Goal: Task Accomplishment & Management: Complete application form

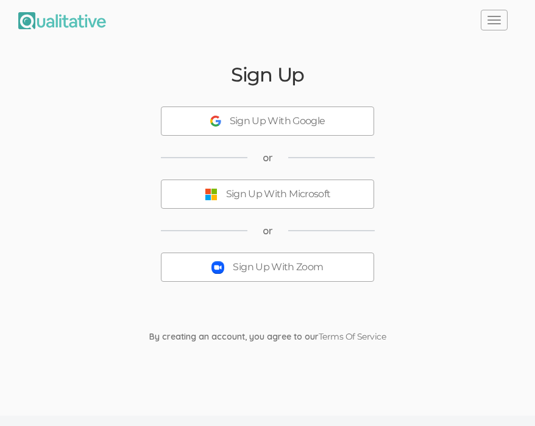
click at [269, 270] on div "Sign Up With Zoom" at bounding box center [278, 268] width 90 height 14
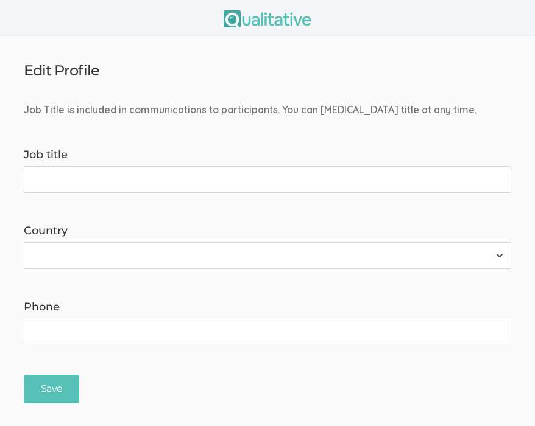
click at [122, 177] on input "Job title" at bounding box center [267, 179] width 487 height 27
type input "Doctoral Researcher"
click at [272, 259] on select "[GEOGRAPHIC_DATA] [GEOGRAPHIC_DATA] [GEOGRAPHIC_DATA] [GEOGRAPHIC_DATA] [US_STA…" at bounding box center [267, 255] width 487 height 27
click at [24, 242] on select "[GEOGRAPHIC_DATA] [GEOGRAPHIC_DATA] [GEOGRAPHIC_DATA] [GEOGRAPHIC_DATA] [US_STA…" at bounding box center [267, 255] width 487 height 27
click at [272, 259] on select "[GEOGRAPHIC_DATA] [GEOGRAPHIC_DATA] [GEOGRAPHIC_DATA] [GEOGRAPHIC_DATA] [US_STA…" at bounding box center [267, 255] width 487 height 27
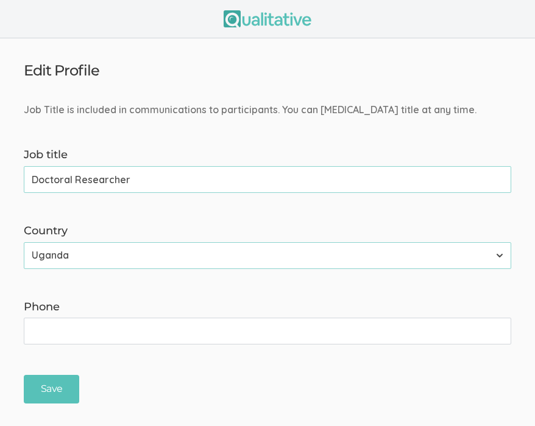
click at [24, 242] on select "[GEOGRAPHIC_DATA] [GEOGRAPHIC_DATA] [GEOGRAPHIC_DATA] [GEOGRAPHIC_DATA] [US_STA…" at bounding box center [267, 255] width 487 height 27
click at [271, 261] on select "[GEOGRAPHIC_DATA] [GEOGRAPHIC_DATA] [GEOGRAPHIC_DATA] [GEOGRAPHIC_DATA] [US_STA…" at bounding box center [267, 255] width 487 height 27
select select "237"
click at [24, 242] on select "[GEOGRAPHIC_DATA] [GEOGRAPHIC_DATA] [GEOGRAPHIC_DATA] [GEOGRAPHIC_DATA] [US_STA…" at bounding box center [267, 255] width 487 height 27
click at [253, 378] on div "Save" at bounding box center [268, 389] width 506 height 29
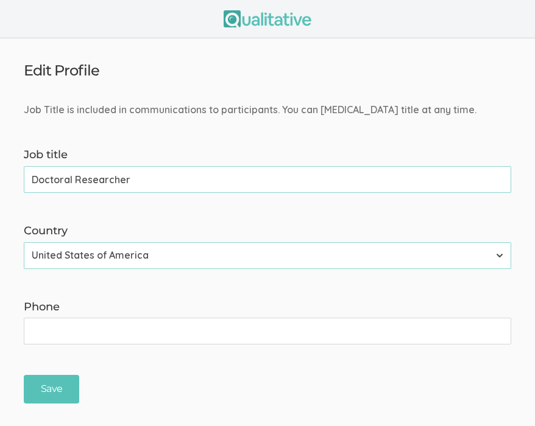
click at [261, 327] on input "Phone" at bounding box center [267, 331] width 487 height 27
type input "7606966296"
click at [43, 386] on input "Save" at bounding box center [51, 389] width 55 height 29
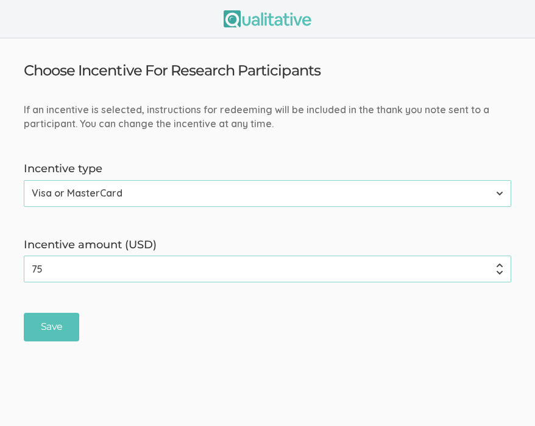
click at [372, 191] on select "None Amazon Gift Card Visa or MasterCard" at bounding box center [267, 193] width 487 height 27
click at [24, 180] on select "None Amazon Gift Card Visa or MasterCard" at bounding box center [267, 193] width 487 height 27
click at [29, 270] on input "75" at bounding box center [267, 269] width 487 height 27
type input "25"
click at [70, 326] on input "Save" at bounding box center [51, 327] width 55 height 29
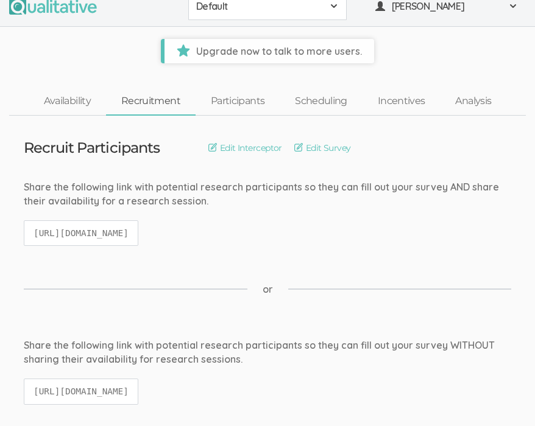
scroll to position [21, 0]
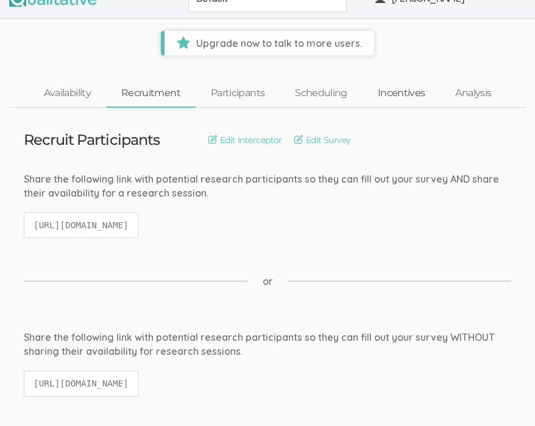
click at [412, 97] on link "Incentives" at bounding box center [401, 93] width 78 height 26
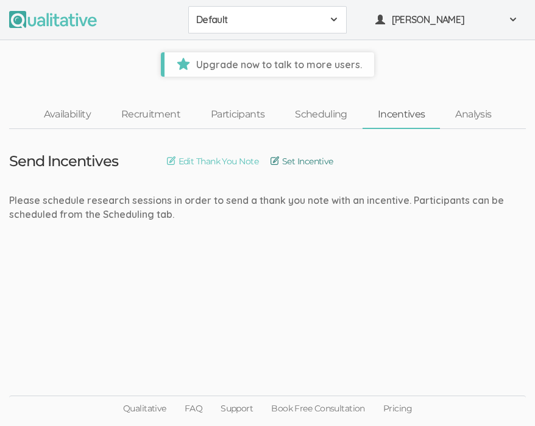
click at [299, 163] on link "Set Incentive" at bounding box center [301, 161] width 63 height 13
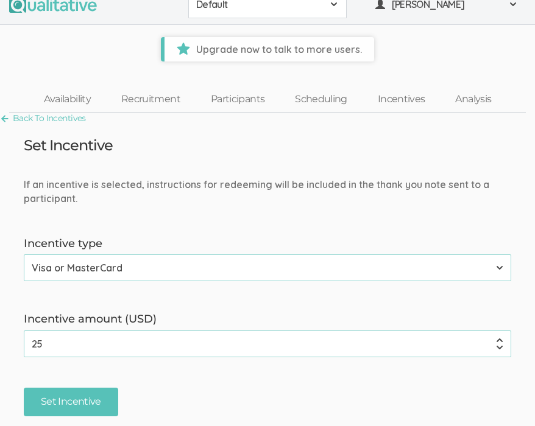
scroll to position [2, 0]
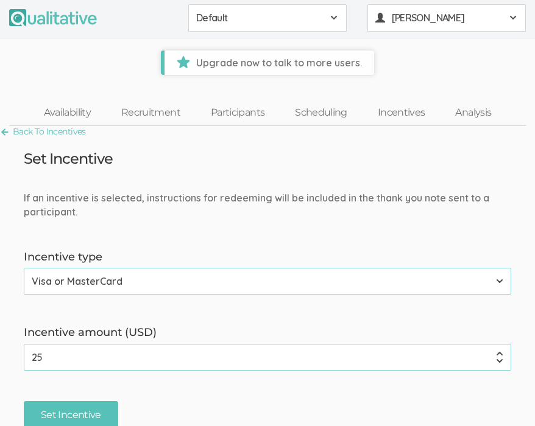
click at [515, 22] on span at bounding box center [513, 18] width 10 height 10
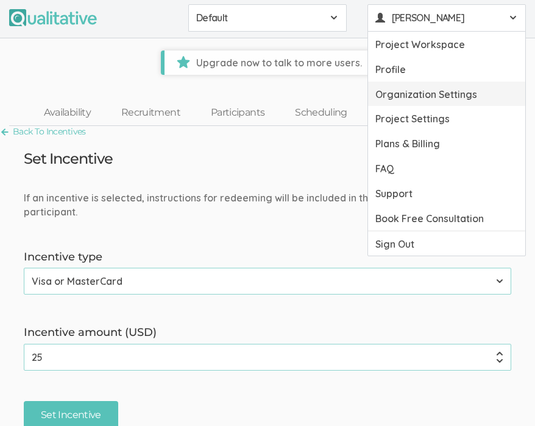
click at [474, 90] on link "Organization Settings" at bounding box center [446, 94] width 157 height 25
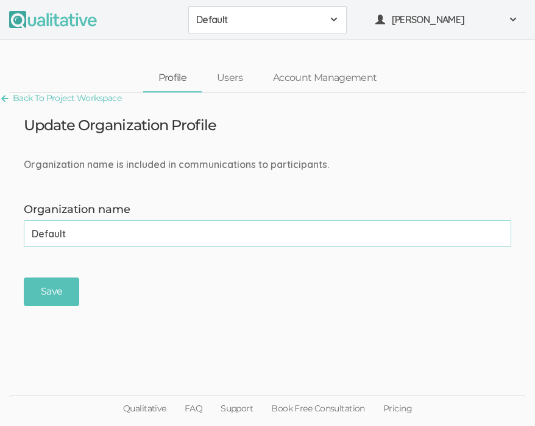
drag, startPoint x: 72, startPoint y: 237, endPoint x: 13, endPoint y: 233, distance: 58.6
click at [14, 230] on form "Organization name is included in communications to participants. Organization n…" at bounding box center [267, 232] width 535 height 149
type input "[GEOGRAPHIC_DATA]"
click at [52, 297] on input "Save" at bounding box center [51, 292] width 55 height 29
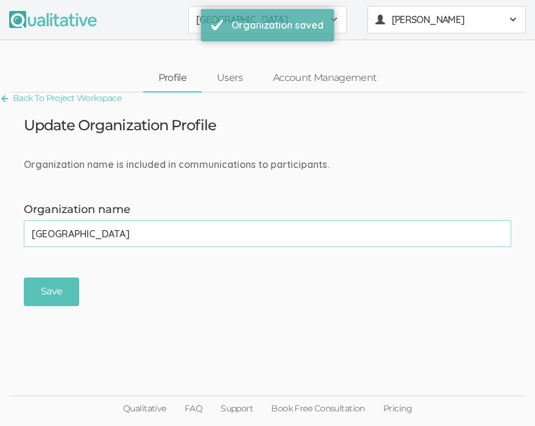
click at [493, 23] on span "[PERSON_NAME]" at bounding box center [447, 20] width 110 height 14
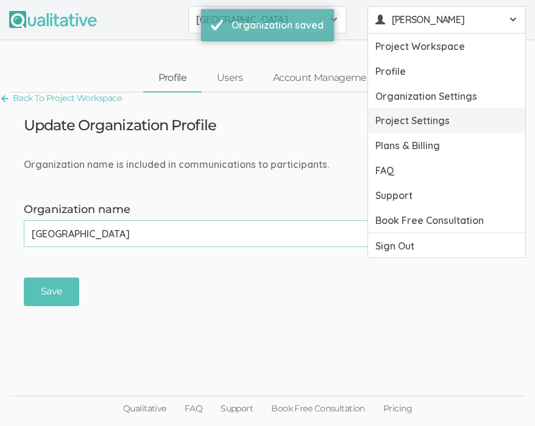
click at [447, 121] on link "Project Settings" at bounding box center [446, 120] width 157 height 25
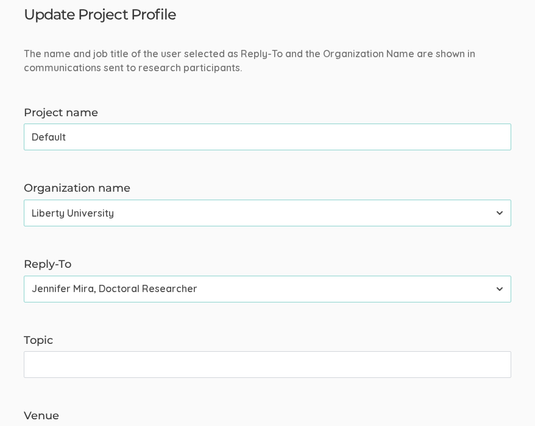
scroll to position [93, 0]
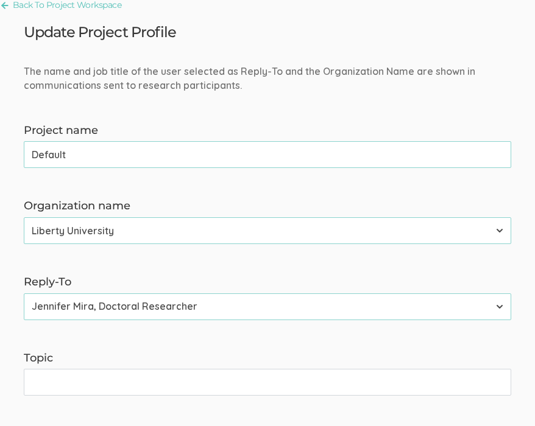
drag, startPoint x: 78, startPoint y: 158, endPoint x: 0, endPoint y: 160, distance: 78.0
click at [84, 160] on input "JDC Disabiltiy Laws" at bounding box center [267, 154] width 487 height 27
click at [81, 158] on input "JDC Disabiltiy Laws" at bounding box center [267, 154] width 487 height 27
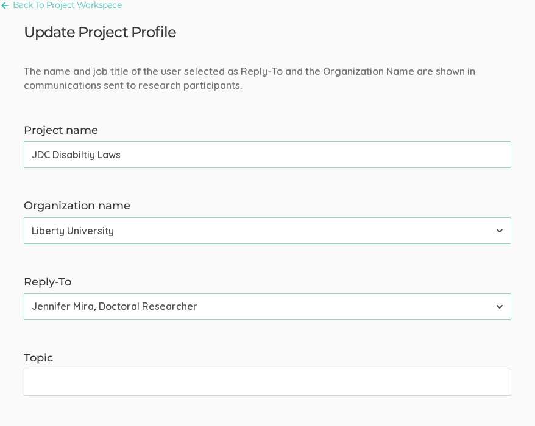
click at [81, 158] on input "JDC Disabiltiy Laws" at bounding box center [267, 154] width 487 height 27
click at [80, 155] on input "JDC Disabiltiy Laws" at bounding box center [267, 154] width 487 height 27
click at [84, 154] on input "JDC Disabiltiy Laws" at bounding box center [267, 154] width 487 height 27
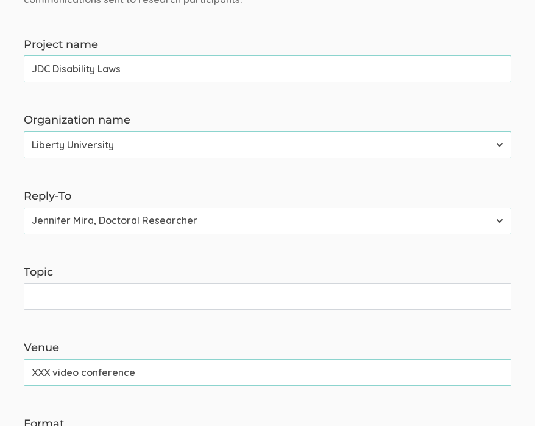
scroll to position [184, 0]
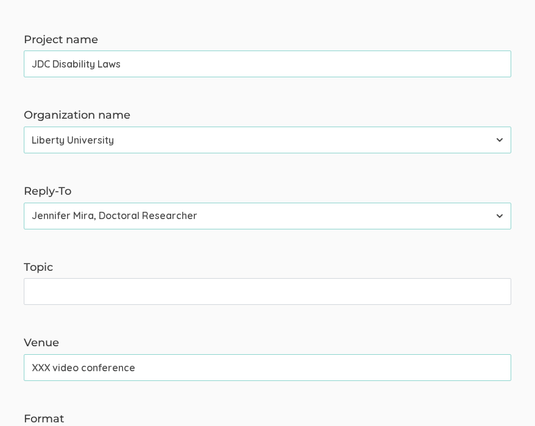
type input "JDC Disability Laws"
click at [244, 292] on input "Topic" at bounding box center [267, 291] width 487 height 27
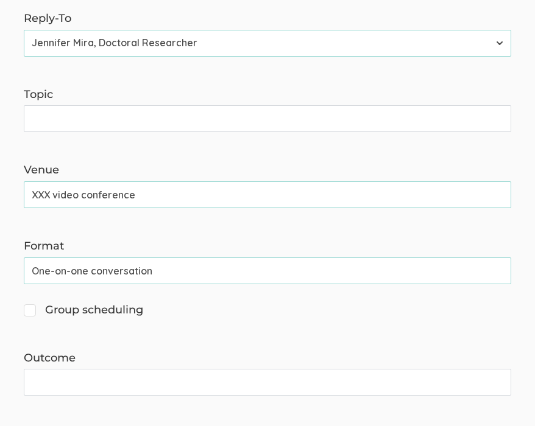
scroll to position [358, 0]
type input "S"
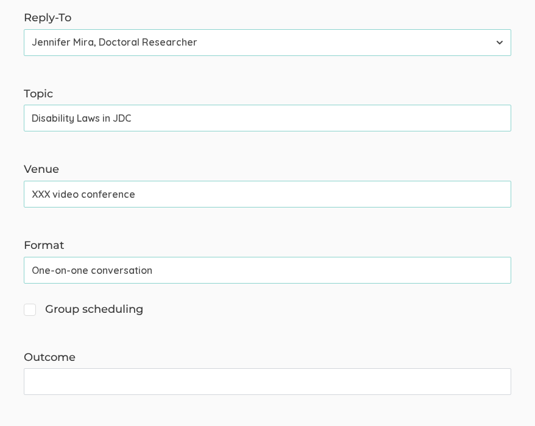
click at [141, 121] on input "Disability Laws in JDC" at bounding box center [267, 118] width 487 height 27
click at [33, 118] on input "Disability Laws in JDC" at bounding box center [267, 118] width 487 height 27
drag, startPoint x: 33, startPoint y: 118, endPoint x: 160, endPoint y: 108, distance: 127.1
click at [157, 110] on input "Disability Laws in JDC" at bounding box center [267, 118] width 487 height 27
drag, startPoint x: 204, startPoint y: 120, endPoint x: 74, endPoint y: 117, distance: 130.4
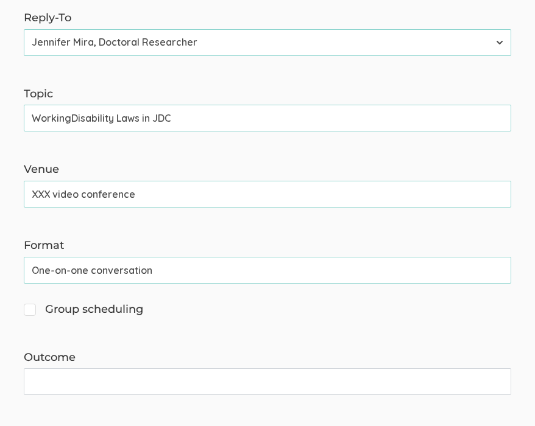
click at [72, 117] on input "WorkingDisability Laws in JDC" at bounding box center [267, 118] width 487 height 27
click at [74, 121] on input "Working with Juveniles with Disabilities" at bounding box center [267, 118] width 487 height 27
click at [148, 119] on input "Working With Juveniles with Disabilities" at bounding box center [267, 118] width 487 height 27
type input "Working With Juveniles With Disabilities"
drag, startPoint x: 50, startPoint y: 195, endPoint x: 15, endPoint y: 195, distance: 35.3
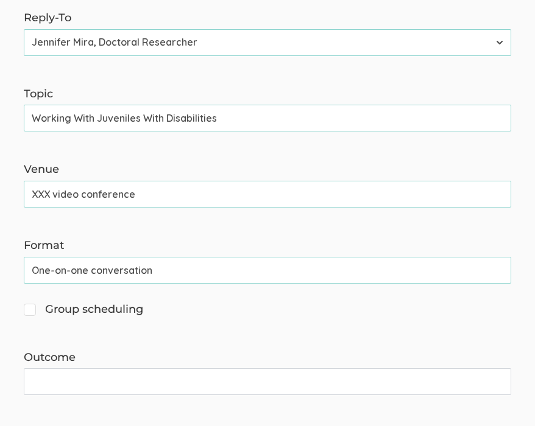
click at [15, 195] on div "Venue XXX video conference (success)" at bounding box center [268, 185] width 506 height 46
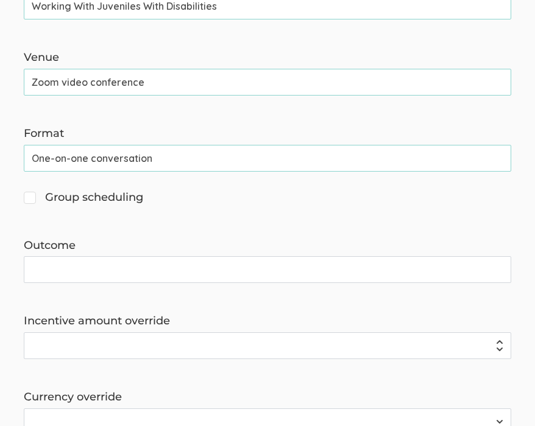
scroll to position [471, 0]
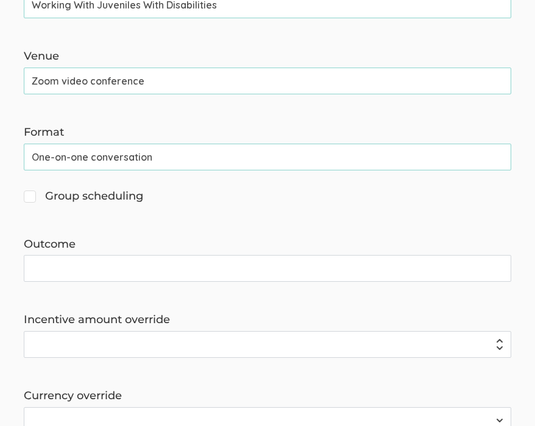
type input "Zoom video conference"
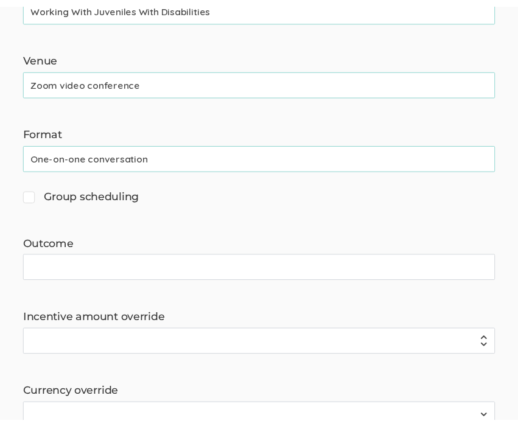
scroll to position [493, 0]
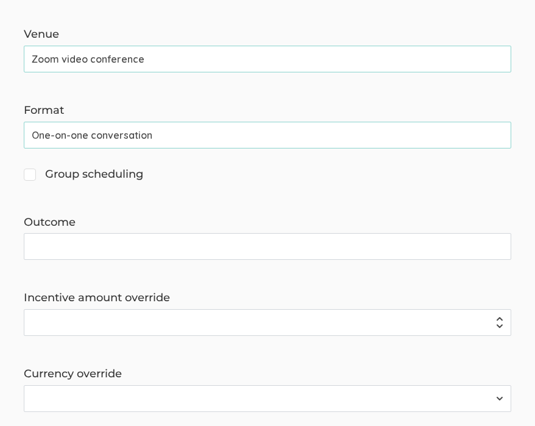
drag, startPoint x: 169, startPoint y: 217, endPoint x: 34, endPoint y: 163, distance: 145.3
click at [34, 163] on form "The name and job title of the user selected as Reply-To and the Organization Na…" at bounding box center [267, 85] width 535 height 840
click at [78, 131] on input "One-on-one conversation" at bounding box center [267, 135] width 487 height 27
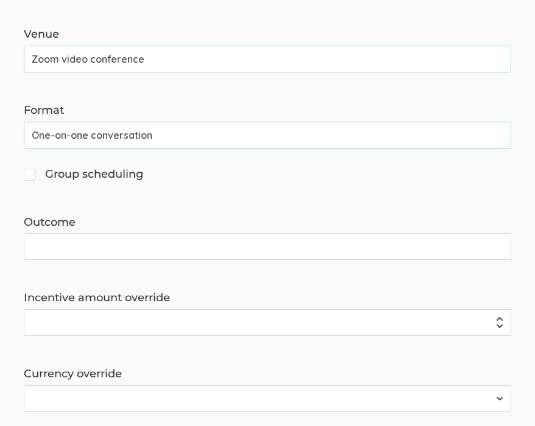
click at [78, 131] on input "One-on-one conversation" at bounding box center [267, 135] width 487 height 27
paste input "hat (45 min), Group discussion (60 min), and Survey (10 min)"
type input "One-on-one chat (45 min), Group discussion (60 min), and Survey (10 min)"
click at [163, 249] on input "Outcome" at bounding box center [267, 246] width 487 height 27
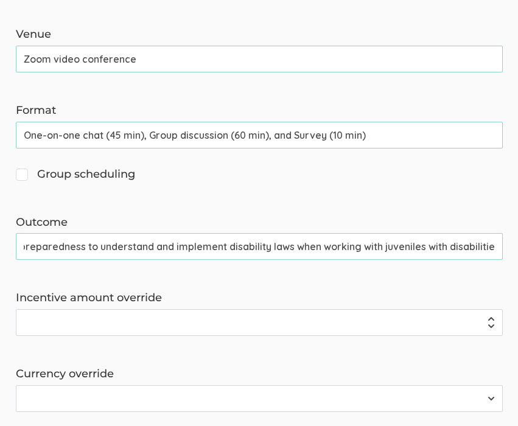
scroll to position [0, 0]
click at [343, 298] on label "Incentive amount override" at bounding box center [259, 299] width 487 height 16
click at [343, 309] on input "Incentive amount override" at bounding box center [259, 322] width 487 height 27
click at [360, 247] on input "Benefits to society include a better understanding of juvenile detention staff …" at bounding box center [259, 246] width 487 height 27
drag, startPoint x: 23, startPoint y: 244, endPoint x: 226, endPoint y: 244, distance: 202.8
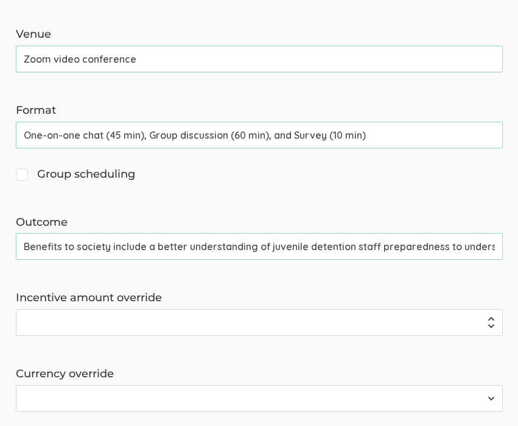
click at [226, 244] on input "Benefits to society include a better understanding of juvenile detention staff …" at bounding box center [259, 246] width 487 height 27
click at [218, 197] on form "The name and job title of the user selected as Reply-To and the Organization Na…" at bounding box center [259, 85] width 518 height 840
drag, startPoint x: 24, startPoint y: 245, endPoint x: 253, endPoint y: 241, distance: 229.0
click at [253, 241] on input "Benefits to society include a better understanding of juvenile detention staff …" at bounding box center [259, 246] width 487 height 27
click at [255, 220] on label "Outcome" at bounding box center [259, 223] width 487 height 16
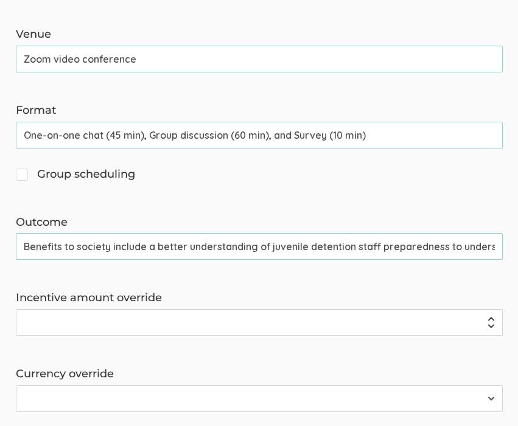
click at [255, 233] on input "Benefits to society include a better understanding of juvenile detention staff …" at bounding box center [259, 246] width 487 height 27
drag, startPoint x: 298, startPoint y: 247, endPoint x: 375, endPoint y: 250, distance: 76.8
click at [375, 250] on input "Create awareness of juvenile detention staff preparedness to understand and imp…" at bounding box center [259, 246] width 487 height 27
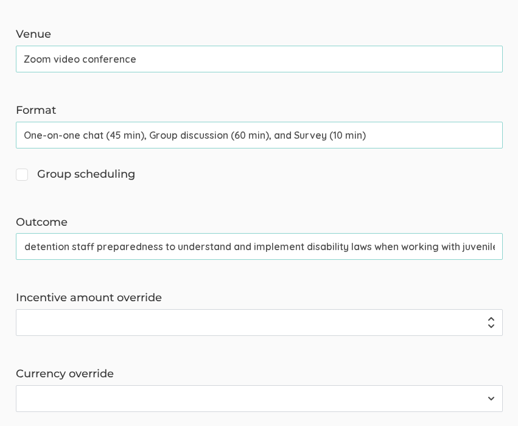
click at [375, 250] on input "Create awareness of juvenile detention staff preparedness to understand and imp…" at bounding box center [259, 246] width 487 height 27
drag, startPoint x: 174, startPoint y: 249, endPoint x: 391, endPoint y: 243, distance: 217.5
click at [391, 243] on input "Create awareness of juvenile detention staff preparedness to understand and imp…" at bounding box center [259, 246] width 487 height 27
drag, startPoint x: 337, startPoint y: 247, endPoint x: 348, endPoint y: 250, distance: 11.6
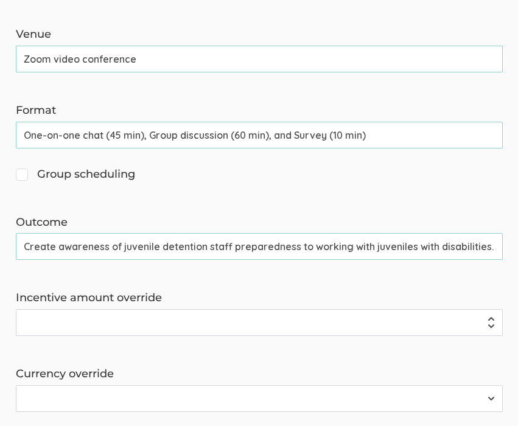
click at [348, 250] on input "Create awareness of juvenile detention staff preparedness to working with juven…" at bounding box center [259, 246] width 487 height 27
drag, startPoint x: 122, startPoint y: 247, endPoint x: 205, endPoint y: 250, distance: 82.3
click at [206, 250] on input "Create awareness of juvenile detention staff preparedness to work with juvenile…" at bounding box center [259, 246] width 487 height 27
drag, startPoint x: 148, startPoint y: 246, endPoint x: 164, endPoint y: 247, distance: 16.5
click at [164, 247] on input "Create awareness of staff preparedness to work with juveniles with disabilities." at bounding box center [259, 246] width 487 height 27
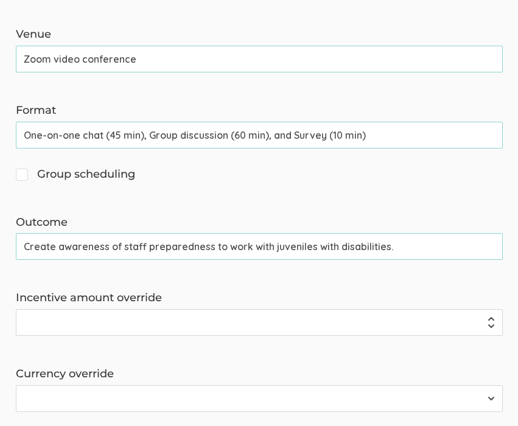
click at [123, 247] on input "Create awareness of staff preparedness to work with juveniles with disabilities." at bounding box center [259, 246] width 487 height 27
drag, startPoint x: 199, startPoint y: 251, endPoint x: 300, endPoint y: 247, distance: 101.2
click at [300, 247] on input "Create awareness of challenges staff preparedness to work with juveniles with d…" at bounding box center [259, 246] width 487 height 27
click at [406, 290] on form "The name and job title of the user selected as Reply-To and the Organization Na…" at bounding box center [259, 85] width 518 height 840
click at [253, 280] on form "The name and job title of the user selected as Reply-To and the Organization Na…" at bounding box center [259, 85] width 518 height 840
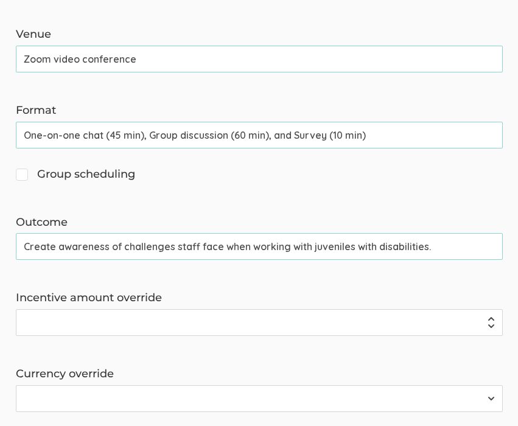
click at [428, 246] on input "Create awareness of challenges staff face when working with juveniles with disa…" at bounding box center [259, 246] width 487 height 27
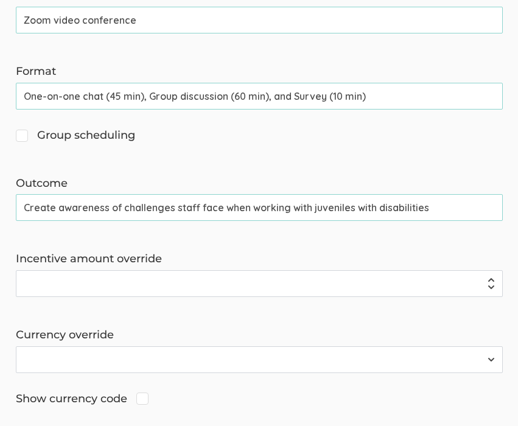
scroll to position [573, 0]
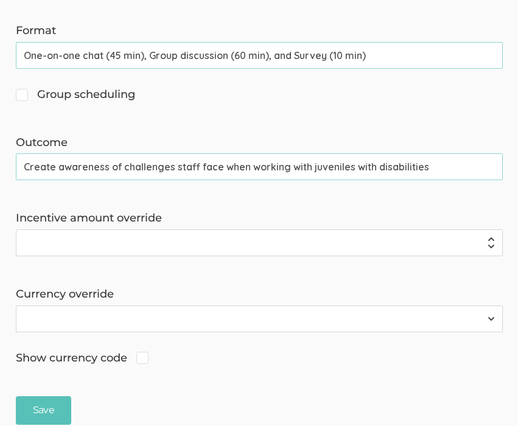
click at [55, 168] on input "Create awareness of challenges staff face when working with juveniles with disa…" at bounding box center [259, 166] width 487 height 27
drag, startPoint x: 19, startPoint y: 168, endPoint x: 9, endPoint y: 168, distance: 9.7
click at [9, 168] on div "Outcome Create awareness of challenges staff face when working with juveniles w…" at bounding box center [260, 158] width 506 height 46
drag, startPoint x: 24, startPoint y: 168, endPoint x: 54, endPoint y: 169, distance: 29.2
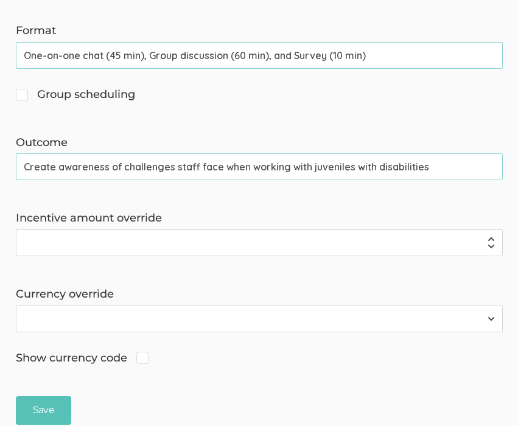
click at [54, 169] on input "Create awareness of challenges staff face when working with juveniles with disa…" at bounding box center [259, 166] width 487 height 27
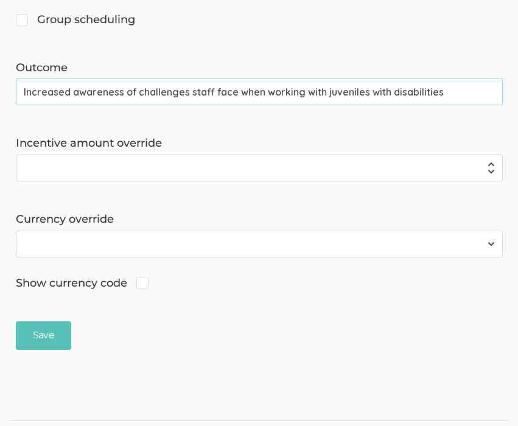
scroll to position [651, 0]
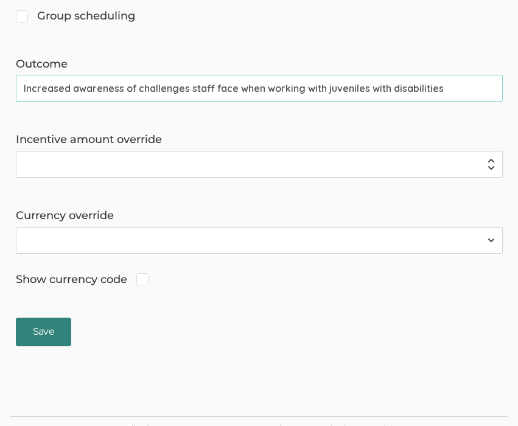
type input "Increased awareness of challenges staff face when working with juveniles with d…"
click at [27, 334] on input "Save" at bounding box center [43, 332] width 55 height 29
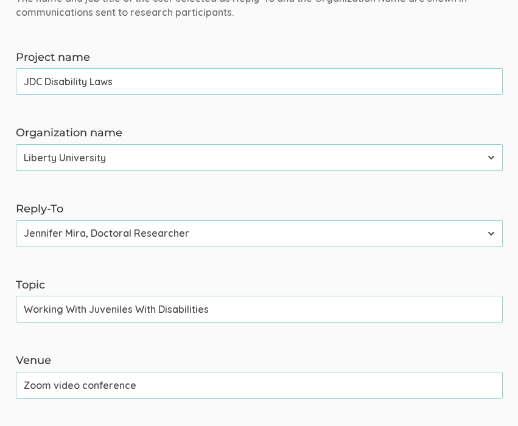
scroll to position [0, 0]
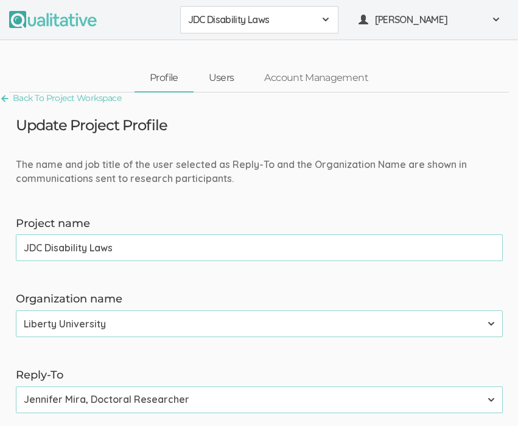
click at [228, 80] on link "Users" at bounding box center [222, 78] width 56 height 26
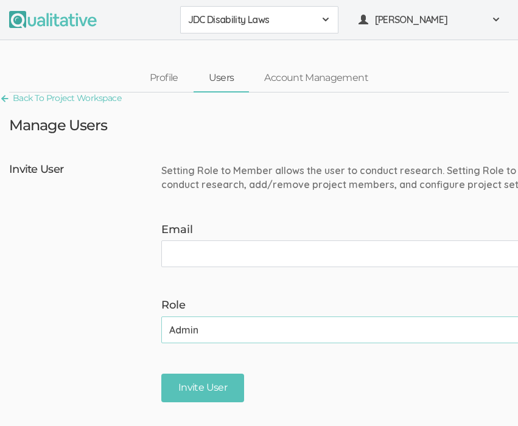
scroll to position [0, 139]
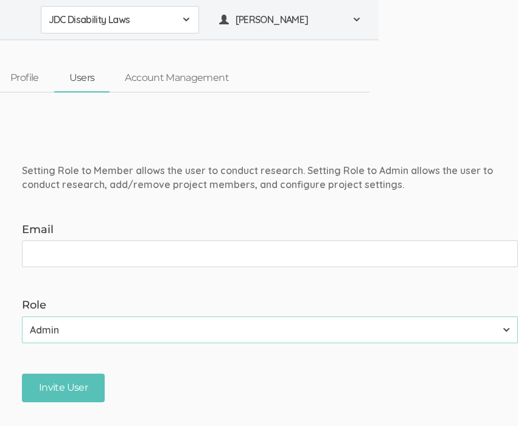
click at [236, 250] on input "Email" at bounding box center [270, 254] width 496 height 27
type input "[PERSON_NAME][EMAIL_ADDRESS][DOMAIN_NAME]"
click at [217, 287] on form "Setting Role to Member allows the user to conduct research. Setting Role to Adm…" at bounding box center [275, 285] width 506 height 254
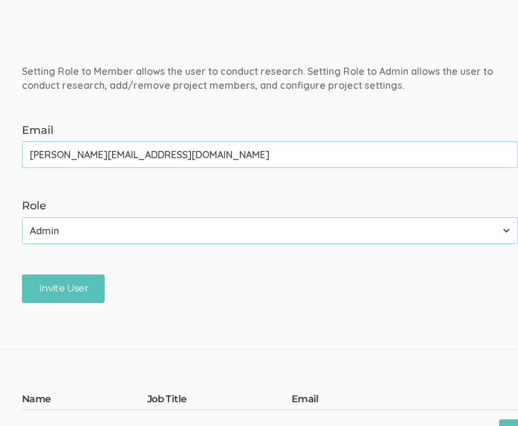
scroll to position [102, 139]
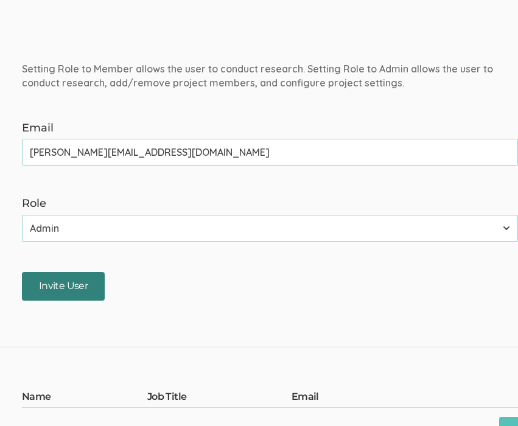
click at [72, 289] on input "Invite User" at bounding box center [63, 286] width 83 height 29
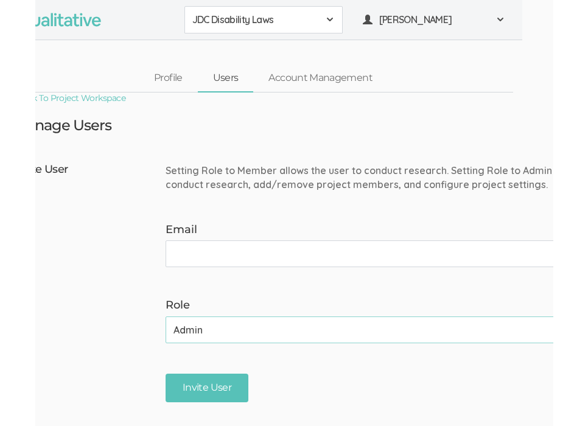
scroll to position [0, 0]
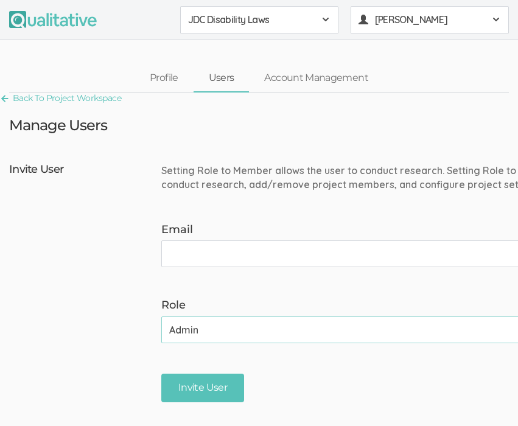
click at [442, 19] on span "[PERSON_NAME]" at bounding box center [430, 20] width 110 height 14
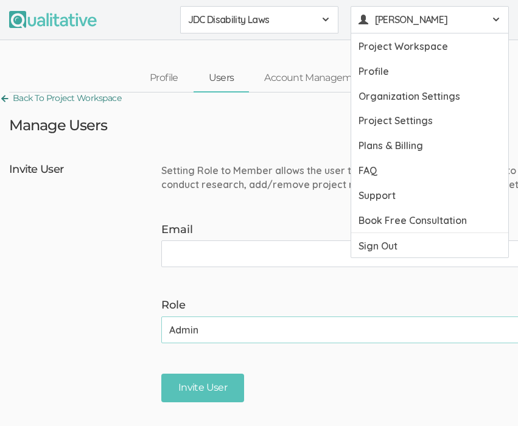
click at [105, 100] on link "Back To Project Workspace" at bounding box center [60, 98] width 121 height 16
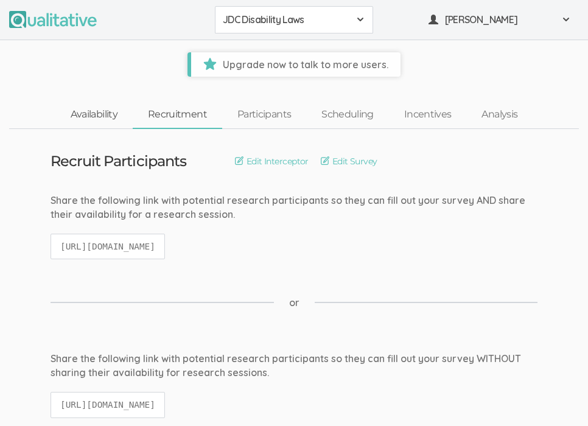
click at [90, 114] on link "Availability" at bounding box center [93, 115] width 77 height 26
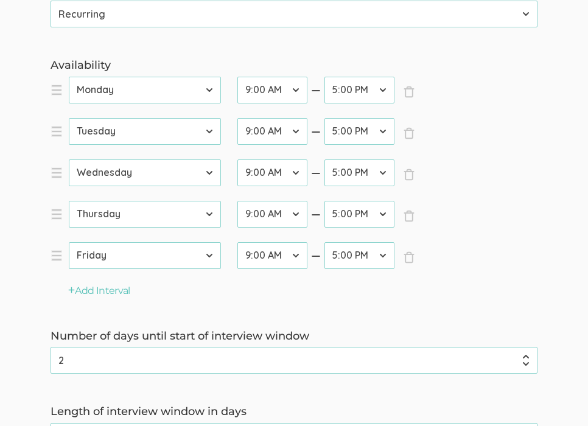
scroll to position [328, 0]
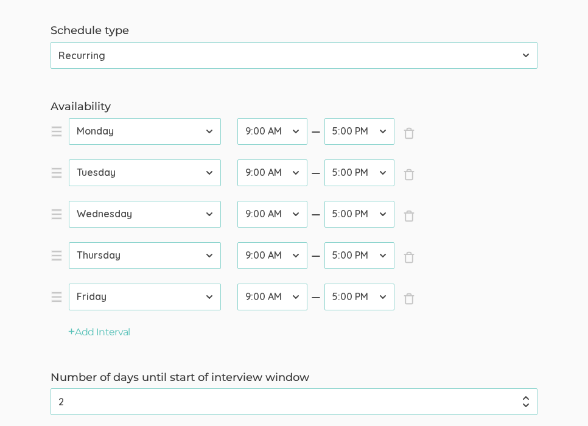
click at [527, 58] on select "Calendar Recurring" at bounding box center [294, 55] width 487 height 27
click at [51, 42] on select "Calendar Recurring" at bounding box center [294, 55] width 487 height 27
click at [521, 104] on label "Availability" at bounding box center [294, 107] width 487 height 16
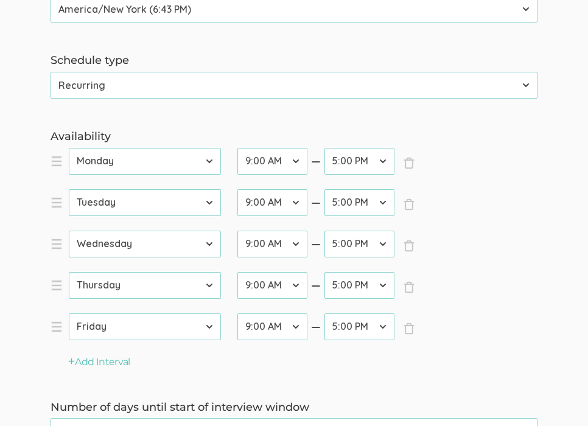
scroll to position [303, 0]
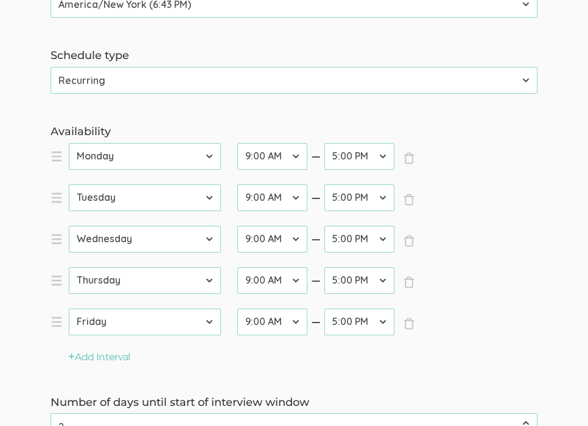
click at [301, 152] on select "12:00 AM 12:30 AM 1:00 AM 1:30 AM 2:00 AM 2:30 AM 3:00 AM 3:30 AM 4:00 AM 4:30 …" at bounding box center [273, 156] width 70 height 27
select select "34"
click at [238, 143] on select "12:00 AM 12:30 AM 1:00 AM 1:30 AM 2:00 AM 2:30 AM 3:00 AM 3:30 AM 4:00 AM 4:30 …" at bounding box center [273, 156] width 70 height 27
click at [381, 158] on select "12:00 AM 12:30 AM 1:00 AM 1:30 AM 2:00 AM 2:30 AM 3:00 AM 3:30 AM 4:00 AM 4:30 …" at bounding box center [360, 156] width 70 height 27
select select "36"
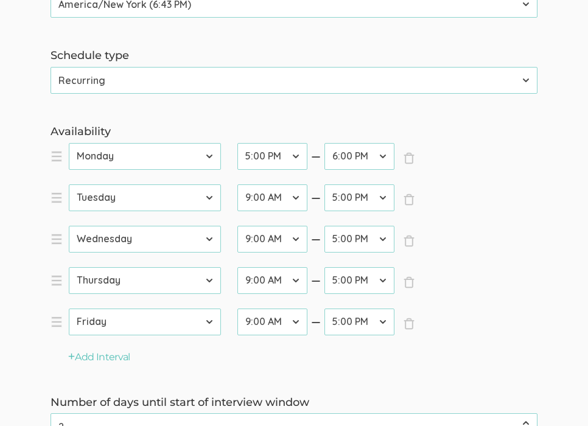
click at [325, 143] on select "12:00 AM 12:30 AM 1:00 AM 1:30 AM 2:00 AM 2:30 AM 3:00 AM 3:30 AM 4:00 AM 4:30 …" at bounding box center [360, 156] width 70 height 27
click at [203, 200] on select "[DATE] [DATE] [DATE] [DATE] [DATE] [DATE] [DATE]" at bounding box center [145, 198] width 152 height 27
click at [69, 185] on select "[DATE] [DATE] [DATE] [DATE] [DATE] [DATE] [DATE]" at bounding box center [145, 198] width 152 height 27
click at [174, 193] on select "[DATE] [DATE] [DATE] [DATE] [DATE] [DATE] [DATE]" at bounding box center [145, 198] width 152 height 27
select select "1"
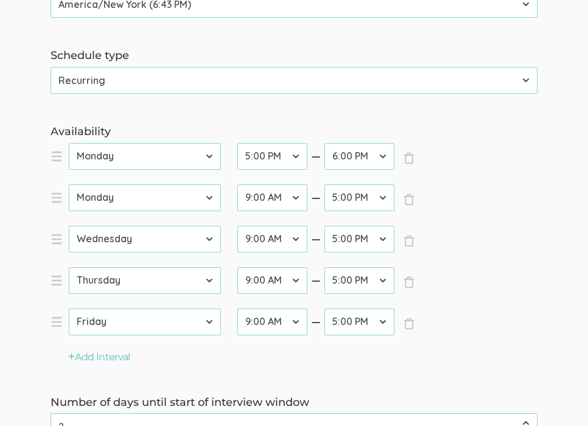
click at [69, 185] on select "[DATE] [DATE] [DATE] [DATE] [DATE] [DATE] [DATE]" at bounding box center [145, 198] width 152 height 27
click at [296, 196] on select "12:00 AM 12:30 AM 1:00 AM 1:30 AM 2:00 AM 2:30 AM 3:00 AM 3:30 AM 4:00 AM 4:30 …" at bounding box center [273, 198] width 70 height 27
select select "36"
click at [238, 185] on select "12:00 AM 12:30 AM 1:00 AM 1:30 AM 2:00 AM 2:30 AM 3:00 AM 3:30 AM 4:00 AM 4:30 …" at bounding box center [273, 198] width 70 height 27
click at [387, 202] on select "12:00 AM 12:30 AM 1:00 AM 1:30 AM 2:00 AM 2:30 AM 3:00 AM 3:30 AM 4:00 AM 4:30 …" at bounding box center [360, 198] width 70 height 27
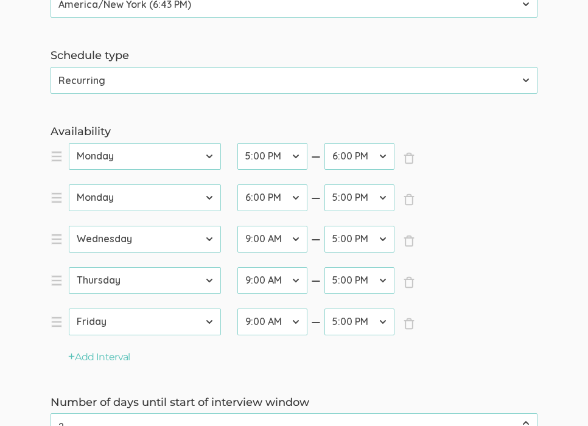
click at [325, 185] on select "12:00 AM 12:30 AM 1:00 AM 1:30 AM 2:00 AM 2:30 AM 3:00 AM 3:30 AM 4:00 AM 4:30 …" at bounding box center [360, 198] width 70 height 27
click at [387, 202] on select "12:00 AM 12:30 AM 1:00 AM 1:30 AM 2:00 AM 2:30 AM 3:00 AM 3:30 AM 4:00 AM 4:30 …" at bounding box center [360, 198] width 70 height 27
select select "38"
click at [325, 185] on select "12:00 AM 12:30 AM 1:00 AM 1:30 AM 2:00 AM 2:30 AM 3:00 AM 3:30 AM 4:00 AM 4:30 …" at bounding box center [360, 198] width 70 height 27
click at [149, 238] on select "[DATE] [DATE] [DATE] [DATE] [DATE] [DATE] [DATE]" at bounding box center [145, 239] width 152 height 27
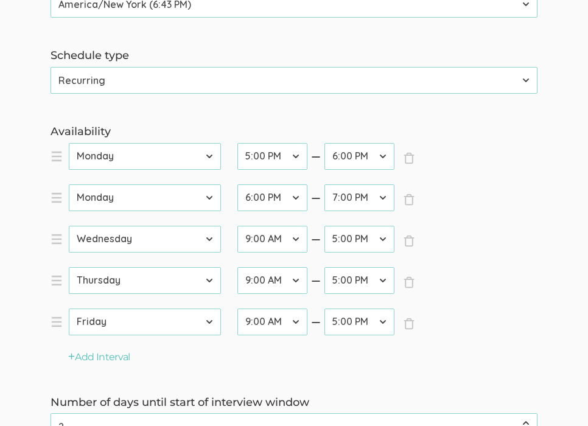
select select "1"
click at [69, 226] on select "[DATE] [DATE] [DATE] [DATE] [DATE] [DATE] [DATE]" at bounding box center [145, 239] width 152 height 27
click at [282, 236] on select "12:00 AM 12:30 AM 1:00 AM 1:30 AM 2:00 AM 2:30 AM 3:00 AM 3:30 AM 4:00 AM 4:30 …" at bounding box center [273, 239] width 70 height 27
select select "14"
click at [238, 226] on select "12:00 AM 12:30 AM 1:00 AM 1:30 AM 2:00 AM 2:30 AM 3:00 AM 3:30 AM 4:00 AM 4:30 …" at bounding box center [273, 239] width 70 height 27
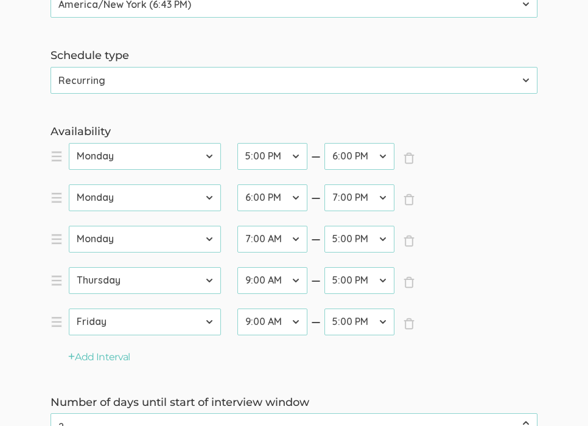
click at [379, 242] on select "12:00 AM 12:30 AM 1:00 AM 1:30 AM 2:00 AM 2:30 AM 3:00 AM 3:30 AM 4:00 AM 4:30 …" at bounding box center [360, 239] width 70 height 27
click at [325, 226] on select "12:00 AM 12:30 AM 1:00 AM 1:30 AM 2:00 AM 2:30 AM 3:00 AM 3:30 AM 4:00 AM 4:30 …" at bounding box center [360, 239] width 70 height 27
click at [379, 242] on select "12:00 AM 12:30 AM 1:00 AM 1:30 AM 2:00 AM 2:30 AM 3:00 AM 3:30 AM 4:00 AM 4:30 …" at bounding box center [360, 239] width 70 height 27
select select "40"
click at [325, 226] on select "12:00 AM 12:30 AM 1:00 AM 1:30 AM 2:00 AM 2:30 AM 3:00 AM 3:30 AM 4:00 AM 4:30 …" at bounding box center [360, 239] width 70 height 27
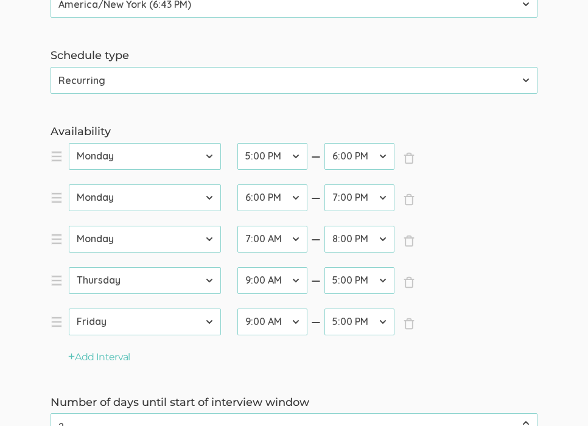
click at [202, 284] on select "[DATE] [DATE] [DATE] [DATE] [DATE] [DATE] [DATE]" at bounding box center [145, 280] width 152 height 27
select select "1"
click at [69, 267] on select "[DATE] [DATE] [DATE] [DATE] [DATE] [DATE] [DATE]" at bounding box center [145, 280] width 152 height 27
click at [289, 281] on select "12:00 AM 12:30 AM 1:00 AM 1:30 AM 2:00 AM 2:30 AM 3:00 AM 3:30 AM 4:00 AM 4:30 …" at bounding box center [273, 280] width 70 height 27
select select "16"
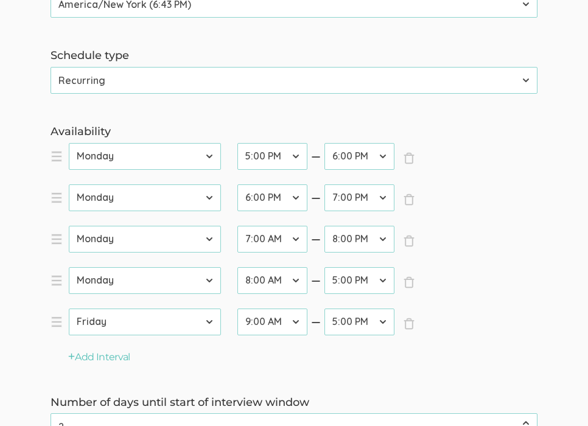
click at [238, 267] on select "12:00 AM 12:30 AM 1:00 AM 1:30 AM 2:00 AM 2:30 AM 3:00 AM 3:30 AM 4:00 AM 4:30 …" at bounding box center [273, 280] width 70 height 27
click at [385, 286] on select "12:00 AM 12:30 AM 1:00 AM 1:30 AM 2:00 AM 2:30 AM 3:00 AM 3:30 AM 4:00 AM 4:30 …" at bounding box center [360, 280] width 70 height 27
select select "42"
click at [325, 267] on select "12:00 AM 12:30 AM 1:00 AM 1:30 AM 2:00 AM 2:30 AM 3:00 AM 3:30 AM 4:00 AM 4:30 …" at bounding box center [360, 280] width 70 height 27
click at [490, 289] on ol "× Close day [DATE] [DATE] [DATE] [DATE] [DATE] [DATE] [DATE] startTime 12:00 AM…" at bounding box center [294, 247] width 487 height 208
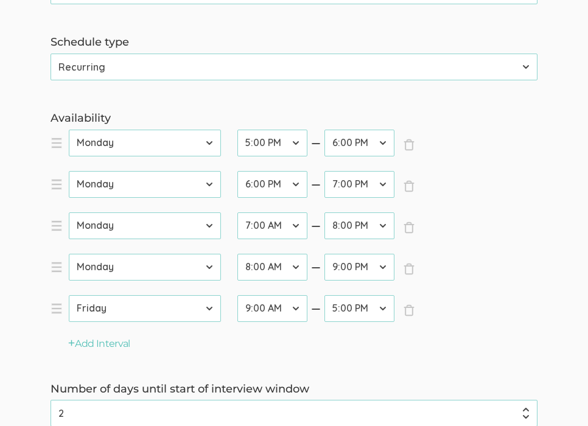
scroll to position [340, 0]
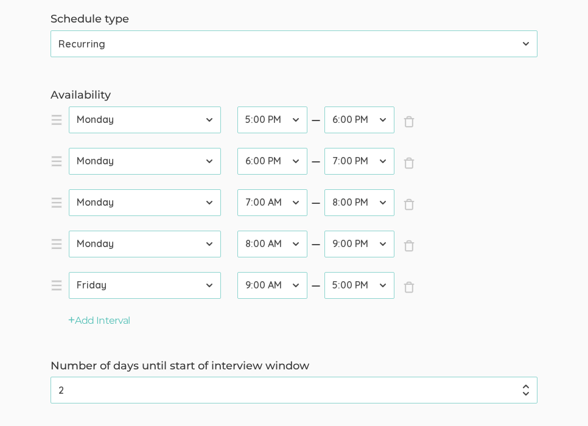
click at [289, 213] on select "12:00 AM 12:30 AM 1:00 AM 1:30 AM 2:00 AM 2:30 AM 3:00 AM 3:30 AM 4:00 AM 4:30 …" at bounding box center [273, 202] width 70 height 27
select select "38"
click at [238, 189] on select "12:00 AM 12:30 AM 1:00 AM 1:30 AM 2:00 AM 2:30 AM 3:00 AM 3:30 AM 4:00 AM 4:30 …" at bounding box center [273, 202] width 70 height 27
click at [281, 247] on select "12:00 AM 12:30 AM 1:00 AM 1:30 AM 2:00 AM 2:30 AM 3:00 AM 3:30 AM 4:00 AM 4:30 …" at bounding box center [273, 244] width 70 height 27
select select "40"
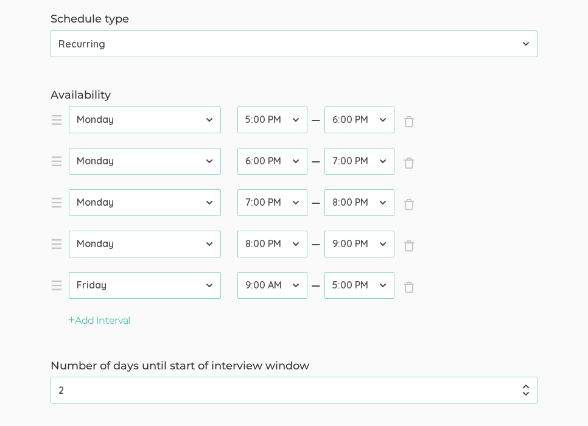
click at [238, 231] on select "12:00 AM 12:30 AM 1:00 AM 1:30 AM 2:00 AM 2:30 AM 3:00 AM 3:30 AM 4:00 AM 4:30 …" at bounding box center [273, 244] width 70 height 27
click at [531, 256] on ol "× Close day [DATE] [DATE] [DATE] [DATE] [DATE] [DATE] [DATE] startTime 12:00 AM…" at bounding box center [294, 211] width 487 height 208
click at [90, 323] on button "Add Interval" at bounding box center [99, 321] width 62 height 14
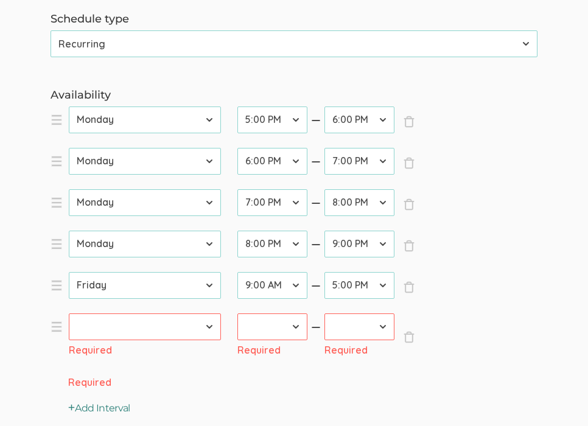
scroll to position [386, 0]
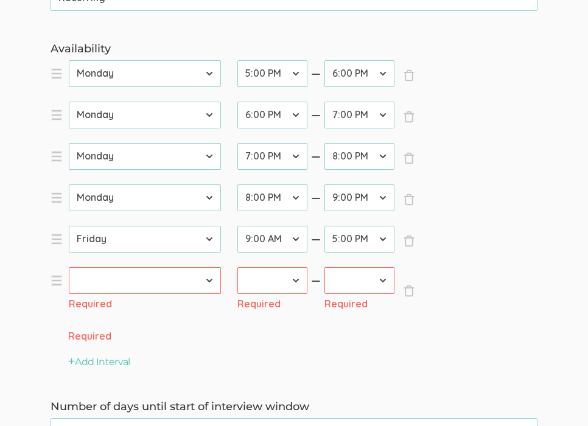
click at [101, 242] on select "[DATE] [DATE] [DATE] [DATE] [DATE] [DATE] [DATE]" at bounding box center [145, 239] width 152 height 27
select select "2"
click at [69, 226] on select "[DATE] [DATE] [DATE] [DATE] [DATE] [DATE] [DATE]" at bounding box center [145, 239] width 152 height 27
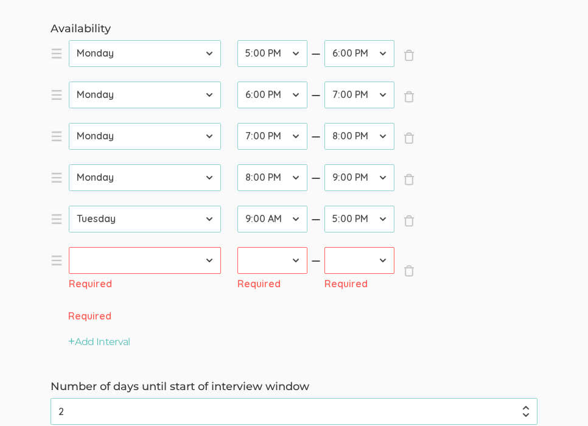
scroll to position [411, 0]
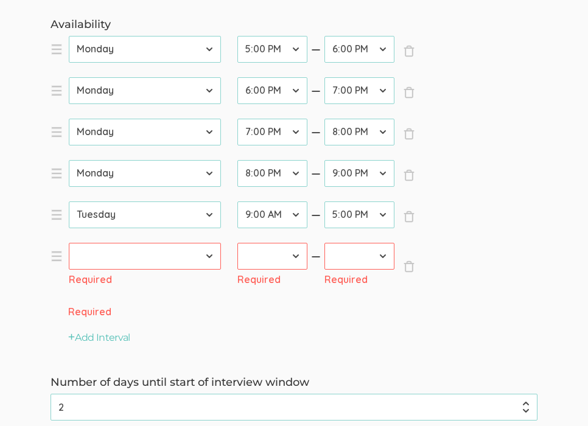
click at [269, 219] on select "12:00 AM 12:30 AM 1:00 AM 1:30 AM 2:00 AM 2:30 AM 3:00 AM 3:30 AM 4:00 AM 4:30 …" at bounding box center [273, 215] width 70 height 27
select select "36"
click at [238, 202] on select "12:00 AM 12:30 AM 1:00 AM 1:30 AM 2:00 AM 2:30 AM 3:00 AM 3:30 AM 4:00 AM 4:30 …" at bounding box center [273, 215] width 70 height 27
click at [350, 216] on select "12:00 AM 12:30 AM 1:00 AM 1:30 AM 2:00 AM 2:30 AM 3:00 AM 3:30 AM 4:00 AM 4:30 …" at bounding box center [360, 215] width 70 height 27
select select "38"
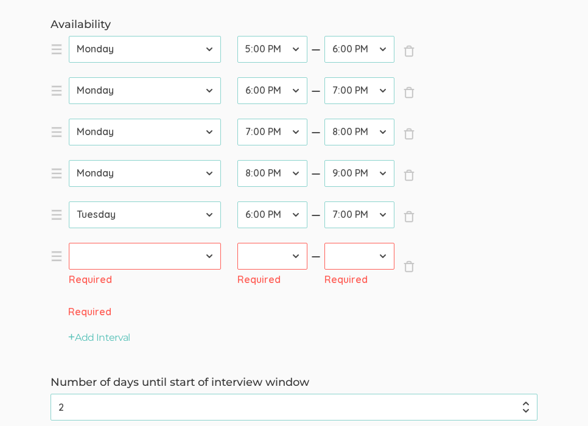
click at [325, 202] on select "12:00 AM 12:30 AM 1:00 AM 1:30 AM 2:00 AM 2:30 AM 3:00 AM 3:30 AM 4:00 AM 4:30 …" at bounding box center [360, 215] width 70 height 27
click at [208, 258] on select "[DATE] [DATE] [DATE] [DATE] [DATE] [DATE] [DATE]" at bounding box center [145, 256] width 152 height 27
select select "2"
click at [69, 243] on select "[DATE] [DATE] [DATE] [DATE] [DATE] [DATE] [DATE]" at bounding box center [145, 256] width 152 height 27
click at [265, 265] on select "12:00 AM 12:30 AM 1:00 AM 1:30 AM 2:00 AM 2:30 AM 3:00 AM 3:30 AM 4:00 AM 4:30 …" at bounding box center [273, 256] width 70 height 27
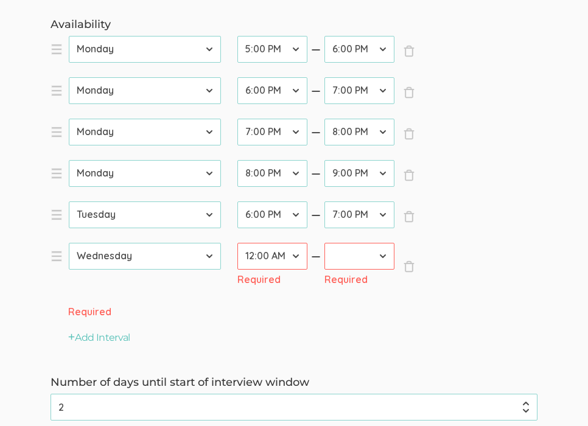
click at [238, 243] on select "12:00 AM 12:30 AM 1:00 AM 1:30 AM 2:00 AM 2:30 AM 3:00 AM 3:30 AM 4:00 AM 4:30 …" at bounding box center [273, 256] width 70 height 27
click at [294, 258] on select "12:00 AM 12:30 AM 1:00 AM 1:30 AM 2:00 AM 2:30 AM 3:00 AM 3:30 AM 4:00 AM 4:30 …" at bounding box center [273, 256] width 70 height 27
select select "38"
click at [238, 243] on select "12:00 AM 12:30 AM 1:00 AM 1:30 AM 2:00 AM 2:30 AM 3:00 AM 3:30 AM 4:00 AM 4:30 …" at bounding box center [273, 256] width 70 height 27
click at [345, 260] on select "12:00 AM 12:30 AM 1:00 AM 1:30 AM 2:00 AM 2:30 AM 3:00 AM 3:30 AM 4:00 AM 4:30 …" at bounding box center [360, 256] width 70 height 27
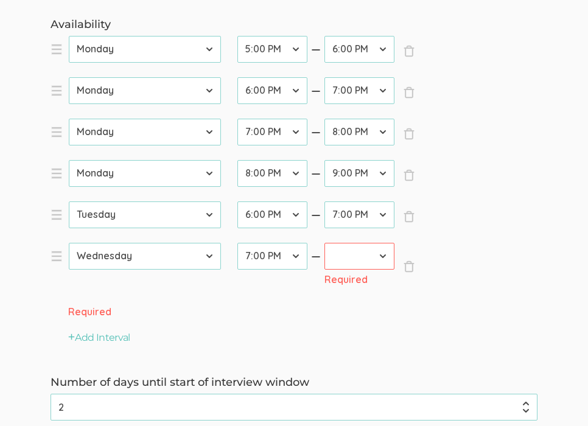
select select "40"
click at [325, 243] on select "12:00 AM 12:30 AM 1:00 AM 1:30 AM 2:00 AM 2:30 AM 3:00 AM 3:30 AM 4:00 AM 4:30 …" at bounding box center [360, 256] width 70 height 27
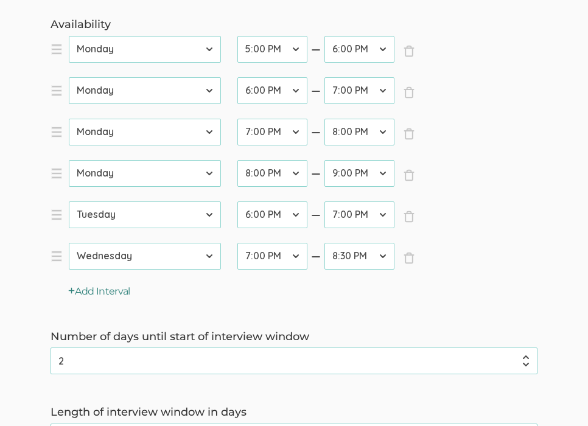
click at [117, 293] on button "Add Interval" at bounding box center [99, 292] width 62 height 14
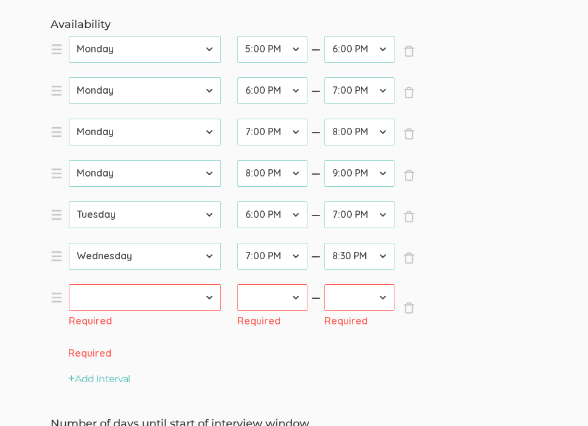
click at [155, 295] on select "[DATE] [DATE] [DATE] [DATE] [DATE] [DATE] [DATE]" at bounding box center [145, 297] width 152 height 27
select select "2"
click at [69, 284] on select "[DATE] [DATE] [DATE] [DATE] [DATE] [DATE] [DATE]" at bounding box center [145, 297] width 152 height 27
click at [294, 297] on select "12:00 AM 12:30 AM 1:00 AM 1:30 AM 2:00 AM 2:30 AM 3:00 AM 3:30 AM 4:00 AM 4:30 …" at bounding box center [273, 297] width 70 height 27
select select "40"
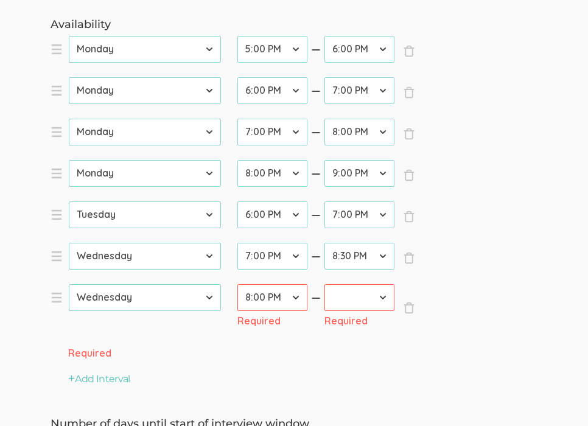
click at [238, 284] on select "12:00 AM 12:30 AM 1:00 AM 1:30 AM 2:00 AM 2:30 AM 3:00 AM 3:30 AM 4:00 AM 4:30 …" at bounding box center [273, 297] width 70 height 27
click at [347, 301] on select "12:00 AM 12:30 AM 1:00 AM 1:30 AM 2:00 AM 2:30 AM 3:00 AM 3:30 AM 4:00 AM 4:30 …" at bounding box center [360, 297] width 70 height 27
click at [325, 284] on select "12:00 AM 12:30 AM 1:00 AM 1:30 AM 2:00 AM 2:30 AM 3:00 AM 3:30 AM 4:00 AM 4:30 …" at bounding box center [360, 297] width 70 height 27
click at [347, 301] on select "12:00 AM 12:30 AM 1:00 AM 1:30 AM 2:00 AM 2:30 AM 3:00 AM 3:30 AM 4:00 AM 4:30 …" at bounding box center [360, 297] width 70 height 27
select select "42"
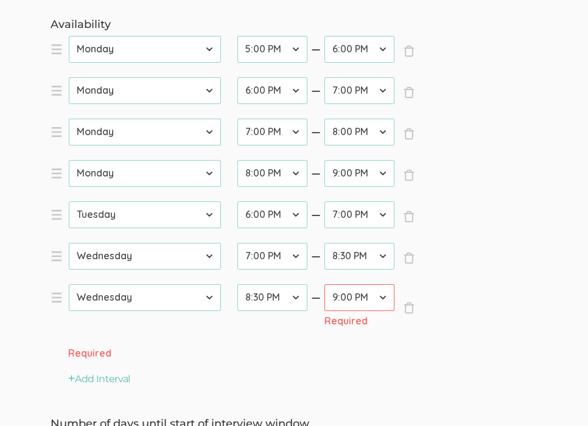
click at [325, 284] on select "12:00 AM 12:30 AM 1:00 AM 1:30 AM 2:00 AM 2:30 AM 3:00 AM 3:30 AM 4:00 AM 4:30 …" at bounding box center [360, 297] width 70 height 27
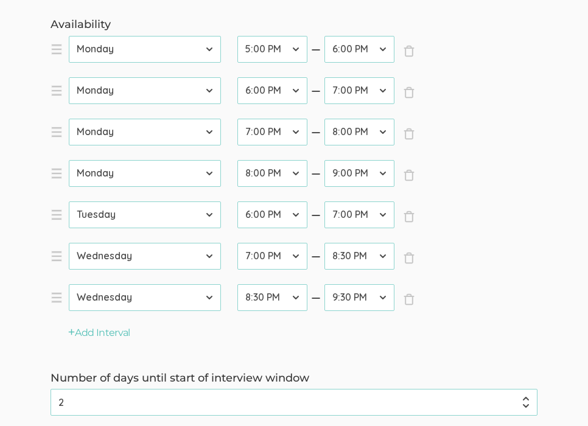
click at [423, 315] on ol "× Close day [DATE] [DATE] [DATE] [DATE] [DATE] [DATE] [DATE] startTime 12:00 AM…" at bounding box center [294, 181] width 487 height 291
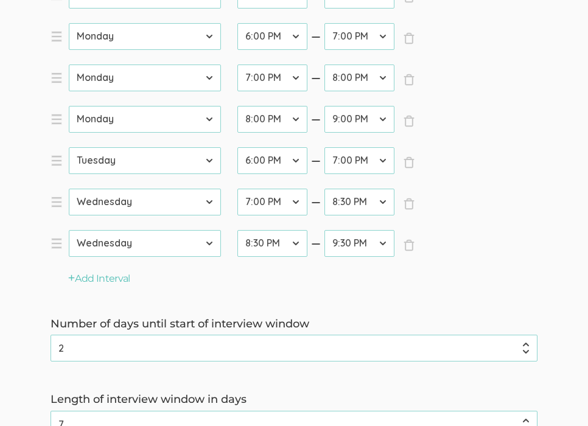
scroll to position [467, 0]
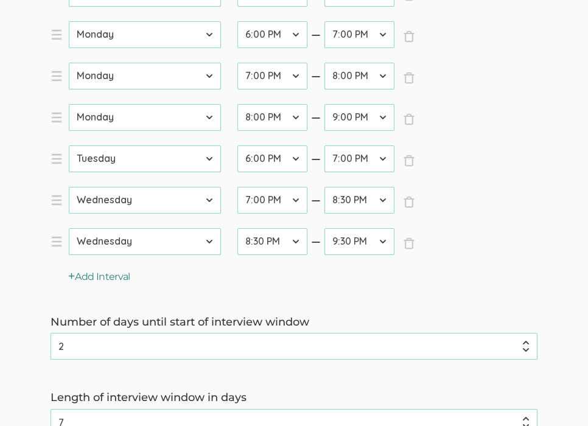
click at [124, 278] on button "Add Interval" at bounding box center [99, 277] width 62 height 14
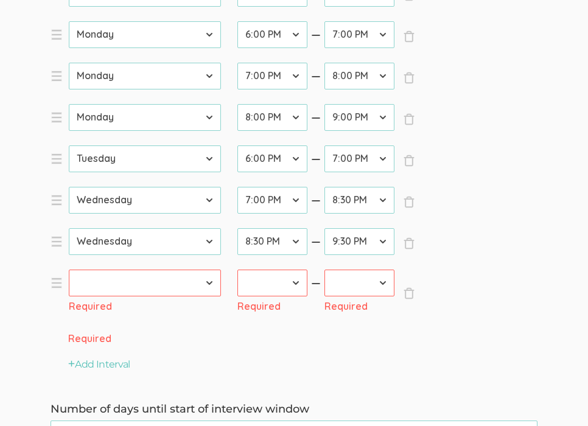
click at [124, 280] on select "[DATE] [DATE] [DATE] [DATE] [DATE] [DATE] [DATE]" at bounding box center [145, 283] width 152 height 27
click at [69, 270] on select "[DATE] [DATE] [DATE] [DATE] [DATE] [DATE] [DATE]" at bounding box center [145, 283] width 152 height 27
click at [124, 280] on select "[DATE] [DATE] [DATE] [DATE] [DATE] [DATE] [DATE]" at bounding box center [145, 283] width 152 height 27
select select "3"
click at [69, 270] on select "[DATE] [DATE] [DATE] [DATE] [DATE] [DATE] [DATE]" at bounding box center [145, 283] width 152 height 27
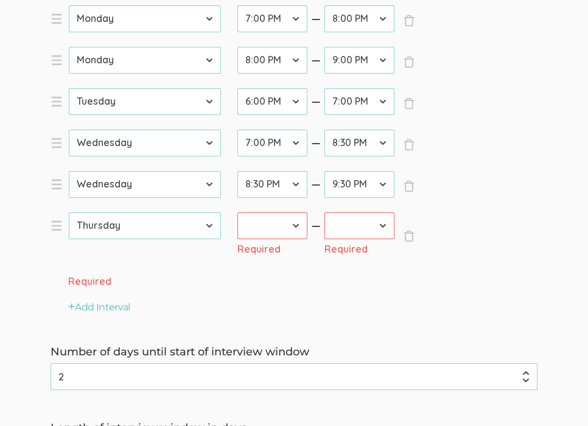
scroll to position [529, 0]
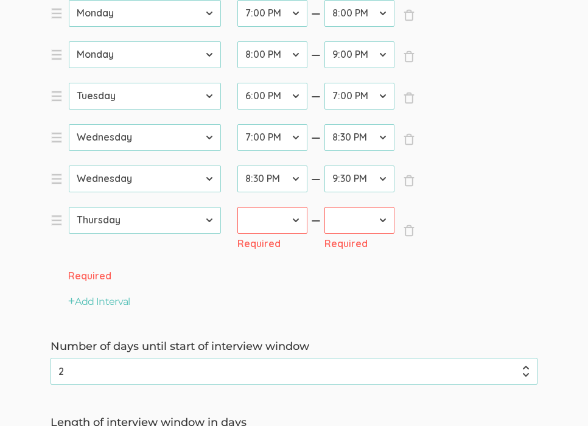
click at [263, 218] on select "12:00 AM 12:30 AM 1:00 AM 1:30 AM 2:00 AM 2:30 AM 3:00 AM 3:30 AM 4:00 AM 4:30 …" at bounding box center [273, 220] width 70 height 27
select select "34"
click at [238, 207] on select "12:00 AM 12:30 AM 1:00 AM 1:30 AM 2:00 AM 2:30 AM 3:00 AM 3:30 AM 4:00 AM 4:30 …" at bounding box center [273, 220] width 70 height 27
click at [353, 214] on select "12:00 AM 12:30 AM 1:00 AM 1:30 AM 2:00 AM 2:30 AM 3:00 AM 3:30 AM 4:00 AM 4:30 …" at bounding box center [360, 220] width 70 height 27
select select "36"
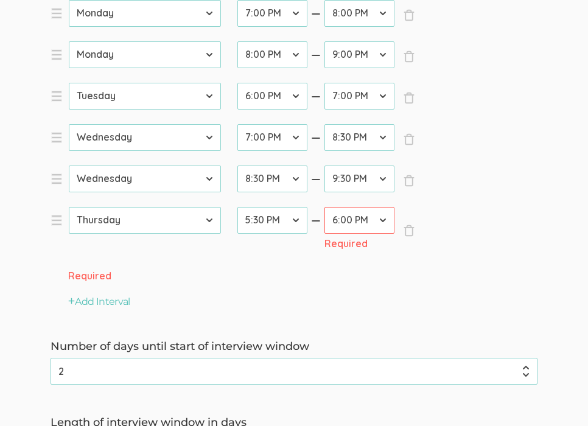
click at [325, 207] on select "12:00 AM 12:30 AM 1:00 AM 1:30 AM 2:00 AM 2:30 AM 3:00 AM 3:30 AM 4:00 AM 4:30 …" at bounding box center [360, 220] width 70 height 27
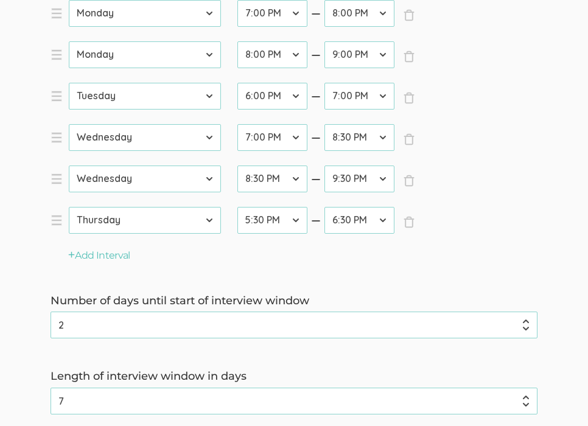
click at [445, 222] on ol "× Close day [DATE] [DATE] [DATE] [DATE] [DATE] [DATE] [DATE] startTime 12:00 AM…" at bounding box center [294, 83] width 487 height 332
click at [111, 251] on button "Add Interval" at bounding box center [99, 256] width 62 height 14
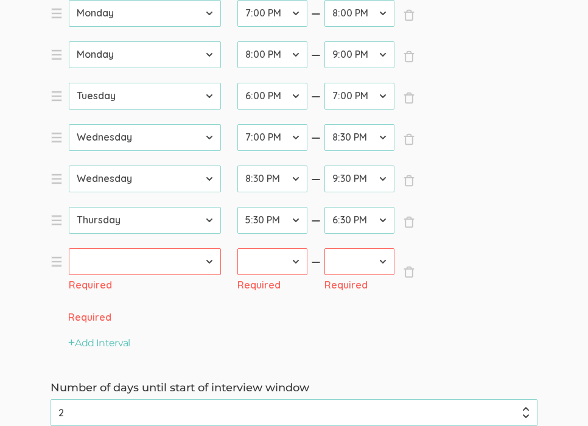
click at [102, 264] on select "[DATE] [DATE] [DATE] [DATE] [DATE] [DATE] [DATE]" at bounding box center [145, 262] width 152 height 27
select select "3"
click at [69, 249] on select "[DATE] [DATE] [DATE] [DATE] [DATE] [DATE] [DATE]" at bounding box center [145, 262] width 152 height 27
click at [266, 267] on select "12:00 AM 12:30 AM 1:00 AM 1:30 AM 2:00 AM 2:30 AM 3:00 AM 3:30 AM 4:00 AM 4:30 …" at bounding box center [273, 262] width 70 height 27
select select "36"
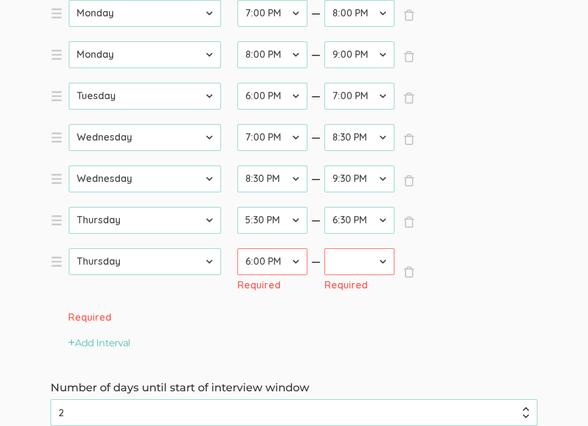
click at [238, 249] on select "12:00 AM 12:30 AM 1:00 AM 1:30 AM 2:00 AM 2:30 AM 3:00 AM 3:30 AM 4:00 AM 4:30 …" at bounding box center [273, 262] width 70 height 27
click at [344, 260] on select "12:00 AM 12:30 AM 1:00 AM 1:30 AM 2:00 AM 2:30 AM 3:00 AM 3:30 AM 4:00 AM 4:30 …" at bounding box center [360, 262] width 70 height 27
select select "38"
click at [325, 249] on select "12:00 AM 12:30 AM 1:00 AM 1:30 AM 2:00 AM 2:30 AM 3:00 AM 3:30 AM 4:00 AM 4:30 …" at bounding box center [360, 262] width 70 height 27
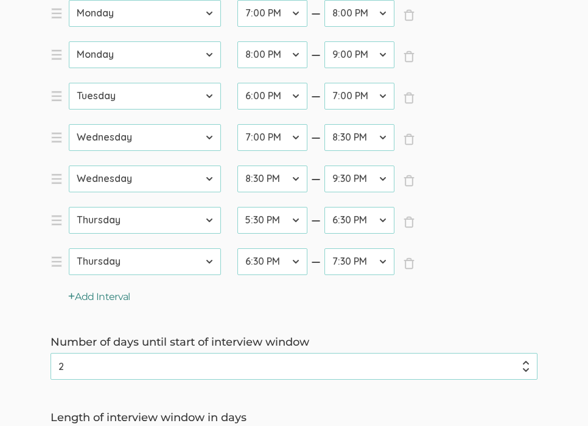
click at [123, 297] on button "Add Interval" at bounding box center [99, 298] width 62 height 14
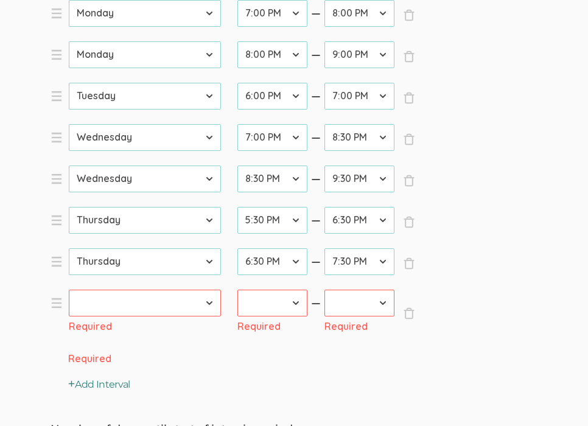
click at [123, 297] on select "[DATE] [DATE] [DATE] [DATE] [DATE] [DATE] [DATE]" at bounding box center [145, 303] width 152 height 27
click at [69, 290] on select "[DATE] [DATE] [DATE] [DATE] [DATE] [DATE] [DATE]" at bounding box center [145, 303] width 152 height 27
click at [126, 314] on select "[DATE] [DATE] [DATE] [DATE] [DATE] [DATE] [DATE]" at bounding box center [145, 303] width 152 height 27
click at [69, 290] on select "[DATE] [DATE] [DATE] [DATE] [DATE] [DATE] [DATE]" at bounding box center [145, 303] width 152 height 27
click at [128, 312] on select "[DATE] [DATE] [DATE] [DATE] [DATE] [DATE] [DATE]" at bounding box center [145, 303] width 152 height 27
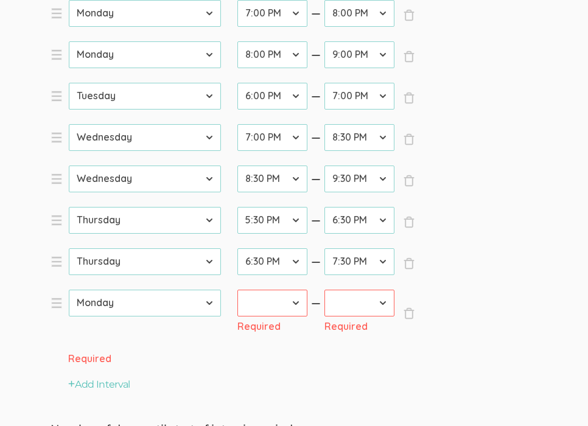
select select "3"
click at [69, 290] on select "[DATE] [DATE] [DATE] [DATE] [DATE] [DATE] [DATE]" at bounding box center [145, 303] width 152 height 27
click at [267, 309] on select "12:00 AM 12:30 AM 1:00 AM 1:30 AM 2:00 AM 2:30 AM 3:00 AM 3:30 AM 4:00 AM 4:30 …" at bounding box center [273, 303] width 70 height 27
click at [298, 300] on select "12:00 AM 12:30 AM 1:00 AM 1:30 AM 2:00 AM 2:30 AM 3:00 AM 3:30 AM 4:00 AM 4:30 …" at bounding box center [273, 303] width 70 height 27
select select "38"
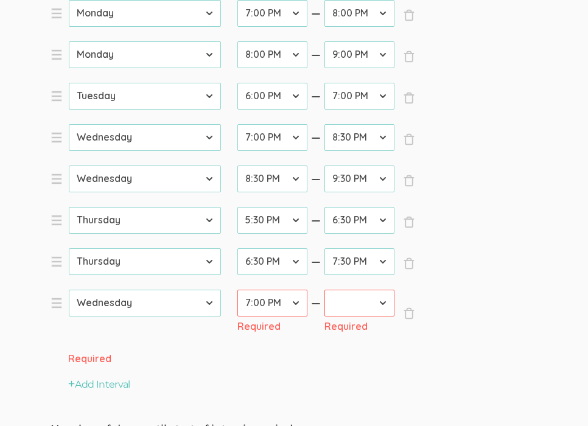
click at [238, 290] on select "12:00 AM 12:30 AM 1:00 AM 1:30 AM 2:00 AM 2:30 AM 3:00 AM 3:30 AM 4:00 AM 4:30 …" at bounding box center [273, 303] width 70 height 27
click at [351, 301] on select "12:00 AM 12:30 AM 1:00 AM 1:30 AM 2:00 AM 2:30 AM 3:00 AM 3:30 AM 4:00 AM 4:30 …" at bounding box center [360, 303] width 70 height 27
select select "40"
click at [325, 290] on select "12:00 AM 12:30 AM 1:00 AM 1:30 AM 2:00 AM 2:30 AM 3:00 AM 3:30 AM 4:00 AM 4:30 …" at bounding box center [360, 303] width 70 height 27
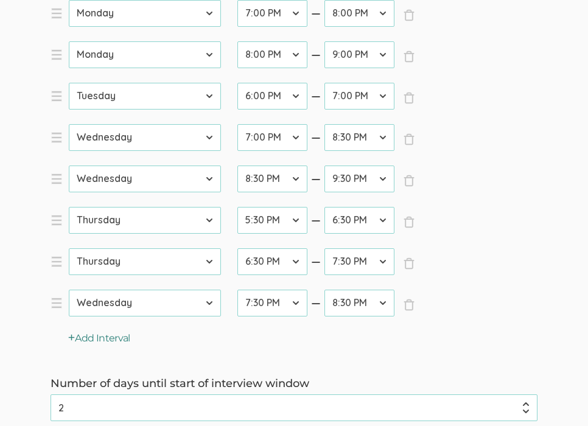
click at [124, 340] on button "Add Interval" at bounding box center [99, 339] width 62 height 14
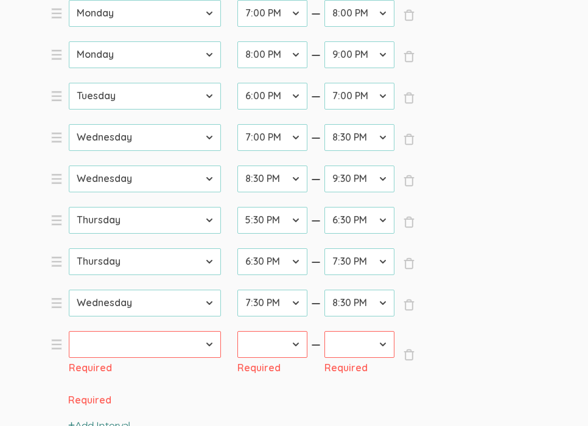
click at [140, 348] on select "[DATE] [DATE] [DATE] [DATE] [DATE] [DATE] [DATE]" at bounding box center [145, 344] width 152 height 27
click at [69, 331] on select "[DATE] [DATE] [DATE] [DATE] [DATE] [DATE] [DATE]" at bounding box center [145, 344] width 152 height 27
click at [145, 352] on select "[DATE] [DATE] [DATE] [DATE] [DATE] [DATE] [DATE]" at bounding box center [145, 344] width 152 height 27
select select "3"
click at [69, 331] on select "[DATE] [DATE] [DATE] [DATE] [DATE] [DATE] [DATE]" at bounding box center [145, 344] width 152 height 27
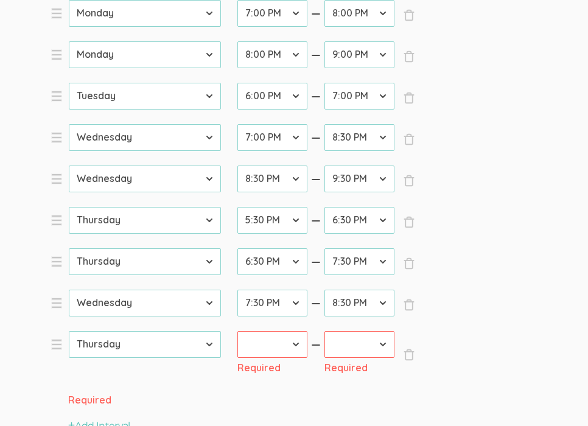
click at [267, 348] on select "12:00 AM 12:30 AM 1:00 AM 1:30 AM 2:00 AM 2:30 AM 3:00 AM 3:30 AM 4:00 AM 4:30 …" at bounding box center [273, 344] width 70 height 27
click at [238, 331] on select "12:00 AM 12:30 AM 1:00 AM 1:30 AM 2:00 AM 2:30 AM 3:00 AM 3:30 AM 4:00 AM 4:30 …" at bounding box center [273, 344] width 70 height 27
click at [270, 356] on select "12:00 AM 12:30 AM 1:00 AM 1:30 AM 2:00 AM 2:30 AM 3:00 AM 3:30 AM 4:00 AM 4:30 …" at bounding box center [273, 344] width 70 height 27
click at [238, 331] on select "12:00 AM 12:30 AM 1:00 AM 1:30 AM 2:00 AM 2:30 AM 3:00 AM 3:30 AM 4:00 AM 4:30 …" at bounding box center [273, 344] width 70 height 27
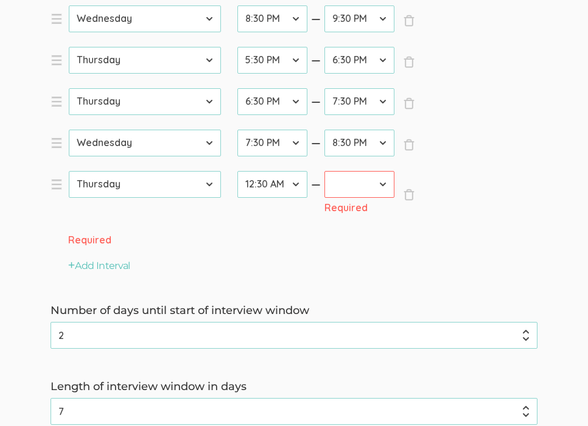
scroll to position [693, 0]
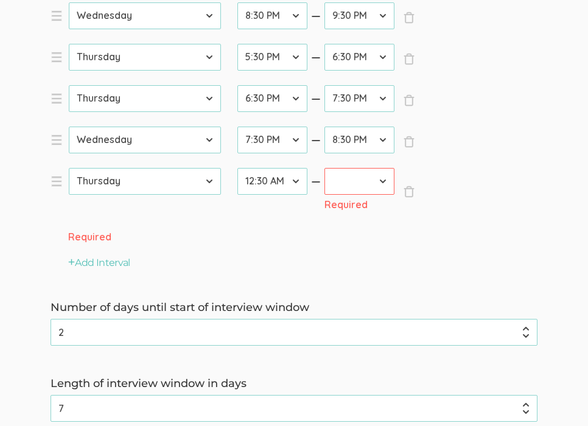
click at [282, 186] on select "12:00 AM 12:30 AM 1:00 AM 1:30 AM 2:00 AM 2:30 AM 3:00 AM 3:30 AM 4:00 AM 4:30 …" at bounding box center [273, 181] width 70 height 27
select select "40"
click at [238, 168] on select "12:00 AM 12:30 AM 1:00 AM 1:30 AM 2:00 AM 2:30 AM 3:00 AM 3:30 AM 4:00 AM 4:30 …" at bounding box center [273, 181] width 70 height 27
click at [373, 189] on select "12:00 AM 12:30 AM 1:00 AM 1:30 AM 2:00 AM 2:30 AM 3:00 AM 3:30 AM 4:00 AM 4:30 …" at bounding box center [360, 181] width 70 height 27
select select "42"
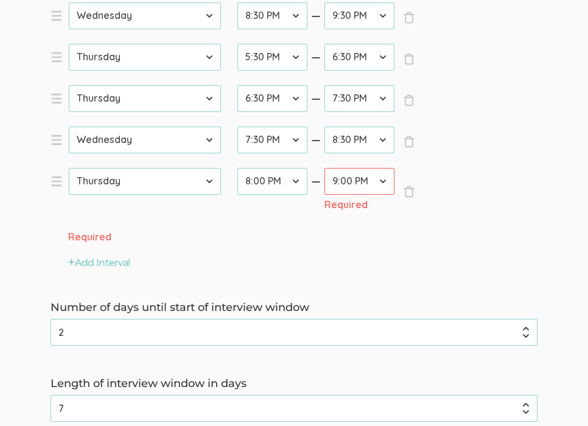
click at [325, 168] on select "12:00 AM 12:30 AM 1:00 AM 1:30 AM 2:00 AM 2:30 AM 3:00 AM 3:30 AM 4:00 AM 4:30 …" at bounding box center [360, 181] width 70 height 27
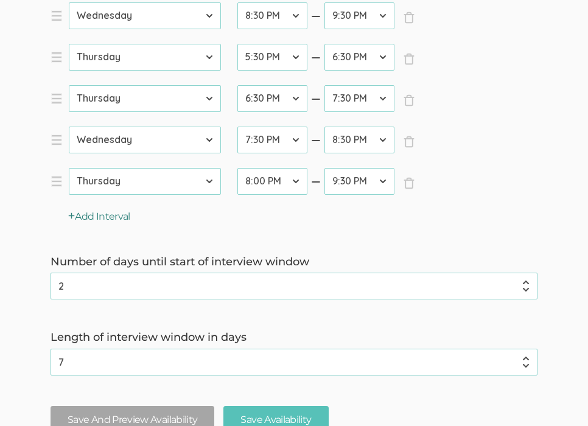
click at [111, 219] on button "Add Interval" at bounding box center [99, 217] width 62 height 14
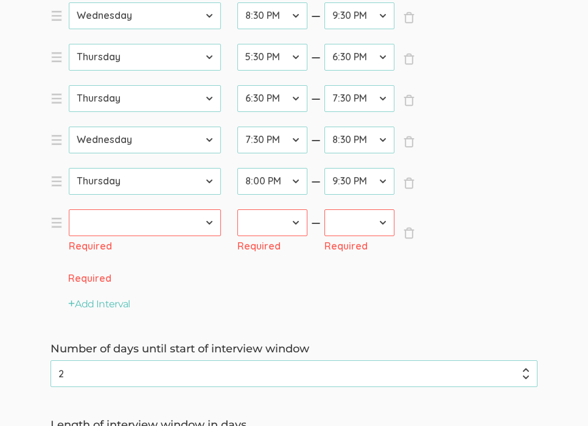
click at [113, 223] on select "[DATE] [DATE] [DATE] [DATE] [DATE] [DATE] [DATE]" at bounding box center [145, 223] width 152 height 27
select select "4"
click at [69, 210] on select "[DATE] [DATE] [DATE] [DATE] [DATE] [DATE] [DATE]" at bounding box center [145, 223] width 152 height 27
click at [258, 221] on select "12:00 AM 12:30 AM 1:00 AM 1:30 AM 2:00 AM 2:30 AM 3:00 AM 3:30 AM 4:00 AM 4:30 …" at bounding box center [273, 223] width 70 height 27
select select "36"
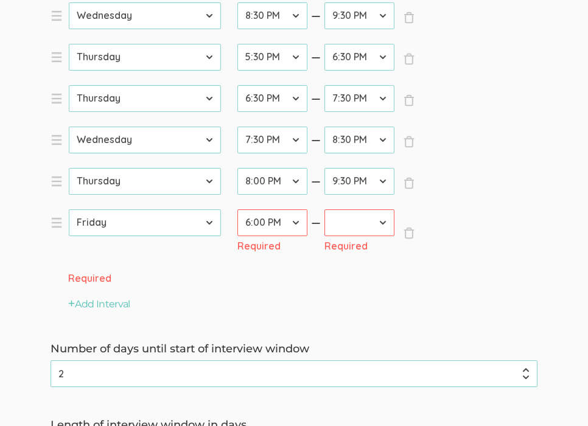
click at [238, 210] on select "12:00 AM 12:30 AM 1:00 AM 1:30 AM 2:00 AM 2:30 AM 3:00 AM 3:30 AM 4:00 AM 4:30 …" at bounding box center [273, 223] width 70 height 27
click at [343, 222] on select "12:00 AM 12:30 AM 1:00 AM 1:30 AM 2:00 AM 2:30 AM 3:00 AM 3:30 AM 4:00 AM 4:30 …" at bounding box center [360, 223] width 70 height 27
select select "38"
click at [325, 210] on select "12:00 AM 12:30 AM 1:00 AM 1:30 AM 2:00 AM 2:30 AM 3:00 AM 3:30 AM 4:00 AM 4:30 …" at bounding box center [360, 223] width 70 height 27
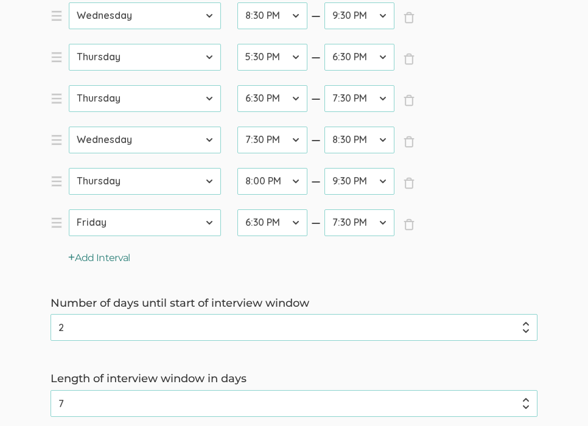
click at [107, 262] on button "Add Interval" at bounding box center [99, 259] width 62 height 14
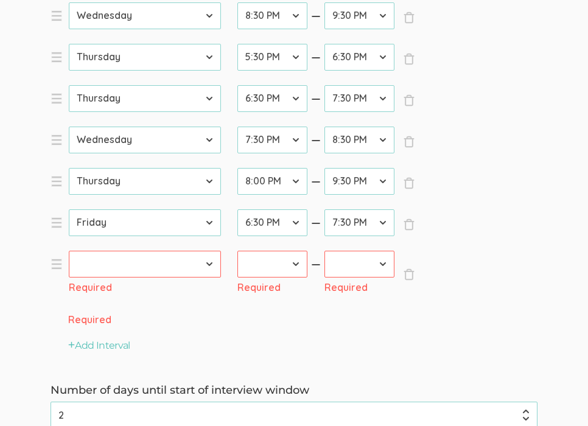
click at [160, 260] on select "[DATE] [DATE] [DATE] [DATE] [DATE] [DATE] [DATE]" at bounding box center [145, 264] width 152 height 27
select select "4"
click at [69, 251] on select "[DATE] [DATE] [DATE] [DATE] [DATE] [DATE] [DATE]" at bounding box center [145, 264] width 152 height 27
click at [274, 270] on select "12:00 AM 12:30 AM 1:00 AM 1:30 AM 2:00 AM 2:30 AM 3:00 AM 3:30 AM 4:00 AM 4:30 …" at bounding box center [273, 264] width 70 height 27
click at [238, 251] on select "12:00 AM 12:30 AM 1:00 AM 1:30 AM 2:00 AM 2:30 AM 3:00 AM 3:30 AM 4:00 AM 4:30 …" at bounding box center [273, 264] width 70 height 27
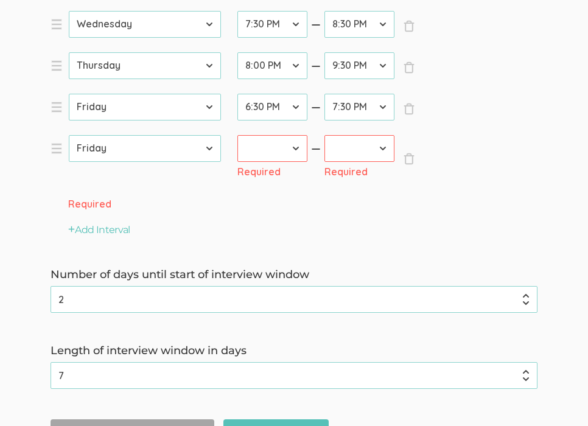
scroll to position [841, 0]
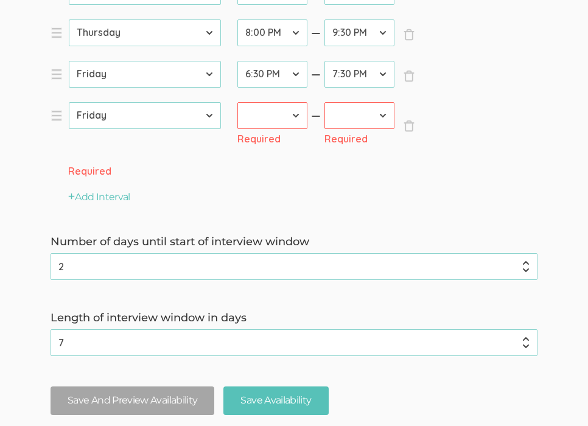
click at [291, 119] on select "12:00 AM 12:30 AM 1:00 AM 1:30 AM 2:00 AM 2:30 AM 3:00 AM 3:30 AM 4:00 AM 4:30 …" at bounding box center [273, 115] width 70 height 27
select select "38"
click at [238, 102] on select "12:00 AM 12:30 AM 1:00 AM 1:30 AM 2:00 AM 2:30 AM 3:00 AM 3:30 AM 4:00 AM 4:30 …" at bounding box center [273, 115] width 70 height 27
click at [346, 119] on select "12:00 AM 12:30 AM 1:00 AM 1:30 AM 2:00 AM 2:30 AM 3:00 AM 3:30 AM 4:00 AM 4:30 …" at bounding box center [360, 115] width 70 height 27
select select "40"
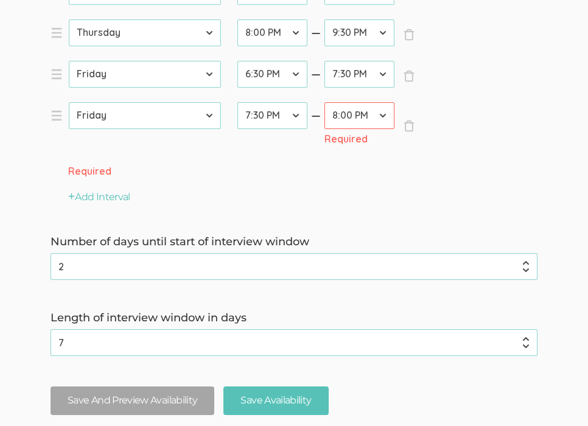
click at [325, 102] on select "12:00 AM 12:30 AM 1:00 AM 1:30 AM 2:00 AM 2:30 AM 3:00 AM 3:30 AM 4:00 AM 4:30 …" at bounding box center [360, 115] width 70 height 27
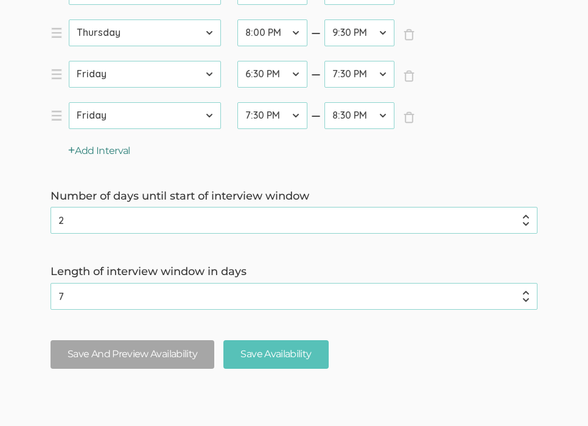
click at [117, 152] on button "Add Interval" at bounding box center [99, 151] width 62 height 14
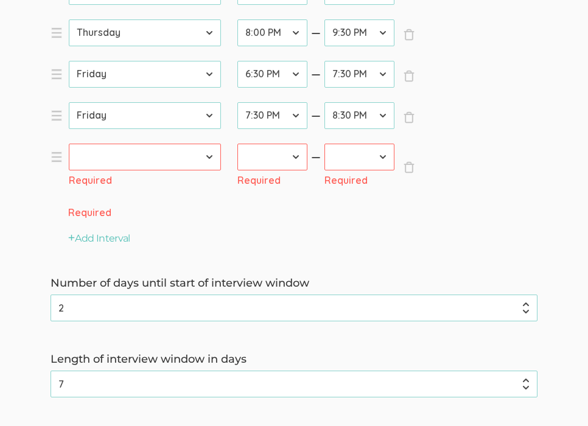
click at [153, 161] on select "[DATE] [DATE] [DATE] [DATE] [DATE] [DATE] [DATE]" at bounding box center [145, 157] width 152 height 27
click at [69, 144] on select "[DATE] [DATE] [DATE] [DATE] [DATE] [DATE] [DATE]" at bounding box center [145, 157] width 152 height 27
click at [276, 155] on select "12:00 AM 12:30 AM 1:00 AM 1:30 AM 2:00 AM 2:30 AM 3:00 AM 3:30 AM 4:00 AM 4:30 …" at bounding box center [273, 157] width 70 height 27
click at [180, 160] on select "[DATE] [DATE] [DATE] [DATE] [DATE] [DATE] [DATE]" at bounding box center [145, 157] width 152 height 27
select select "4"
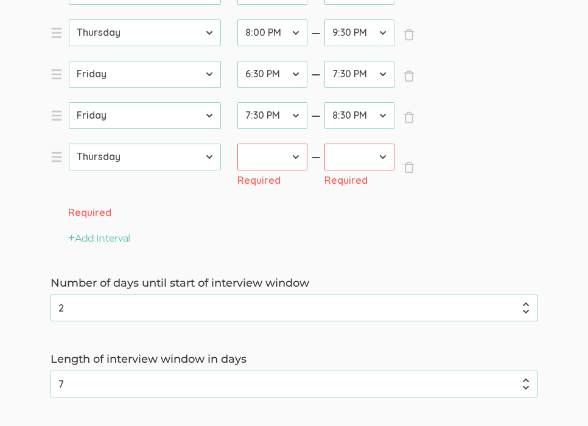
click at [69, 144] on select "[DATE] [DATE] [DATE] [DATE] [DATE] [DATE] [DATE]" at bounding box center [145, 157] width 152 height 27
click at [268, 153] on select "12:00 AM 12:30 AM 1:00 AM 1:30 AM 2:00 AM 2:30 AM 3:00 AM 3:30 AM 4:00 AM 4:30 …" at bounding box center [273, 157] width 70 height 27
select select "40"
click at [238, 144] on select "12:00 AM 12:30 AM 1:00 AM 1:30 AM 2:00 AM 2:30 AM 3:00 AM 3:30 AM 4:00 AM 4:30 …" at bounding box center [273, 157] width 70 height 27
click at [360, 167] on select "12:00 AM 12:30 AM 1:00 AM 1:30 AM 2:00 AM 2:30 AM 3:00 AM 3:30 AM 4:00 AM 4:30 …" at bounding box center [360, 157] width 70 height 27
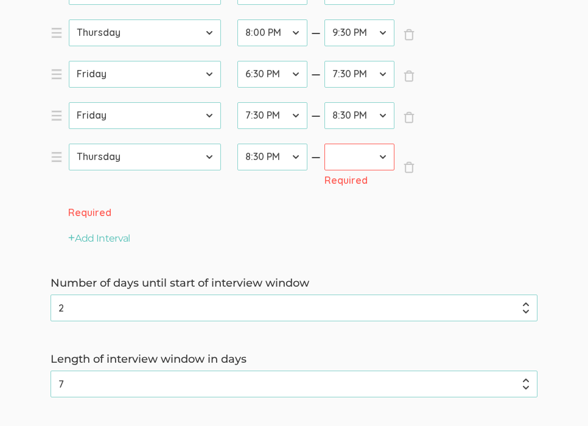
select select "42"
click at [325, 144] on select "12:00 AM 12:30 AM 1:00 AM 1:30 AM 2:00 AM 2:30 AM 3:00 AM 3:30 AM 4:00 AM 4:30 …" at bounding box center [360, 157] width 70 height 27
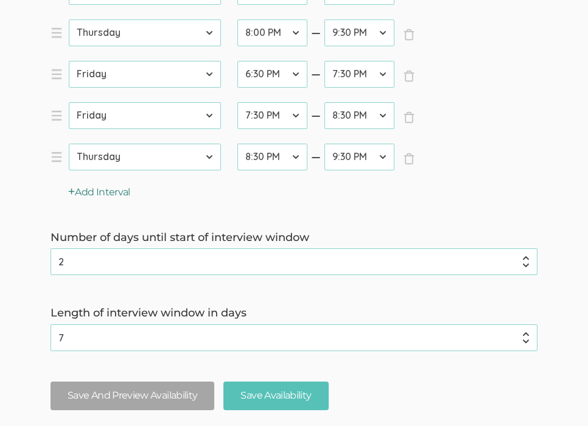
click at [108, 196] on button "Add Interval" at bounding box center [99, 193] width 62 height 14
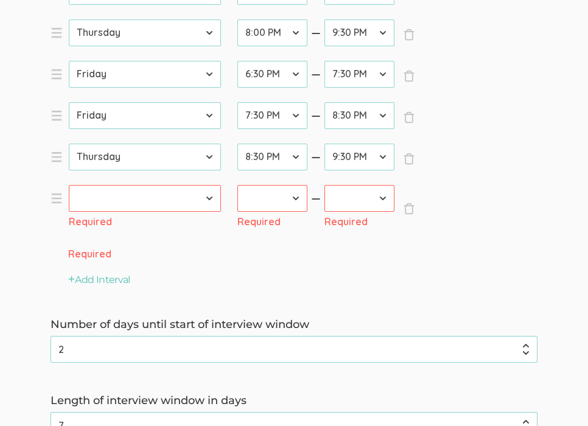
click at [108, 197] on select "[DATE] [DATE] [DATE] [DATE] [DATE] [DATE] [DATE]" at bounding box center [145, 198] width 152 height 27
select select "6"
click at [69, 185] on select "[DATE] [DATE] [DATE] [DATE] [DATE] [DATE] [DATE]" at bounding box center [145, 198] width 152 height 27
click at [277, 211] on select "12:00 AM 12:30 AM 1:00 AM 1:30 AM 2:00 AM 2:30 AM 3:00 AM 3:30 AM 4:00 AM 4:30 …" at bounding box center [273, 198] width 70 height 27
select select "16"
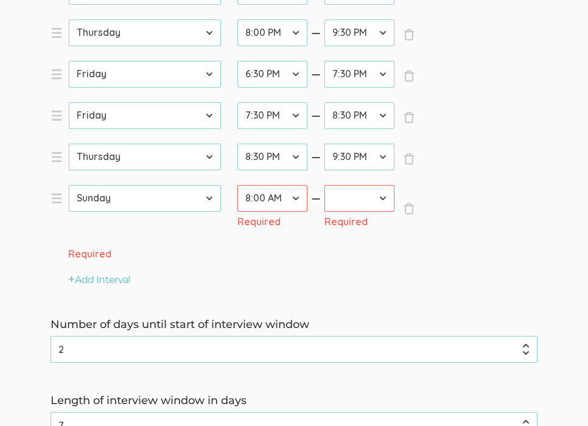
click at [238, 185] on select "12:00 AM 12:30 AM 1:00 AM 1:30 AM 2:00 AM 2:30 AM 3:00 AM 3:30 AM 4:00 AM 4:30 …" at bounding box center [273, 198] width 70 height 27
click at [358, 204] on select "12:00 AM 12:30 AM 1:00 AM 1:30 AM 2:00 AM 2:30 AM 3:00 AM 3:30 AM 4:00 AM 4:30 …" at bounding box center [360, 198] width 70 height 27
click at [325, 185] on select "12:00 AM 12:30 AM 1:00 AM 1:30 AM 2:00 AM 2:30 AM 3:00 AM 3:30 AM 4:00 AM 4:30 …" at bounding box center [360, 198] width 70 height 27
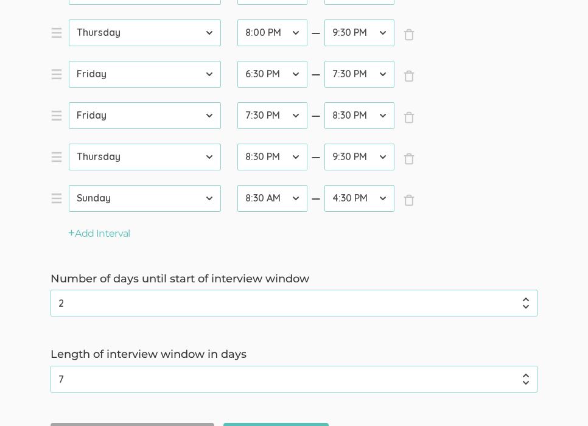
click at [353, 203] on select "12:00 AM 12:30 AM 1:00 AM 1:30 AM 2:00 AM 2:30 AM 3:00 AM 3:30 AM 4:00 AM 4:30 …" at bounding box center [360, 198] width 70 height 27
click at [325, 185] on select "12:00 AM 12:30 AM 1:00 AM 1:30 AM 2:00 AM 2:30 AM 3:00 AM 3:30 AM 4:00 AM 4:30 …" at bounding box center [360, 198] width 70 height 27
click at [352, 199] on select "12:00 AM 12:30 AM 1:00 AM 1:30 AM 2:00 AM 2:30 AM 3:00 AM 3:30 AM 4:00 AM 4:30 …" at bounding box center [360, 198] width 70 height 27
select select "18"
click at [325, 185] on select "12:00 AM 12:30 AM 1:00 AM 1:30 AM 2:00 AM 2:30 AM 3:00 AM 3:30 AM 4:00 AM 4:30 …" at bounding box center [360, 198] width 70 height 27
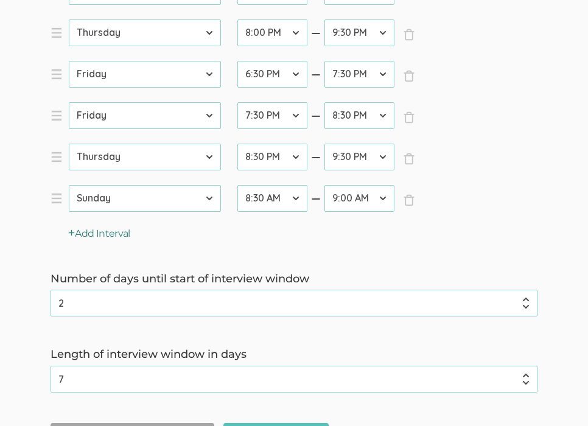
click at [121, 234] on button "Add Interval" at bounding box center [99, 234] width 62 height 14
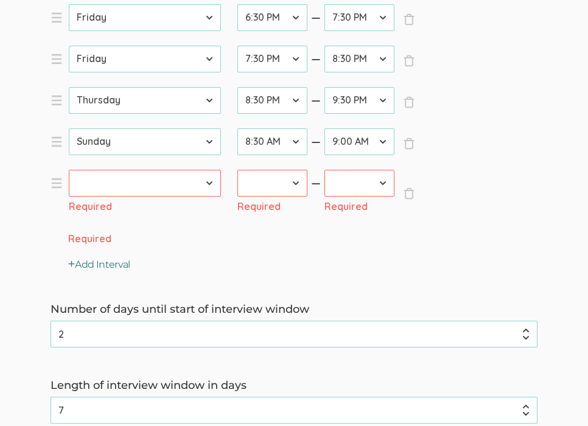
scroll to position [903, 0]
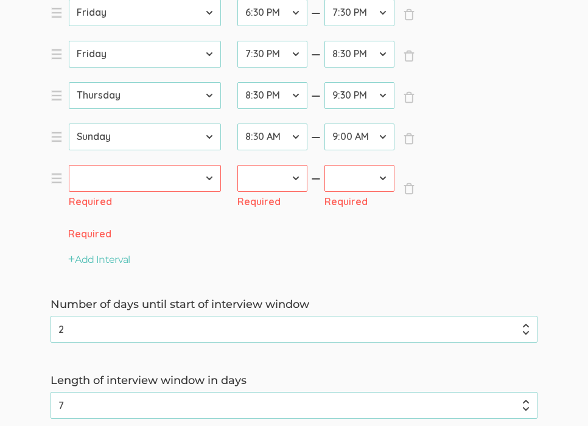
click at [136, 183] on select "[DATE] [DATE] [DATE] [DATE] [DATE] [DATE] [DATE]" at bounding box center [145, 178] width 152 height 27
select select "6"
click at [69, 165] on select "[DATE] [DATE] [DATE] [DATE] [DATE] [DATE] [DATE]" at bounding box center [145, 178] width 152 height 27
click at [294, 178] on select "12:00 AM 12:30 AM 1:00 AM 1:30 AM 2:00 AM 2:30 AM 3:00 AM 3:30 AM 4:00 AM 4:30 …" at bounding box center [273, 178] width 70 height 27
select select "18"
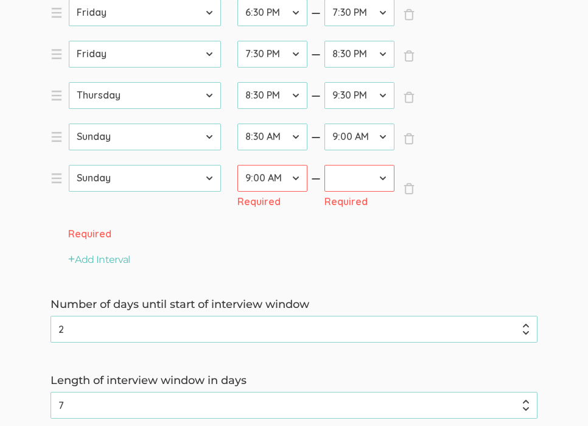
click at [238, 165] on select "12:00 AM 12:30 AM 1:00 AM 1:30 AM 2:00 AM 2:30 AM 3:00 AM 3:30 AM 4:00 AM 4:30 …" at bounding box center [273, 178] width 70 height 27
click at [375, 177] on select "12:00 AM 12:30 AM 1:00 AM 1:30 AM 2:00 AM 2:30 AM 3:00 AM 3:30 AM 4:00 AM 4:30 …" at bounding box center [360, 178] width 70 height 27
select select "20"
click at [325, 165] on select "12:00 AM 12:30 AM 1:00 AM 1:30 AM 2:00 AM 2:30 AM 3:00 AM 3:30 AM 4:00 AM 4:30 …" at bounding box center [360, 178] width 70 height 27
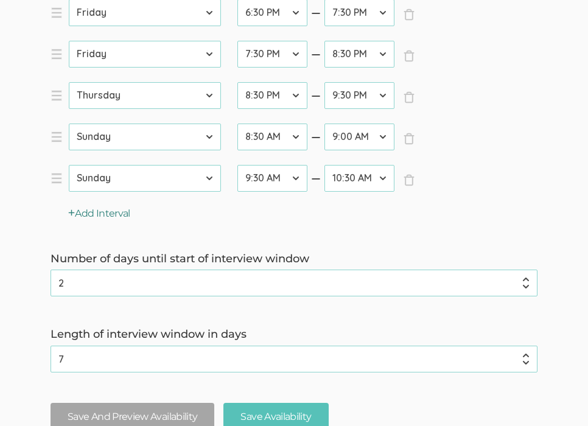
click at [121, 212] on button "Add Interval" at bounding box center [99, 214] width 62 height 14
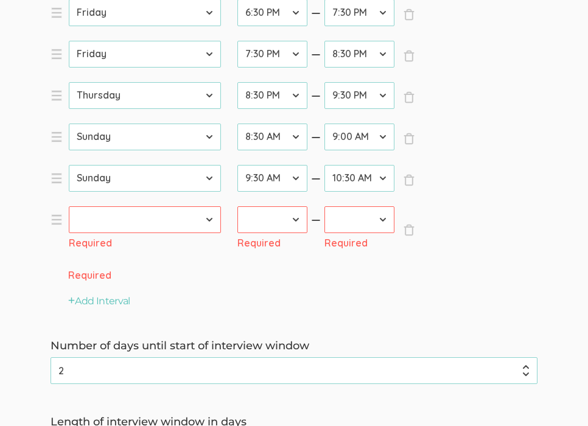
click at [143, 219] on select "[DATE] [DATE] [DATE] [DATE] [DATE] [DATE] [DATE]" at bounding box center [145, 219] width 152 height 27
select select "6"
click at [69, 206] on select "[DATE] [DATE] [DATE] [DATE] [DATE] [DATE] [DATE]" at bounding box center [145, 219] width 152 height 27
click at [269, 225] on select "12:00 AM 12:30 AM 1:00 AM 1:30 AM 2:00 AM 2:30 AM 3:00 AM 3:30 AM 4:00 AM 4:30 …" at bounding box center [273, 219] width 70 height 27
select select "20"
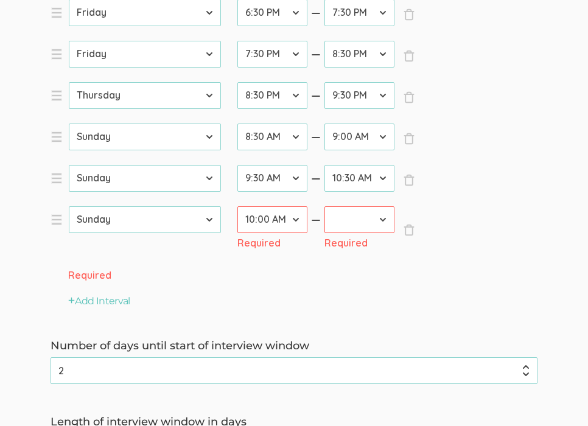
click at [238, 206] on select "12:00 AM 12:30 AM 1:00 AM 1:30 AM 2:00 AM 2:30 AM 3:00 AM 3:30 AM 4:00 AM 4:30 …" at bounding box center [273, 219] width 70 height 27
click at [359, 213] on select "12:00 AM 12:30 AM 1:00 AM 1:30 AM 2:00 AM 2:30 AM 3:00 AM 3:30 AM 4:00 AM 4:30 …" at bounding box center [360, 219] width 70 height 27
select select "22"
click at [325, 206] on select "12:00 AM 12:30 AM 1:00 AM 1:30 AM 2:00 AM 2:30 AM 3:00 AM 3:30 AM 4:00 AM 4:30 …" at bounding box center [360, 219] width 70 height 27
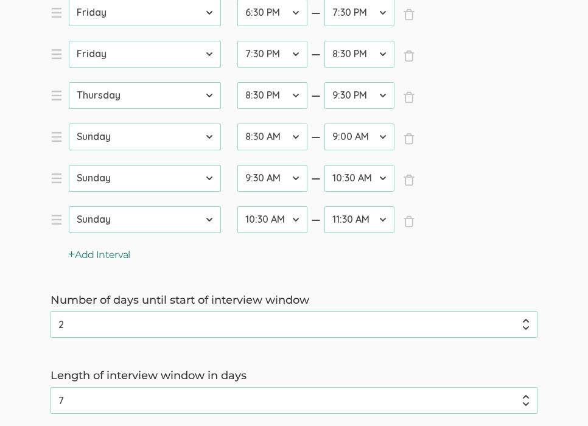
click at [116, 257] on button "Add Interval" at bounding box center [99, 256] width 62 height 14
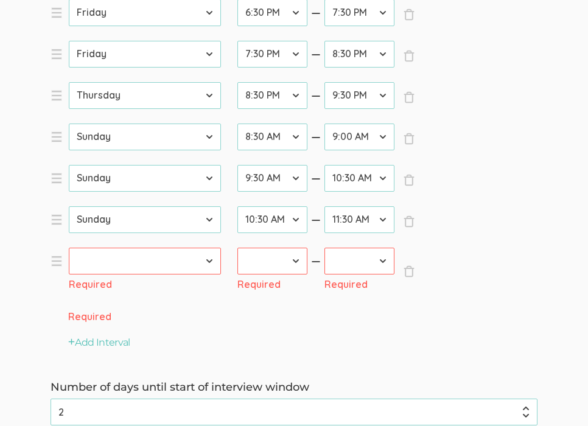
click at [120, 261] on select "[DATE] [DATE] [DATE] [DATE] [DATE] [DATE] [DATE]" at bounding box center [145, 261] width 152 height 27
select select "6"
click at [69, 248] on select "[DATE] [DATE] [DATE] [DATE] [DATE] [DATE] [DATE]" at bounding box center [145, 261] width 152 height 27
click at [250, 265] on select "12:00 AM 12:30 AM 1:00 AM 1:30 AM 2:00 AM 2:30 AM 3:00 AM 3:30 AM 4:00 AM 4:30 …" at bounding box center [273, 261] width 70 height 27
select select "22"
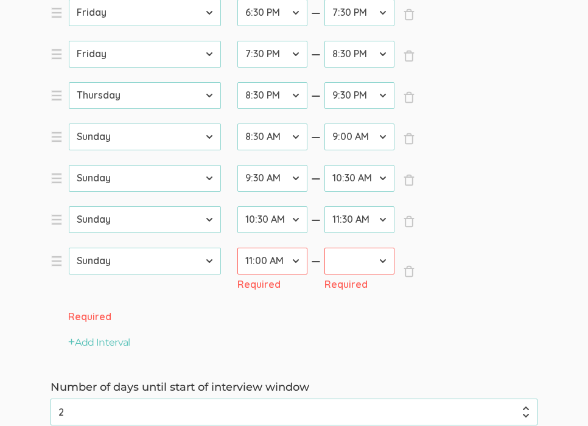
click at [238, 248] on select "12:00 AM 12:30 AM 1:00 AM 1:30 AM 2:00 AM 2:30 AM 3:00 AM 3:30 AM 4:00 AM 4:30 …" at bounding box center [273, 261] width 70 height 27
click at [333, 263] on select "12:00 AM 12:30 AM 1:00 AM 1:30 AM 2:00 AM 2:30 AM 3:00 AM 3:30 AM 4:00 AM 4:30 …" at bounding box center [360, 261] width 70 height 27
select select "24"
click at [325, 248] on select "12:00 AM 12:30 AM 1:00 AM 1:30 AM 2:00 AM 2:30 AM 3:00 AM 3:30 AM 4:00 AM 4:30 …" at bounding box center [360, 261] width 70 height 27
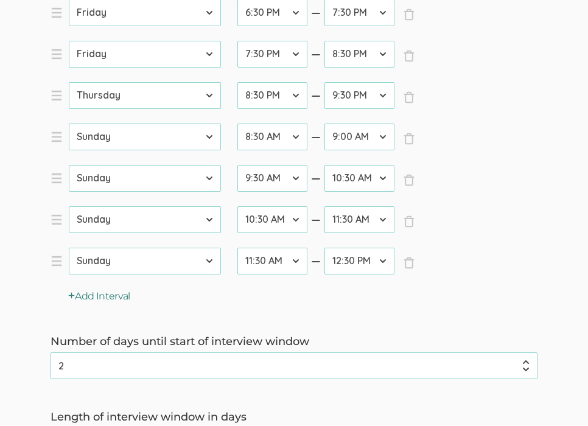
click at [122, 300] on button "Add Interval" at bounding box center [99, 297] width 62 height 14
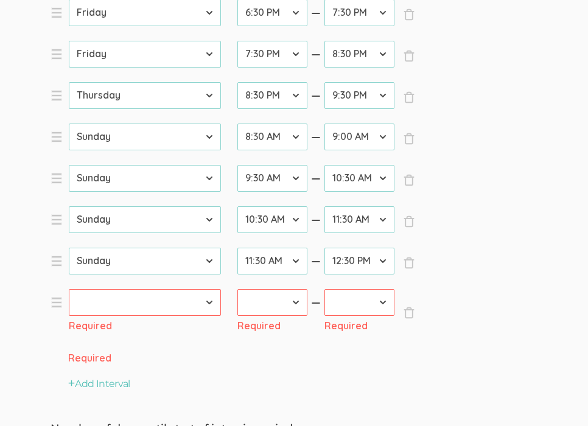
click at [125, 310] on select "[DATE] [DATE] [DATE] [DATE] [DATE] [DATE] [DATE]" at bounding box center [145, 302] width 152 height 27
select select "6"
click at [69, 289] on select "[DATE] [DATE] [DATE] [DATE] [DATE] [DATE] [DATE]" at bounding box center [145, 302] width 152 height 27
click at [260, 309] on select "12:00 AM 12:30 AM 1:00 AM 1:30 AM 2:00 AM 2:30 AM 3:00 AM 3:30 AM 4:00 AM 4:30 …" at bounding box center [273, 302] width 70 height 27
click at [238, 289] on select "12:00 AM 12:30 AM 1:00 AM 1:30 AM 2:00 AM 2:30 AM 3:00 AM 3:30 AM 4:00 AM 4:30 …" at bounding box center [273, 302] width 70 height 27
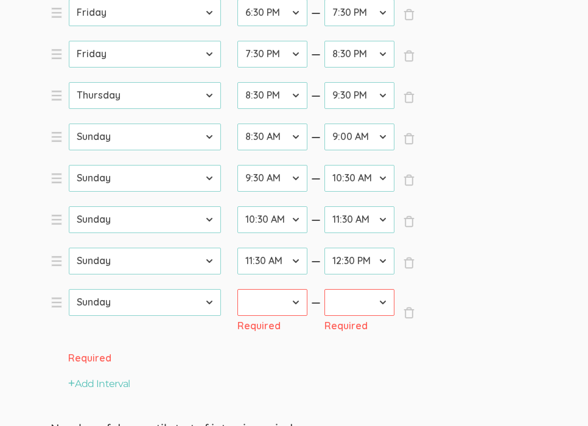
click at [260, 309] on select "12:00 AM 12:30 AM 1:00 AM 1:30 AM 2:00 AM 2:30 AM 3:00 AM 3:30 AM 4:00 AM 4:30 …" at bounding box center [273, 302] width 70 height 27
select select "24"
click at [238, 289] on select "12:00 AM 12:30 AM 1:00 AM 1:30 AM 2:00 AM 2:30 AM 3:00 AM 3:30 AM 4:00 AM 4:30 …" at bounding box center [273, 302] width 70 height 27
click at [342, 304] on select "12:00 AM 12:30 AM 1:00 AM 1:30 AM 2:00 AM 2:30 AM 3:00 AM 3:30 AM 4:00 AM 4:30 …" at bounding box center [360, 302] width 70 height 27
select select "26"
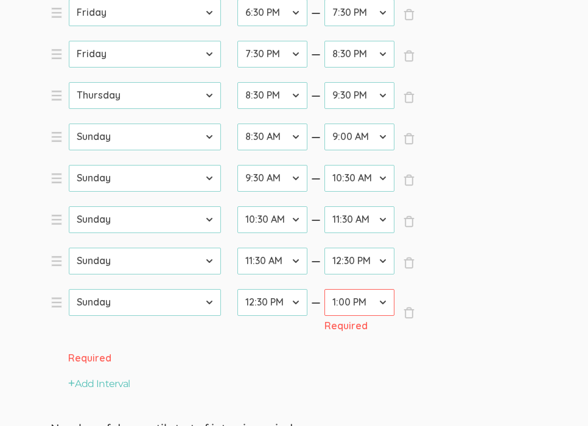
click at [325, 289] on select "12:00 AM 12:30 AM 1:00 AM 1:30 AM 2:00 AM 2:30 AM 3:00 AM 3:30 AM 4:00 AM 4:30 …" at bounding box center [360, 302] width 70 height 27
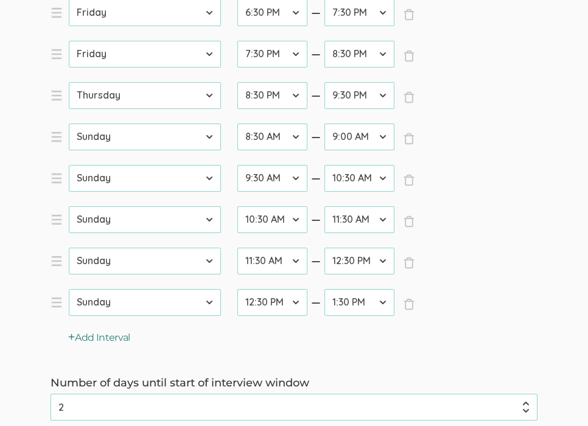
click at [127, 339] on button "Add Interval" at bounding box center [99, 338] width 62 height 14
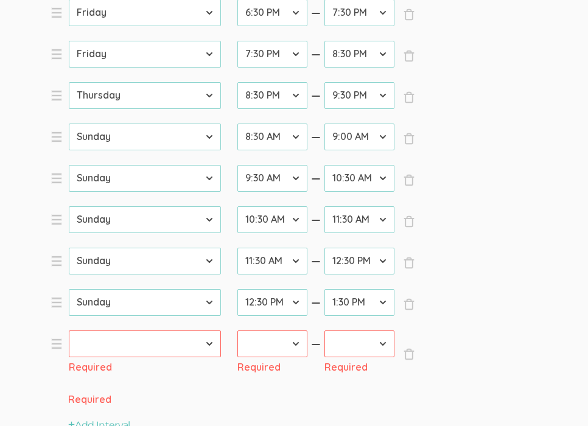
click at [126, 344] on select "[DATE] [DATE] [DATE] [DATE] [DATE] [DATE] [DATE]" at bounding box center [145, 344] width 152 height 27
click at [69, 331] on select "[DATE] [DATE] [DATE] [DATE] [DATE] [DATE] [DATE]" at bounding box center [145, 344] width 152 height 27
click at [124, 348] on select "[DATE] [DATE] [DATE] [DATE] [DATE] [DATE] [DATE]" at bounding box center [145, 344] width 152 height 27
select select "6"
click at [69, 331] on select "[DATE] [DATE] [DATE] [DATE] [DATE] [DATE] [DATE]" at bounding box center [145, 344] width 152 height 27
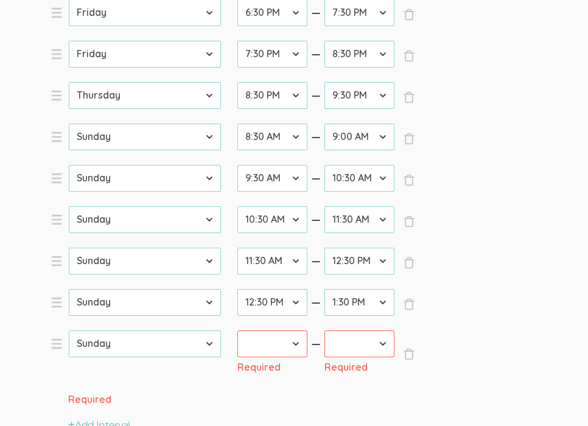
click at [258, 337] on select "12:00 AM 12:30 AM 1:00 AM 1:30 AM 2:00 AM 2:30 AM 3:00 AM 3:30 AM 4:00 AM 4:30 …" at bounding box center [273, 344] width 70 height 27
select select "26"
click at [238, 331] on select "12:00 AM 12:30 AM 1:00 AM 1:30 AM 2:00 AM 2:30 AM 3:00 AM 3:30 AM 4:00 AM 4:30 …" at bounding box center [273, 344] width 70 height 27
click at [359, 336] on select "12:00 AM 12:30 AM 1:00 AM 1:30 AM 2:00 AM 2:30 AM 3:00 AM 3:30 AM 4:00 AM 4:30 …" at bounding box center [360, 344] width 70 height 27
select select "28"
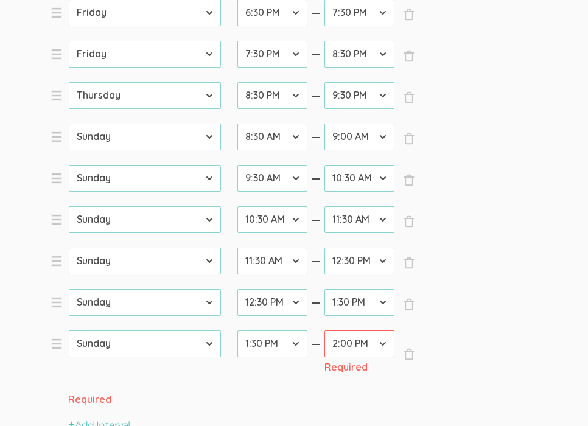
click at [325, 331] on select "12:00 AM 12:30 AM 1:00 AM 1:30 AM 2:00 AM 2:30 AM 3:00 AM 3:30 AM 4:00 AM 4:30 …" at bounding box center [360, 344] width 70 height 27
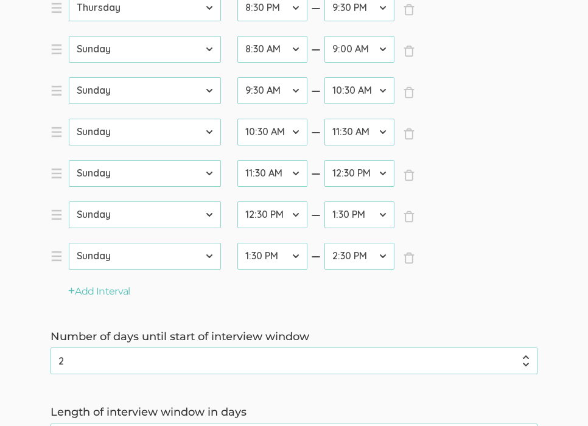
scroll to position [994, 0]
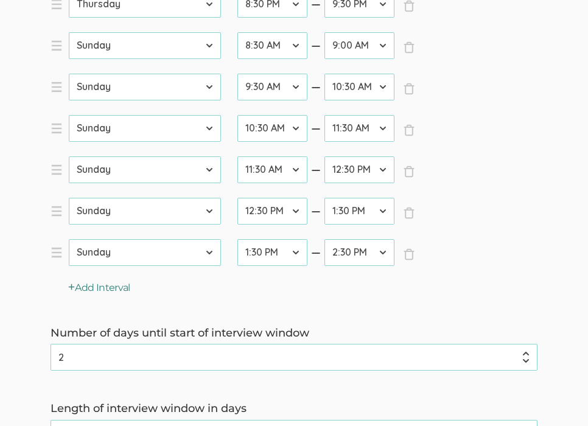
click at [115, 291] on button "Add Interval" at bounding box center [99, 288] width 62 height 14
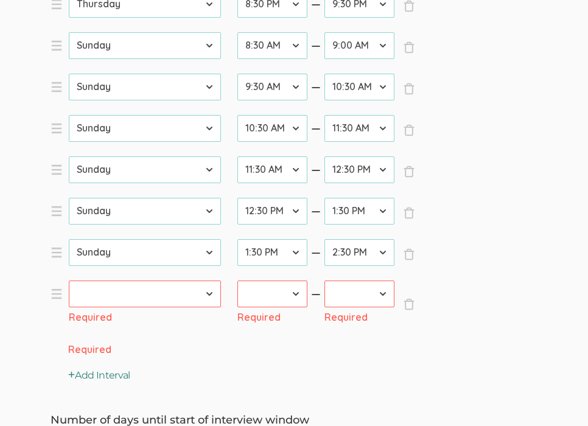
click at [115, 291] on select "[DATE] [DATE] [DATE] [DATE] [DATE] [DATE] [DATE]" at bounding box center [145, 294] width 152 height 27
select select "6"
click at [69, 281] on select "[DATE] [DATE] [DATE] [DATE] [DATE] [DATE] [DATE]" at bounding box center [145, 294] width 152 height 27
click at [264, 298] on select "12:00 AM 12:30 AM 1:00 AM 1:30 AM 2:00 AM 2:30 AM 3:00 AM 3:30 AM 4:00 AM 4:30 …" at bounding box center [273, 294] width 70 height 27
click at [238, 281] on select "12:00 AM 12:30 AM 1:00 AM 1:30 AM 2:00 AM 2:30 AM 3:00 AM 3:30 AM 4:00 AM 4:30 …" at bounding box center [273, 294] width 70 height 27
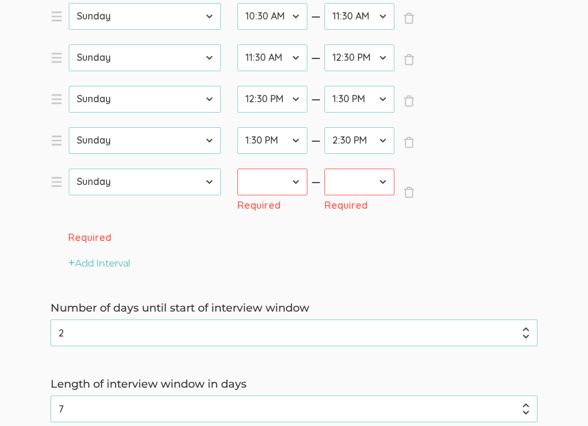
scroll to position [1167, 0]
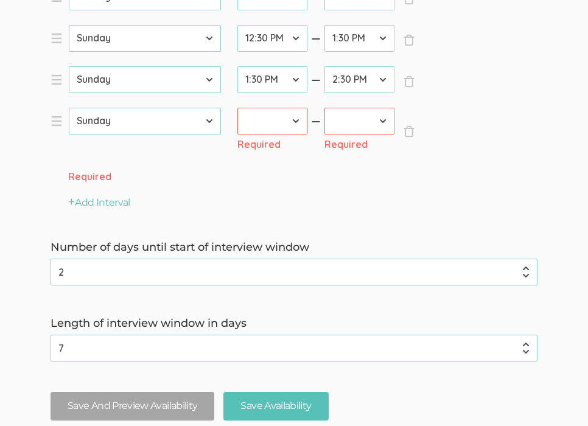
click at [300, 116] on select "12:00 AM 12:30 AM 1:00 AM 1:30 AM 2:00 AM 2:30 AM 3:00 AM 3:30 AM 4:00 AM 4:30 …" at bounding box center [273, 121] width 70 height 27
select select "28"
click at [238, 108] on select "12:00 AM 12:30 AM 1:00 AM 1:30 AM 2:00 AM 2:30 AM 3:00 AM 3:30 AM 4:00 AM 4:30 …" at bounding box center [273, 121] width 70 height 27
click at [366, 122] on select "12:00 AM 12:30 AM 1:00 AM 1:30 AM 2:00 AM 2:30 AM 3:00 AM 3:30 AM 4:00 AM 4:30 …" at bounding box center [360, 121] width 70 height 27
select select "30"
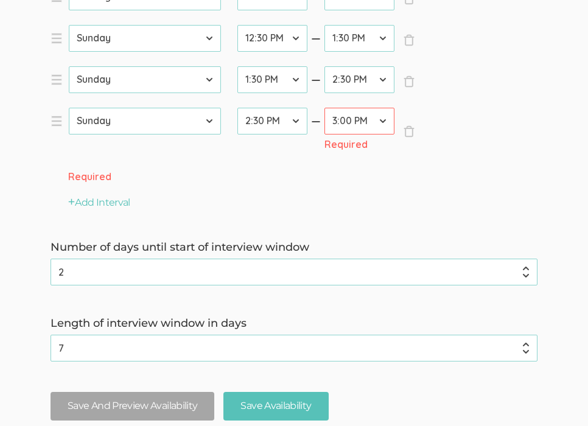
click at [325, 108] on select "12:00 AM 12:30 AM 1:00 AM 1:30 AM 2:00 AM 2:30 AM 3:00 AM 3:30 AM 4:00 AM 4:30 …" at bounding box center [360, 121] width 70 height 27
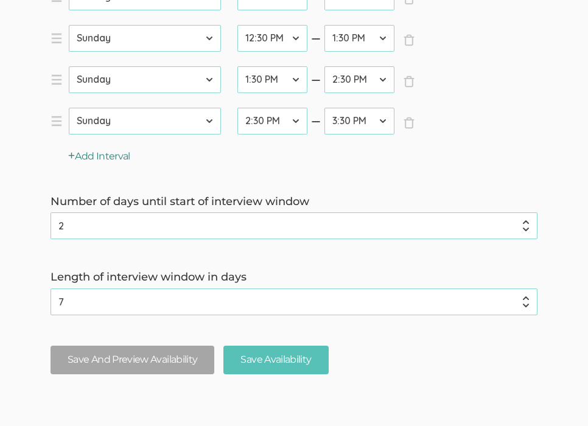
click at [104, 157] on button "Add Interval" at bounding box center [99, 157] width 62 height 14
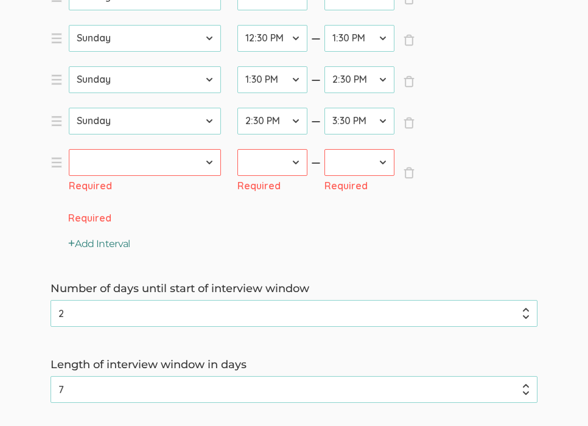
click at [104, 157] on select "[DATE] [DATE] [DATE] [DATE] [DATE] [DATE] [DATE]" at bounding box center [145, 162] width 152 height 27
select select "6"
click at [69, 149] on select "[DATE] [DATE] [DATE] [DATE] [DATE] [DATE] [DATE]" at bounding box center [145, 162] width 152 height 27
click at [261, 158] on select "12:00 AM 12:30 AM 1:00 AM 1:30 AM 2:00 AM 2:30 AM 3:00 AM 3:30 AM 4:00 AM 4:30 …" at bounding box center [273, 162] width 70 height 27
select select "30"
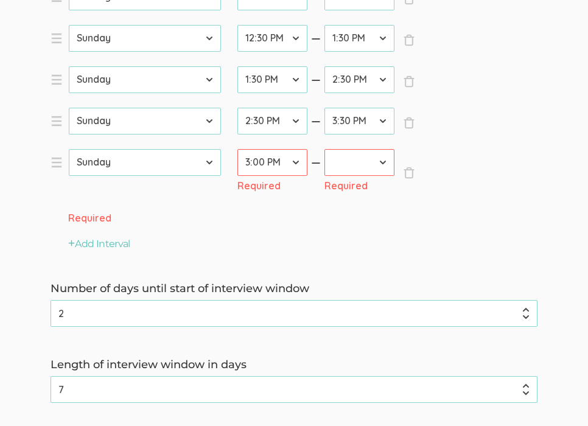
click at [238, 149] on select "12:00 AM 12:30 AM 1:00 AM 1:30 AM 2:00 AM 2:30 AM 3:00 AM 3:30 AM 4:00 AM 4:30 …" at bounding box center [273, 162] width 70 height 27
click at [361, 174] on select "12:00 AM 12:30 AM 1:00 AM 1:30 AM 2:00 AM 2:30 AM 3:00 AM 3:30 AM 4:00 AM 4:30 …" at bounding box center [360, 162] width 70 height 27
select select "32"
click at [325, 149] on select "12:00 AM 12:30 AM 1:00 AM 1:30 AM 2:00 AM 2:30 AM 3:00 AM 3:30 AM 4:00 AM 4:30 …" at bounding box center [360, 162] width 70 height 27
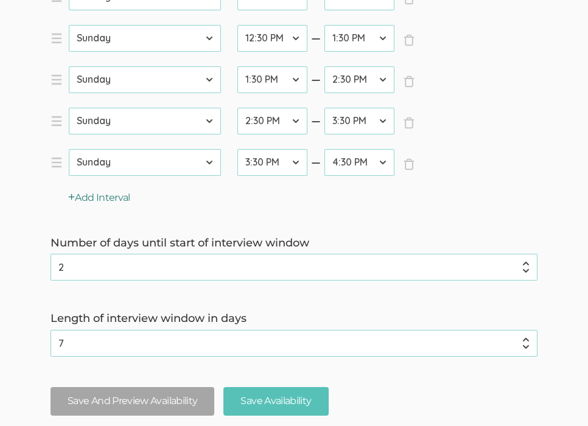
click at [108, 200] on button "Add Interval" at bounding box center [99, 198] width 62 height 14
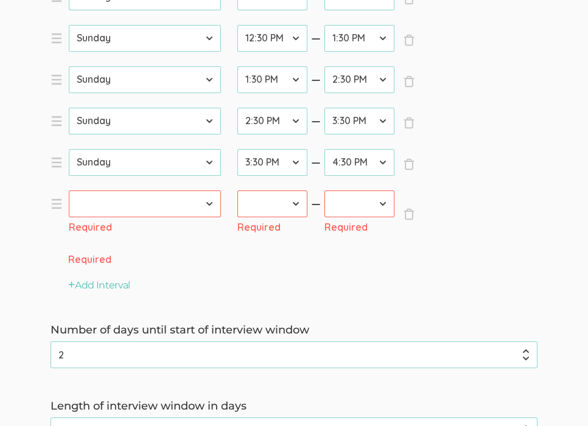
click at [111, 204] on select "[DATE] [DATE] [DATE] [DATE] [DATE] [DATE] [DATE]" at bounding box center [145, 204] width 152 height 27
select select "0"
click at [69, 191] on select "[DATE] [DATE] [DATE] [DATE] [DATE] [DATE] [DATE]" at bounding box center [145, 204] width 152 height 27
click at [264, 199] on select "12:00 AM 12:30 AM 1:00 AM 1:30 AM 2:00 AM 2:30 AM 3:00 AM 3:30 AM 4:00 AM 4:30 …" at bounding box center [273, 204] width 70 height 27
select select "20"
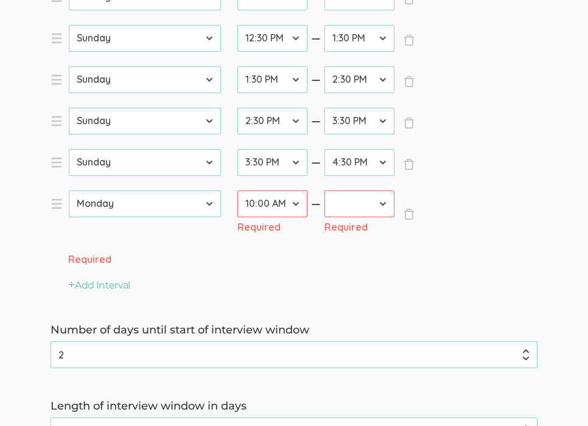
click at [238, 191] on select "12:00 AM 12:30 AM 1:00 AM 1:30 AM 2:00 AM 2:30 AM 3:00 AM 3:30 AM 4:00 AM 4:30 …" at bounding box center [273, 204] width 70 height 27
click at [359, 208] on select "12:00 AM 12:30 AM 1:00 AM 1:30 AM 2:00 AM 2:30 AM 3:00 AM 3:30 AM 4:00 AM 4:30 …" at bounding box center [360, 204] width 70 height 27
select select "22"
click at [325, 191] on select "12:00 AM 12:30 AM 1:00 AM 1:30 AM 2:00 AM 2:30 AM 3:00 AM 3:30 AM 4:00 AM 4:30 …" at bounding box center [360, 204] width 70 height 27
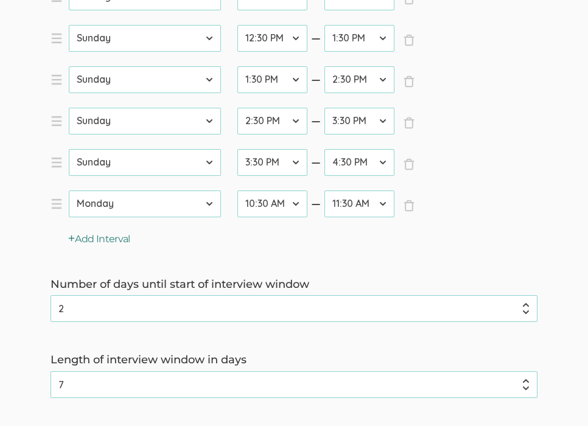
click at [103, 238] on button "Add Interval" at bounding box center [99, 240] width 62 height 14
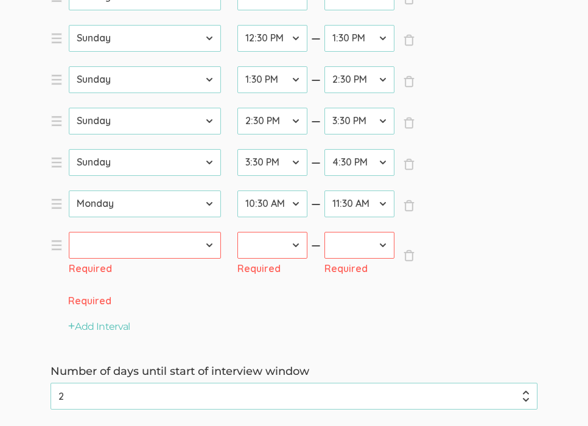
click at [105, 252] on select "[DATE] [DATE] [DATE] [DATE] [DATE] [DATE] [DATE]" at bounding box center [145, 245] width 152 height 27
select select "0"
click at [69, 232] on select "[DATE] [DATE] [DATE] [DATE] [DATE] [DATE] [DATE]" at bounding box center [145, 245] width 152 height 27
click at [287, 250] on select "12:00 AM 12:30 AM 1:00 AM 1:30 AM 2:00 AM 2:30 AM 3:00 AM 3:30 AM 4:00 AM 4:30 …" at bounding box center [273, 245] width 70 height 27
select select "22"
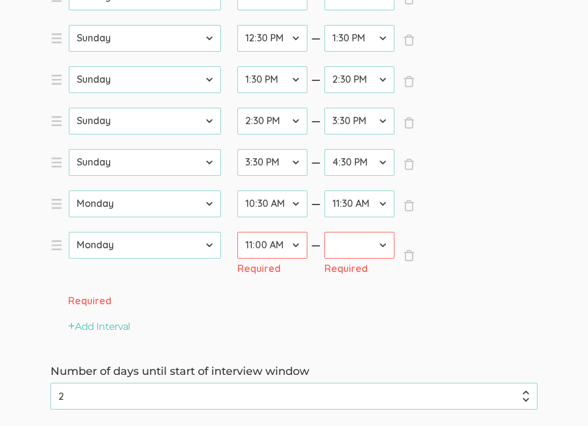
click at [238, 232] on select "12:00 AM 12:30 AM 1:00 AM 1:30 AM 2:00 AM 2:30 AM 3:00 AM 3:30 AM 4:00 AM 4:30 …" at bounding box center [273, 245] width 70 height 27
click at [350, 250] on select "12:00 AM 12:30 AM 1:00 AM 1:30 AM 2:00 AM 2:30 AM 3:00 AM 3:30 AM 4:00 AM 4:30 …" at bounding box center [360, 245] width 70 height 27
select select "24"
click at [325, 232] on select "12:00 AM 12:30 AM 1:00 AM 1:30 AM 2:00 AM 2:30 AM 3:00 AM 3:30 AM 4:00 AM 4:30 …" at bounding box center [360, 245] width 70 height 27
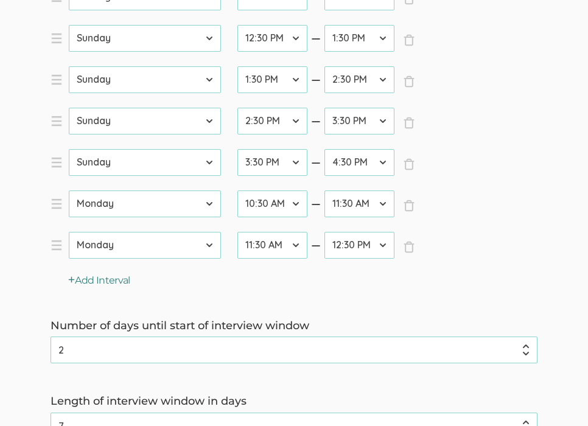
click at [118, 281] on button "Add Interval" at bounding box center [99, 281] width 62 height 14
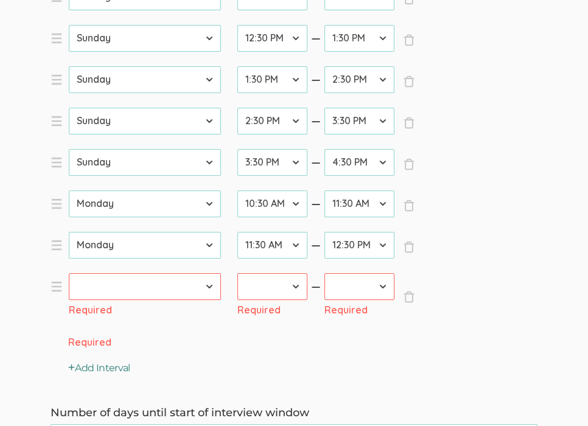
click at [172, 293] on select "[DATE] [DATE] [DATE] [DATE] [DATE] [DATE] [DATE]" at bounding box center [145, 286] width 152 height 27
click at [139, 287] on select "[DATE] [DATE] [DATE] [DATE] [DATE] [DATE] [DATE]" at bounding box center [145, 286] width 152 height 27
select select "0"
click at [69, 273] on select "[DATE] [DATE] [DATE] [DATE] [DATE] [DATE] [DATE]" at bounding box center [145, 286] width 152 height 27
click at [249, 292] on select "12:00 AM 12:30 AM 1:00 AM 1:30 AM 2:00 AM 2:30 AM 3:00 AM 3:30 AM 4:00 AM 4:30 …" at bounding box center [273, 286] width 70 height 27
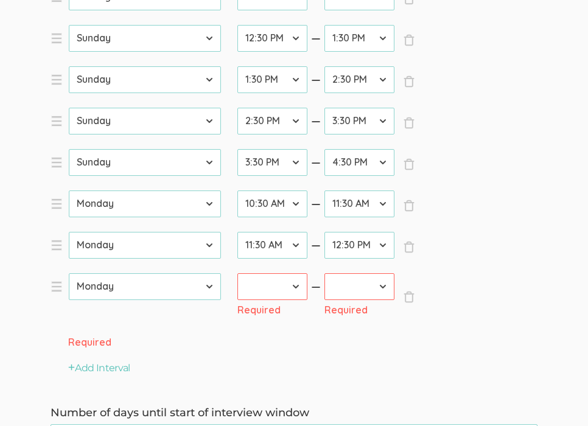
select select "24"
click at [238, 273] on select "12:00 AM 12:30 AM 1:00 AM 1:30 AM 2:00 AM 2:30 AM 3:00 AM 3:30 AM 4:00 AM 4:30 …" at bounding box center [273, 286] width 70 height 27
click at [367, 290] on select "12:00 AM 12:30 AM 1:00 AM 1:30 AM 2:00 AM 2:30 AM 3:00 AM 3:30 AM 4:00 AM 4:30 …" at bounding box center [360, 286] width 70 height 27
select select "26"
click at [325, 273] on select "12:00 AM 12:30 AM 1:00 AM 1:30 AM 2:00 AM 2:30 AM 3:00 AM 3:30 AM 4:00 AM 4:30 …" at bounding box center [360, 286] width 70 height 27
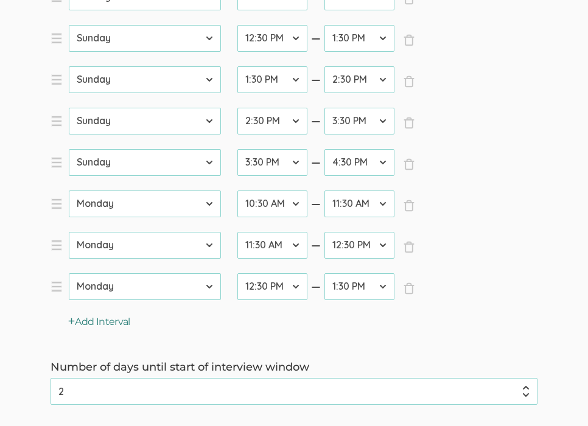
click at [119, 323] on button "Add Interval" at bounding box center [99, 323] width 62 height 14
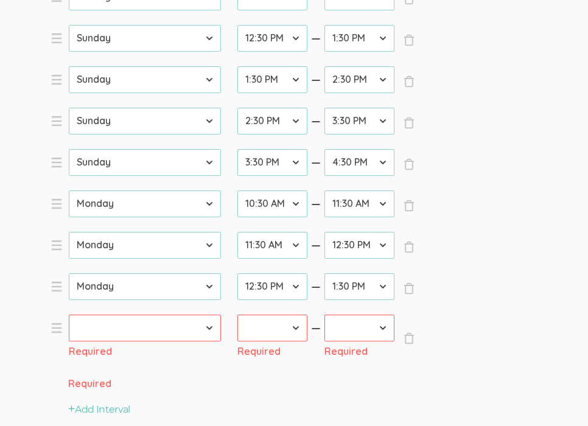
click at [128, 339] on select "[DATE] [DATE] [DATE] [DATE] [DATE] [DATE] [DATE]" at bounding box center [145, 328] width 152 height 27
select select "0"
click at [69, 315] on select "[DATE] [DATE] [DATE] [DATE] [DATE] [DATE] [DATE]" at bounding box center [145, 328] width 152 height 27
click at [183, 334] on select "[DATE] [DATE] [DATE] [DATE] [DATE] [DATE] [DATE]" at bounding box center [145, 328] width 152 height 27
click at [275, 323] on select "12:00 AM 12:30 AM 1:00 AM 1:30 AM 2:00 AM 2:30 AM 3:00 AM 3:30 AM 4:00 AM 4:30 …" at bounding box center [273, 328] width 70 height 27
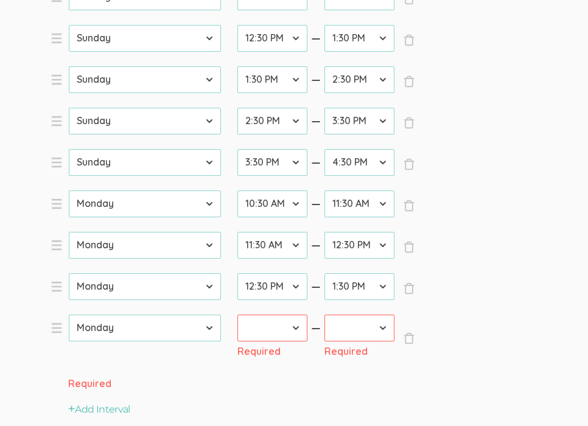
select select "26"
click at [238, 315] on select "12:00 AM 12:30 AM 1:00 AM 1:30 AM 2:00 AM 2:30 AM 3:00 AM 3:30 AM 4:00 AM 4:30 …" at bounding box center [273, 328] width 70 height 27
click at [364, 327] on select "12:00 AM 12:30 AM 1:00 AM 1:30 AM 2:00 AM 2:30 AM 3:00 AM 3:30 AM 4:00 AM 4:30 …" at bounding box center [360, 328] width 70 height 27
select select "28"
click at [325, 315] on select "12:00 AM 12:30 AM 1:00 AM 1:30 AM 2:00 AM 2:30 AM 3:00 AM 3:30 AM 4:00 AM 4:30 …" at bounding box center [360, 328] width 70 height 27
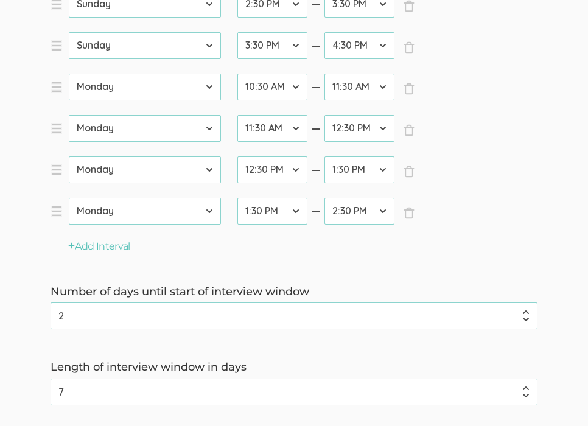
scroll to position [1293, 0]
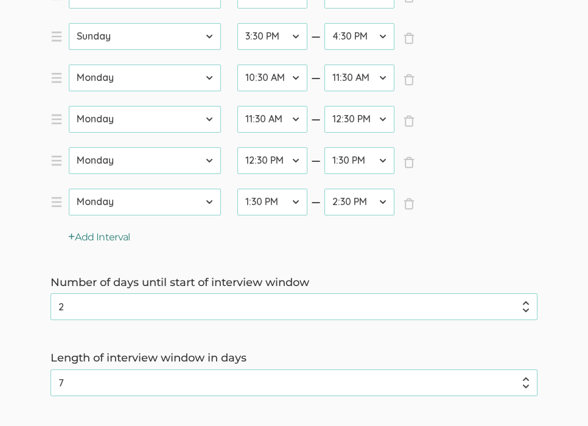
click at [120, 239] on button "Add Interval" at bounding box center [99, 238] width 62 height 14
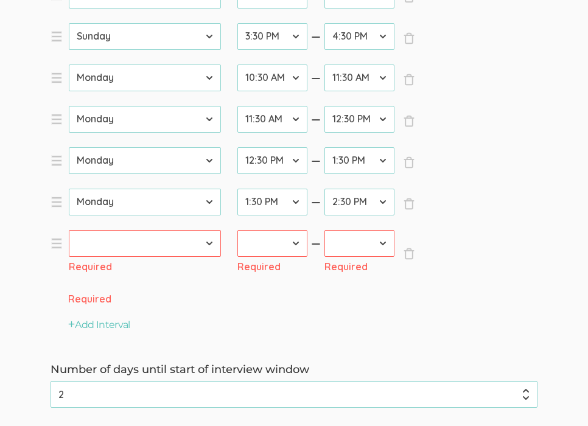
click at [122, 247] on select "[DATE] [DATE] [DATE] [DATE] [DATE] [DATE] [DATE]" at bounding box center [145, 243] width 152 height 27
select select "0"
click at [69, 230] on select "[DATE] [DATE] [DATE] [DATE] [DATE] [DATE] [DATE]" at bounding box center [145, 243] width 152 height 27
click at [281, 245] on select "12:00 AM 12:30 AM 1:00 AM 1:30 AM 2:00 AM 2:30 AM 3:00 AM 3:30 AM 4:00 AM 4:30 …" at bounding box center [273, 243] width 70 height 27
select select "28"
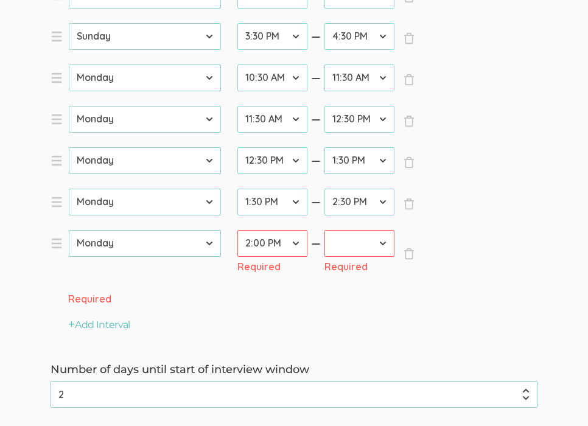
click at [238, 230] on select "12:00 AM 12:30 AM 1:00 AM 1:30 AM 2:00 AM 2:30 AM 3:00 AM 3:30 AM 4:00 AM 4:30 …" at bounding box center [273, 243] width 70 height 27
click at [375, 239] on select "12:00 AM 12:30 AM 1:00 AM 1:30 AM 2:00 AM 2:30 AM 3:00 AM 3:30 AM 4:00 AM 4:30 …" at bounding box center [360, 243] width 70 height 27
select select "30"
click at [325, 230] on select "12:00 AM 12:30 AM 1:00 AM 1:30 AM 2:00 AM 2:30 AM 3:00 AM 3:30 AM 4:00 AM 4:30 …" at bounding box center [360, 243] width 70 height 27
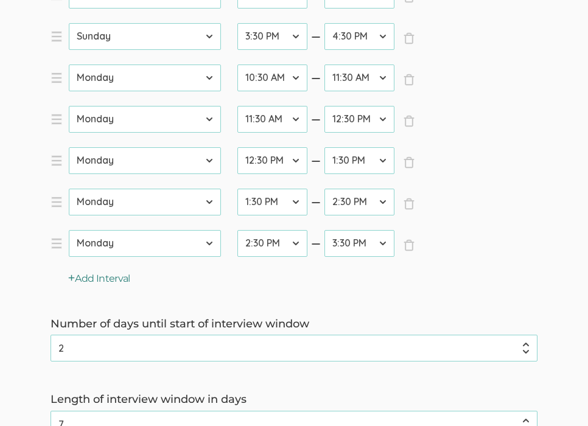
click at [103, 278] on button "Add Interval" at bounding box center [99, 279] width 62 height 14
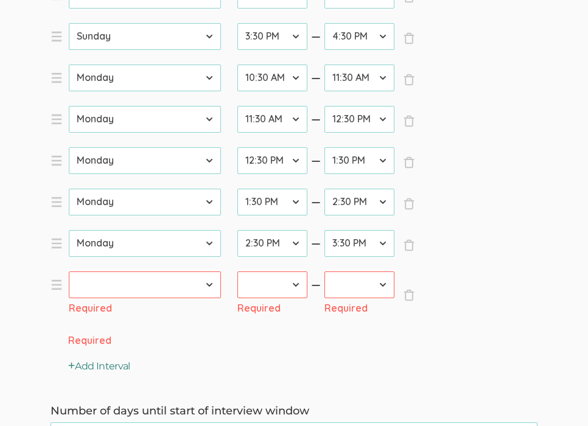
click at [100, 301] on div "Required" at bounding box center [145, 308] width 153 height 14
click at [99, 291] on select "[DATE] [DATE] [DATE] [DATE] [DATE] [DATE] [DATE]" at bounding box center [145, 285] width 152 height 27
select select "0"
click at [69, 272] on select "[DATE] [DATE] [DATE] [DATE] [DATE] [DATE] [DATE]" at bounding box center [145, 285] width 152 height 27
click at [249, 292] on select "12:00 AM 12:30 AM 1:00 AM 1:30 AM 2:00 AM 2:30 AM 3:00 AM 3:30 AM 4:00 AM 4:30 …" at bounding box center [273, 285] width 70 height 27
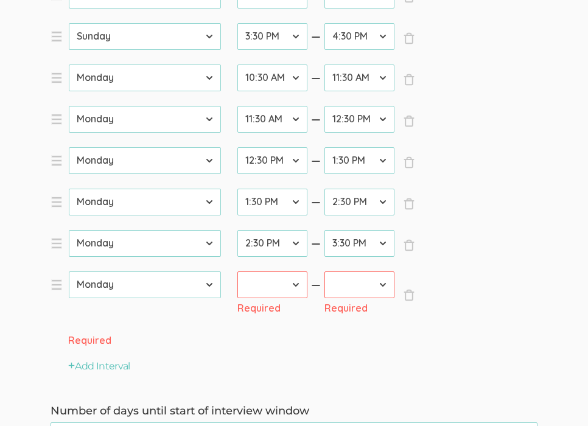
select select "30"
click at [238, 272] on select "12:00 AM 12:30 AM 1:00 AM 1:30 AM 2:00 AM 2:30 AM 3:00 AM 3:30 AM 4:00 AM 4:30 …" at bounding box center [273, 285] width 70 height 27
click at [357, 291] on select "12:00 AM 12:30 AM 1:00 AM 1:30 AM 2:00 AM 2:30 AM 3:00 AM 3:30 AM 4:00 AM 4:30 …" at bounding box center [360, 285] width 70 height 27
select select "32"
click at [325, 272] on select "12:00 AM 12:30 AM 1:00 AM 1:30 AM 2:00 AM 2:30 AM 3:00 AM 3:30 AM 4:00 AM 4:30 …" at bounding box center [360, 285] width 70 height 27
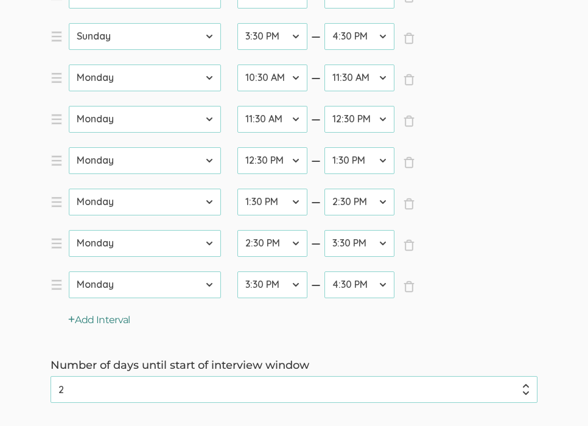
click at [115, 319] on button "Add Interval" at bounding box center [99, 321] width 62 height 14
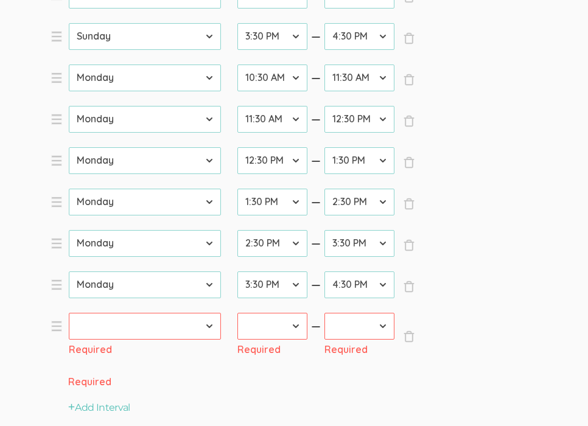
click at [119, 329] on select "[DATE] [DATE] [DATE] [DATE] [DATE] [DATE] [DATE]" at bounding box center [145, 326] width 152 height 27
select select "0"
click at [69, 313] on select "[DATE] [DATE] [DATE] [DATE] [DATE] [DATE] [DATE]" at bounding box center [145, 326] width 152 height 27
click at [297, 330] on select "12:00 AM 12:30 AM 1:00 AM 1:30 AM 2:00 AM 2:30 AM 3:00 AM 3:30 AM 4:00 AM 4:30 …" at bounding box center [273, 326] width 70 height 27
select select "32"
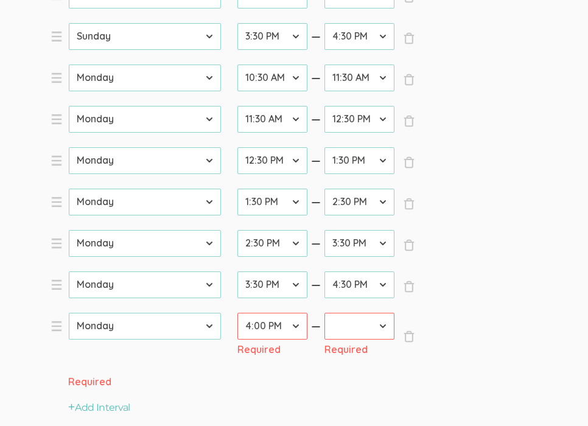
click at [238, 313] on select "12:00 AM 12:30 AM 1:00 AM 1:30 AM 2:00 AM 2:30 AM 3:00 AM 3:30 AM 4:00 AM 4:30 …" at bounding box center [273, 326] width 70 height 27
click at [342, 329] on select "12:00 AM 12:30 AM 1:00 AM 1:30 AM 2:00 AM 2:30 AM 3:00 AM 3:30 AM 4:00 AM 4:30 …" at bounding box center [360, 326] width 70 height 27
select select "34"
click at [325, 313] on select "12:00 AM 12:30 AM 1:00 AM 1:30 AM 2:00 AM 2:30 AM 3:00 AM 3:30 AM 4:00 AM 4:30 …" at bounding box center [360, 326] width 70 height 27
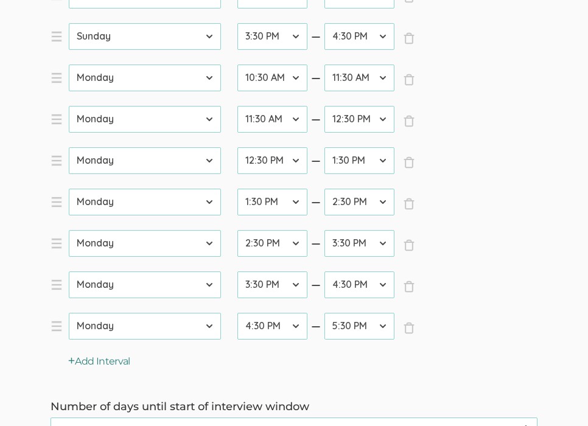
click at [125, 360] on button "Add Interval" at bounding box center [99, 362] width 62 height 14
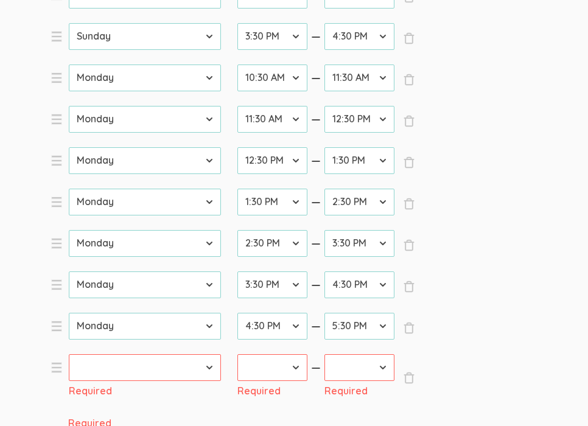
click at [152, 373] on select "[DATE] [DATE] [DATE] [DATE] [DATE] [DATE] [DATE]" at bounding box center [145, 367] width 152 height 27
click at [124, 364] on select "[DATE] [DATE] [DATE] [DATE] [DATE] [DATE] [DATE]" at bounding box center [145, 367] width 152 height 27
select select "0"
click at [69, 354] on select "[DATE] [DATE] [DATE] [DATE] [DATE] [DATE] [DATE]" at bounding box center [145, 367] width 152 height 27
click at [258, 372] on select "12:00 AM 12:30 AM 1:00 AM 1:30 AM 2:00 AM 2:30 AM 3:00 AM 3:30 AM 4:00 AM 4:30 …" at bounding box center [273, 367] width 70 height 27
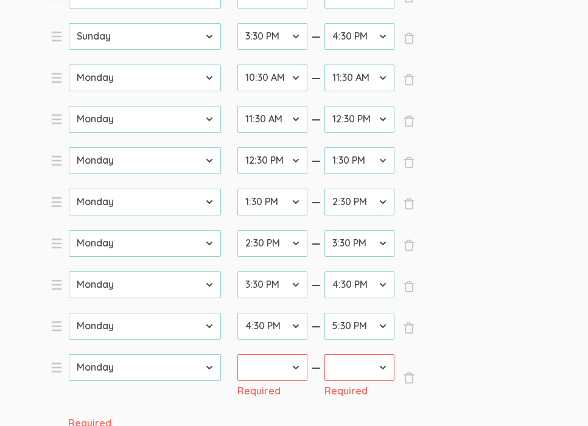
select select "34"
click at [238, 354] on select "12:00 AM 12:30 AM 1:00 AM 1:30 AM 2:00 AM 2:30 AM 3:00 AM 3:30 AM 4:00 AM 4:30 …" at bounding box center [273, 367] width 70 height 27
click at [361, 362] on select "12:00 AM 12:30 AM 1:00 AM 1:30 AM 2:00 AM 2:30 AM 3:00 AM 3:30 AM 4:00 AM 4:30 …" at bounding box center [360, 367] width 70 height 27
select select "36"
click at [325, 354] on select "12:00 AM 12:30 AM 1:00 AM 1:30 AM 2:00 AM 2:30 AM 3:00 AM 3:30 AM 4:00 AM 4:30 …" at bounding box center [360, 367] width 70 height 27
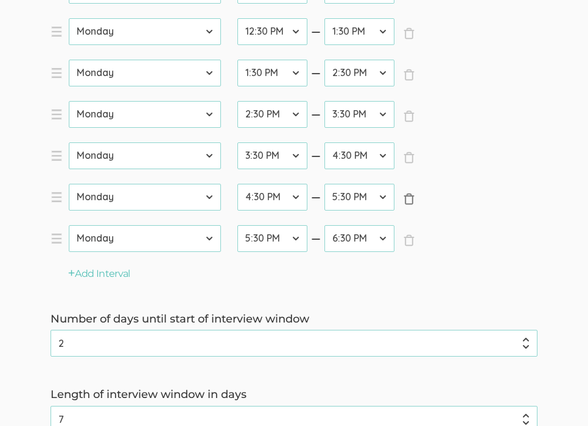
scroll to position [1455, 0]
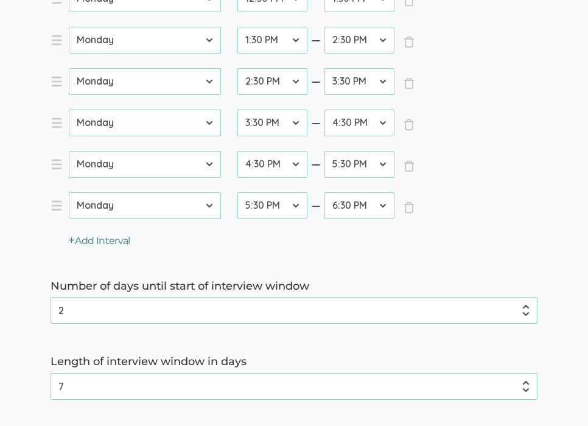
click at [86, 241] on button "Add Interval" at bounding box center [99, 241] width 62 height 14
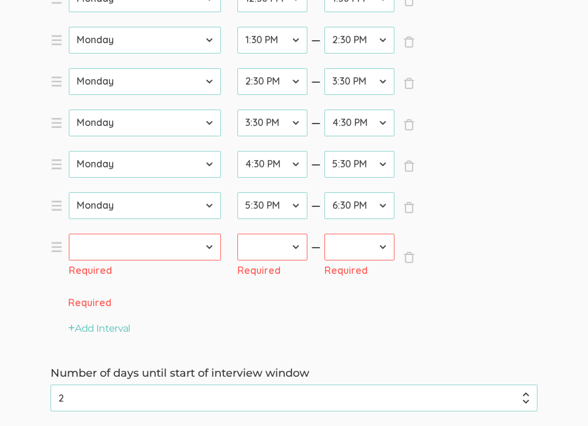
click at [88, 242] on select "[DATE] [DATE] [DATE] [DATE] [DATE] [DATE] [DATE]" at bounding box center [145, 247] width 152 height 27
select select "0"
click at [69, 234] on select "[DATE] [DATE] [DATE] [DATE] [DATE] [DATE] [DATE]" at bounding box center [145, 247] width 152 height 27
click at [264, 240] on select "12:00 AM 12:30 AM 1:00 AM 1:30 AM 2:00 AM 2:30 AM 3:00 AM 3:30 AM 4:00 AM 4:30 …" at bounding box center [273, 247] width 70 height 27
click at [282, 260] on select "12:00 AM 12:30 AM 1:00 AM 1:30 AM 2:00 AM 2:30 AM 3:00 AM 3:30 AM 4:00 AM 4:30 …" at bounding box center [273, 247] width 70 height 27
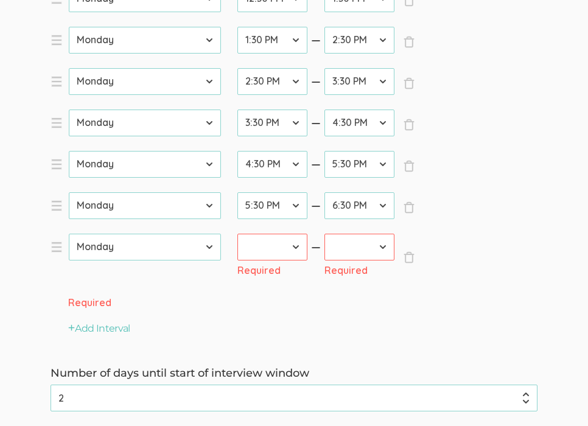
select select "36"
click at [238, 234] on select "12:00 AM 12:30 AM 1:00 AM 1:30 AM 2:00 AM 2:30 AM 3:00 AM 3:30 AM 4:00 AM 4:30 …" at bounding box center [273, 247] width 70 height 27
click at [379, 244] on select "12:00 AM 12:30 AM 1:00 AM 1:30 AM 2:00 AM 2:30 AM 3:00 AM 3:30 AM 4:00 AM 4:30 …" at bounding box center [360, 247] width 70 height 27
select select "38"
click at [325, 234] on select "12:00 AM 12:30 AM 1:00 AM 1:30 AM 2:00 AM 2:30 AM 3:00 AM 3:30 AM 4:00 AM 4:30 …" at bounding box center [360, 247] width 70 height 27
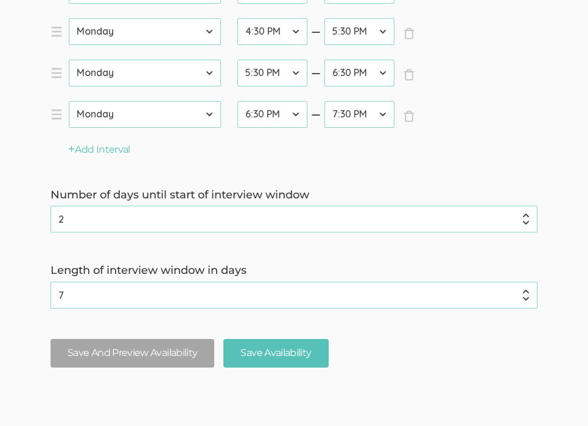
scroll to position [1601, 0]
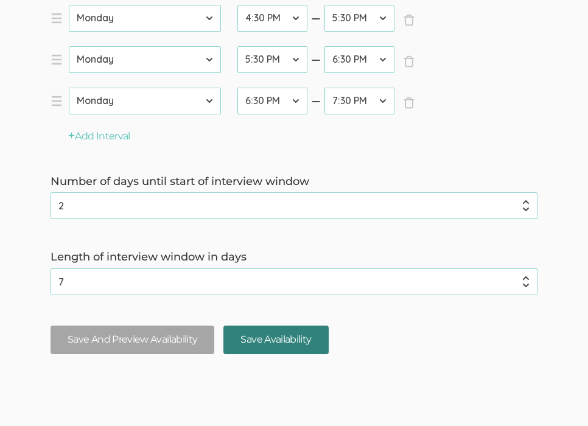
click at [284, 339] on input "Save Availability" at bounding box center [276, 340] width 105 height 29
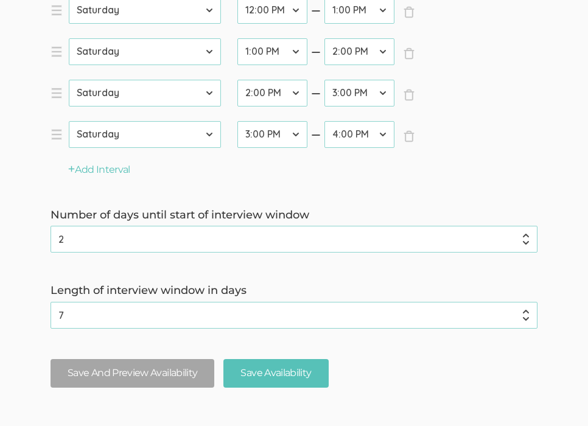
scroll to position [1636, 0]
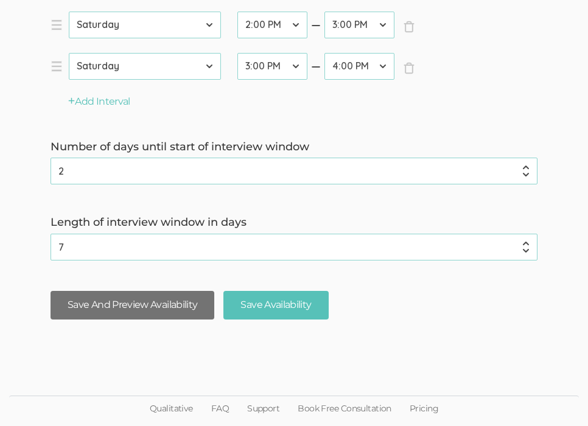
click at [153, 308] on button "Save And Preview Availability" at bounding box center [133, 305] width 164 height 29
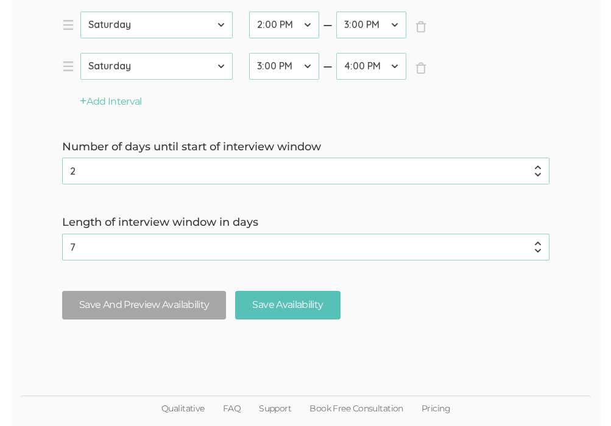
scroll to position [0, 0]
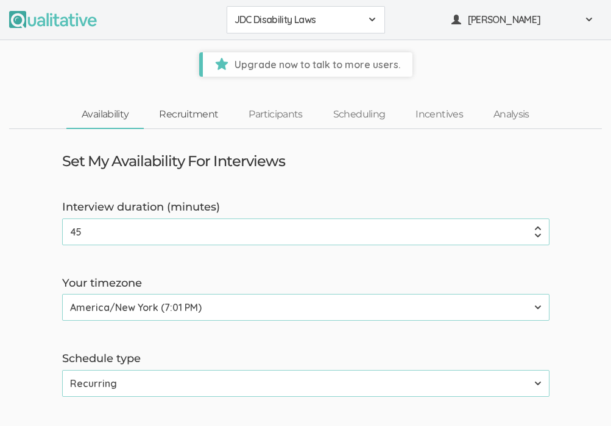
click at [178, 113] on link "Recruitment" at bounding box center [189, 115] width 90 height 26
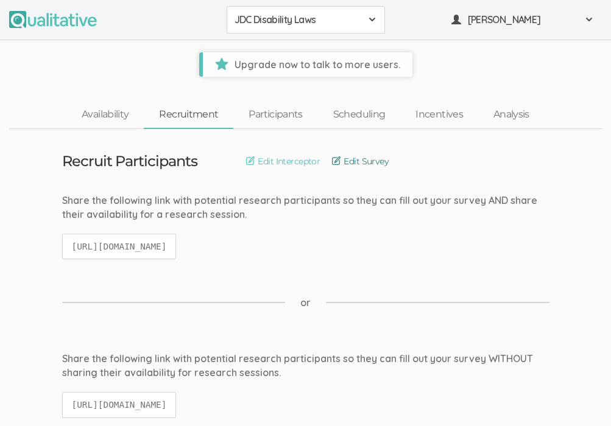
click at [353, 163] on link "Edit Survey" at bounding box center [360, 161] width 57 height 13
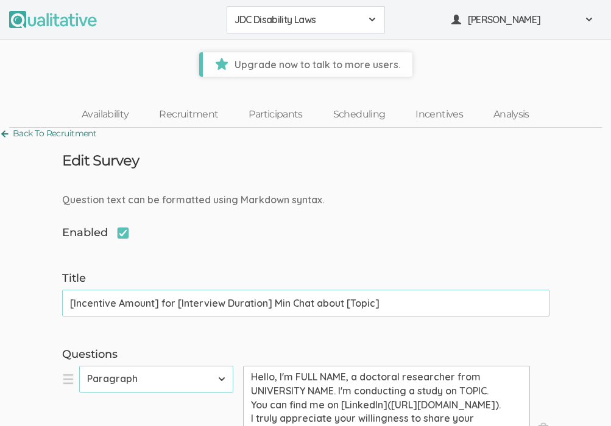
click at [83, 132] on link "Back To Recruitment" at bounding box center [48, 133] width 96 height 16
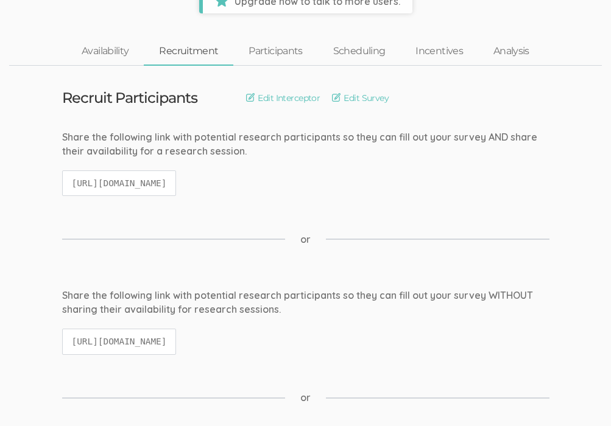
scroll to position [63, 0]
drag, startPoint x: 205, startPoint y: 188, endPoint x: 260, endPoint y: 189, distance: 55.4
click at [177, 189] on code "[URL][DOMAIN_NAME]" at bounding box center [119, 184] width 115 height 26
click at [349, 102] on link "Edit Survey" at bounding box center [360, 98] width 57 height 13
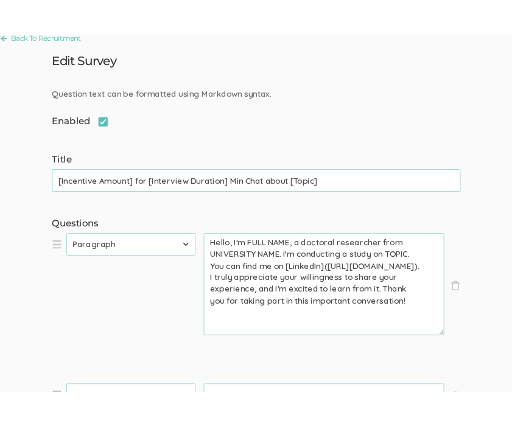
scroll to position [125, 0]
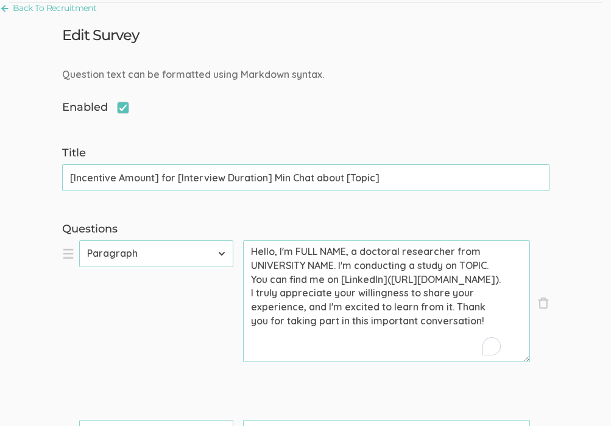
drag, startPoint x: 294, startPoint y: 249, endPoint x: 347, endPoint y: 252, distance: 53.1
click at [347, 252] on textarea "Hello, I'm FULL NAME, a doctoral researcher from UNIVERSITY NAME. I'm conductin…" at bounding box center [386, 302] width 287 height 122
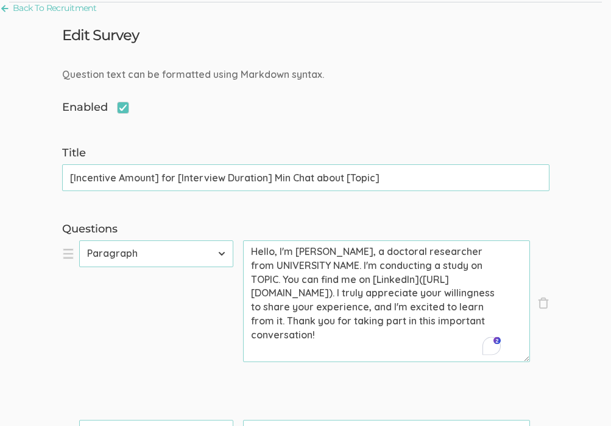
click at [252, 266] on textarea "Hello, I'm [PERSON_NAME], a doctoral researcher from UNIVERSITY NAME. I'm condu…" at bounding box center [386, 302] width 287 height 122
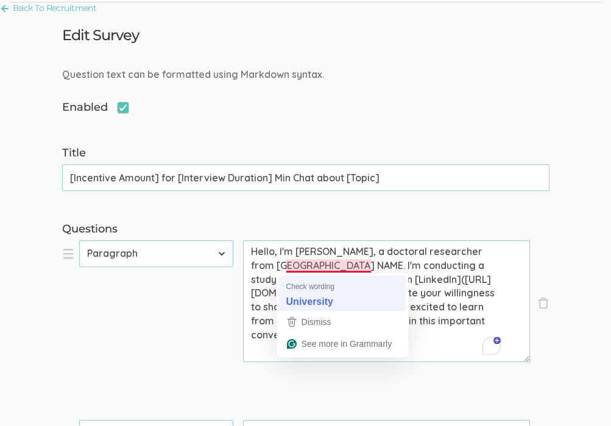
drag, startPoint x: 297, startPoint y: 267, endPoint x: 308, endPoint y: 297, distance: 31.8
click at [308, 297] on html "JDC Disability Laws JDC Disability Laws Create Project" at bounding box center [305, 88] width 611 height 426
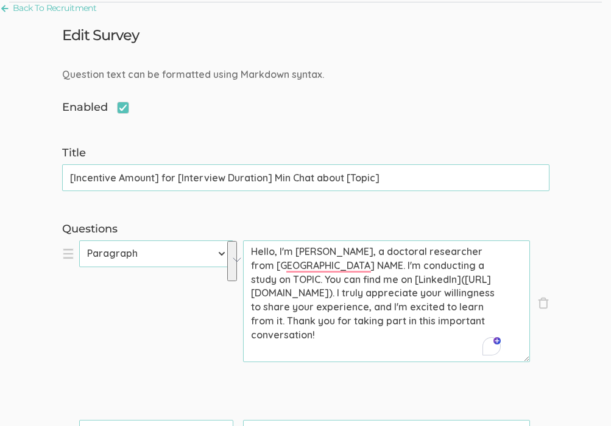
click at [377, 292] on textarea "Hello, I'm [PERSON_NAME], a doctoral researcher from [GEOGRAPHIC_DATA] NAME. I'…" at bounding box center [386, 302] width 287 height 122
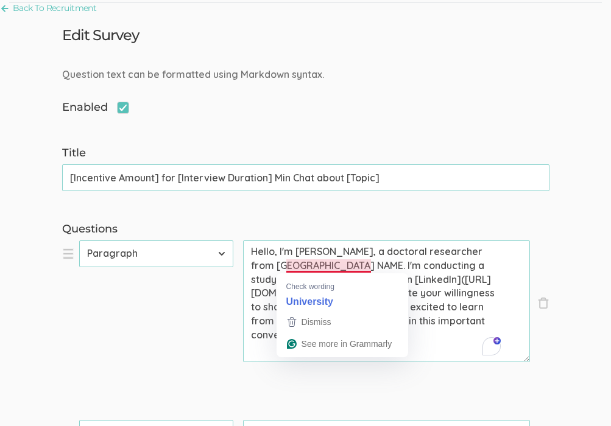
click at [370, 264] on textarea "Hello, I'm [PERSON_NAME], a doctoral researcher from [GEOGRAPHIC_DATA] NAME. I'…" at bounding box center [386, 302] width 287 height 122
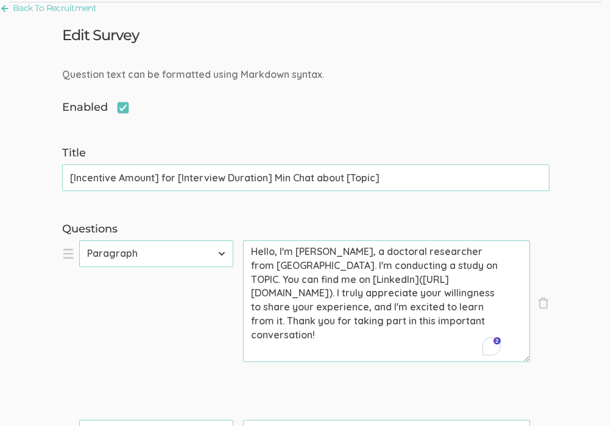
drag, startPoint x: 461, startPoint y: 264, endPoint x: 485, endPoint y: 264, distance: 23.8
click at [485, 264] on textarea "Hello, I'm [PERSON_NAME], a doctoral researcher from [GEOGRAPHIC_DATA]. I'm con…" at bounding box center [386, 302] width 287 height 122
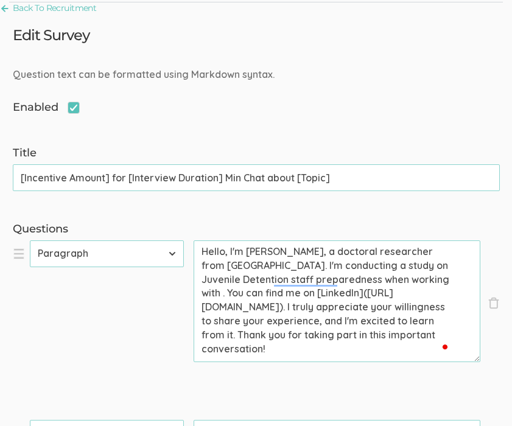
click at [400, 266] on textarea "Hello, I'm [PERSON_NAME], a doctoral researcher from [GEOGRAPHIC_DATA]. I'm con…" at bounding box center [337, 302] width 287 height 122
drag, startPoint x: 398, startPoint y: 267, endPoint x: 425, endPoint y: 278, distance: 29.0
click at [426, 278] on textarea "Hello, I'm [PERSON_NAME], a doctoral researcher from [GEOGRAPHIC_DATA]. I'm con…" at bounding box center [337, 302] width 287 height 122
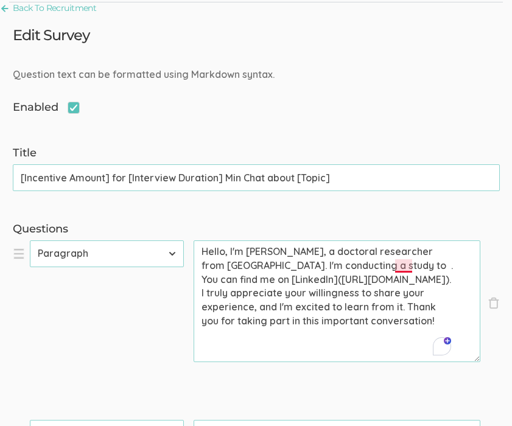
click at [409, 265] on textarea "Hello, I'm [PERSON_NAME], a doctoral researcher from [GEOGRAPHIC_DATA]. I'm con…" at bounding box center [337, 302] width 287 height 122
paste textarea "explore how juvenile detention staff are prepared to understand and comply with…"
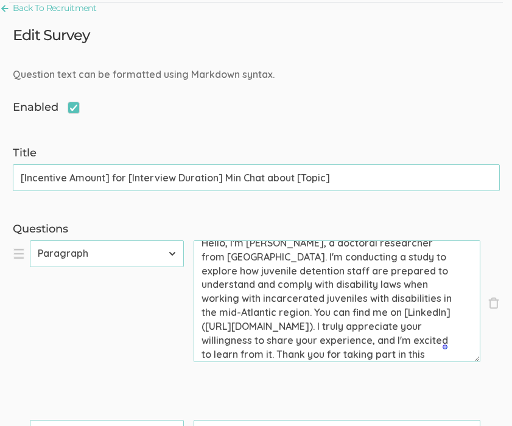
scroll to position [0, 0]
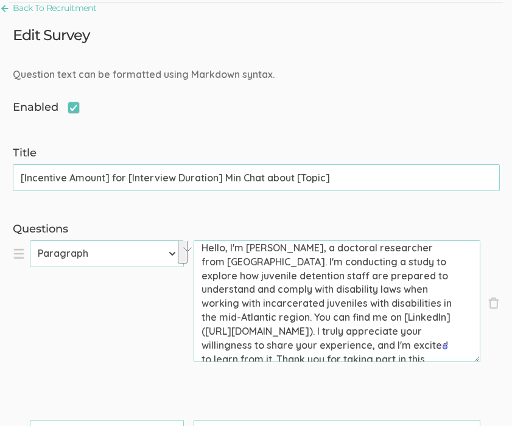
drag, startPoint x: 364, startPoint y: 306, endPoint x: 307, endPoint y: 322, distance: 59.4
click at [307, 321] on textarea "Hello, I'm [PERSON_NAME], a doctoral researcher from [GEOGRAPHIC_DATA]. I'm con…" at bounding box center [337, 302] width 287 height 122
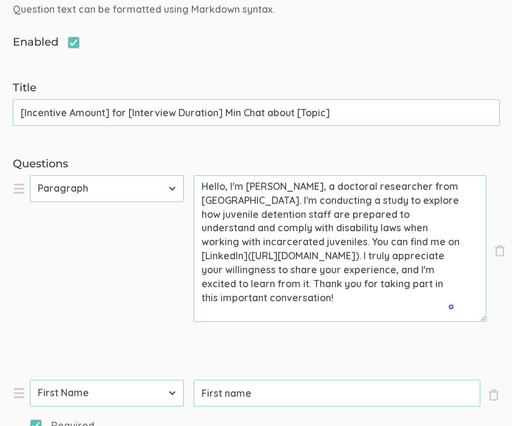
drag, startPoint x: 476, startPoint y: 295, endPoint x: 482, endPoint y: 320, distance: 25.7
click at [482, 320] on textarea "Hello, I'm [PERSON_NAME], a doctoral researcher from [GEOGRAPHIC_DATA]. I'm con…" at bounding box center [340, 248] width 293 height 147
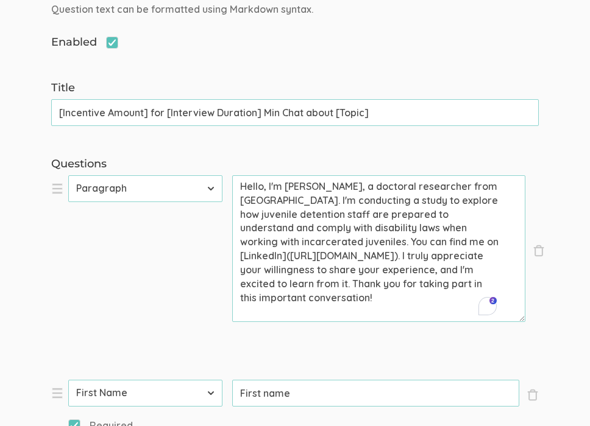
drag, startPoint x: 288, startPoint y: 255, endPoint x: 433, endPoint y: 258, distance: 145.0
click at [433, 258] on textarea "Hello, I'm [PERSON_NAME], a doctoral researcher from [GEOGRAPHIC_DATA]. I'm con…" at bounding box center [378, 248] width 293 height 147
drag, startPoint x: 433, startPoint y: 258, endPoint x: 292, endPoint y: 258, distance: 140.7
click at [291, 257] on textarea "Hello, I'm [PERSON_NAME], a doctoral researcher from [GEOGRAPHIC_DATA]. I'm con…" at bounding box center [378, 248] width 293 height 147
paste textarea "[PERSON_NAME]-h-b070aab/"
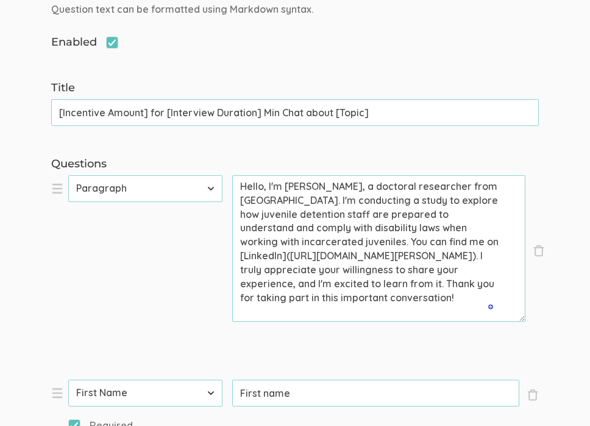
click at [242, 256] on textarea "Hello, I'm [PERSON_NAME], a doctoral researcher from [GEOGRAPHIC_DATA]. I'm con…" at bounding box center [378, 248] width 293 height 147
click at [435, 214] on textarea "Hello, I'm [PERSON_NAME], a doctoral researcher from [GEOGRAPHIC_DATA]. I'm con…" at bounding box center [378, 248] width 293 height 147
click at [239, 256] on textarea "Hello, I'm [PERSON_NAME], a doctoral researcher from [GEOGRAPHIC_DATA]. I'm con…" at bounding box center [378, 248] width 293 height 147
click at [322, 284] on textarea "Hello, I'm [PERSON_NAME], a doctoral researcher from [GEOGRAPHIC_DATA]. I'm con…" at bounding box center [378, 248] width 293 height 147
click at [387, 203] on textarea "Hello, I'm [PERSON_NAME], a doctoral researcher from [GEOGRAPHIC_DATA]. I'm con…" at bounding box center [378, 248] width 293 height 147
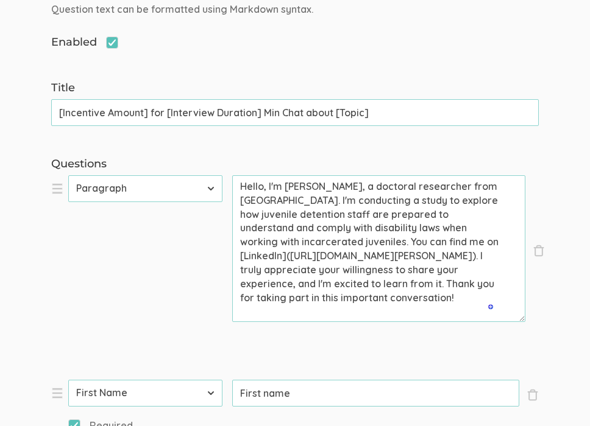
click at [401, 200] on textarea "Hello, I'm [PERSON_NAME], a doctoral researcher from [GEOGRAPHIC_DATA]. I'm con…" at bounding box center [378, 248] width 293 height 147
drag, startPoint x: 345, startPoint y: 200, endPoint x: 403, endPoint y: 238, distance: 68.8
click at [403, 239] on textarea "Hello, I'm [PERSON_NAME], a doctoral researcher from [GEOGRAPHIC_DATA]. I'm con…" at bounding box center [378, 248] width 293 height 147
paste textarea "conducting a study on the readiness of juvenile detention facilities to impleme…"
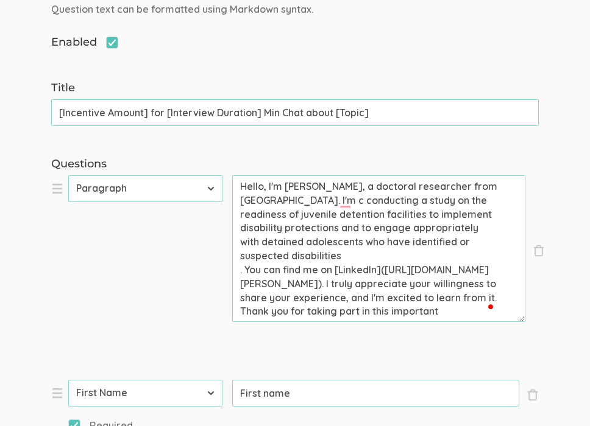
click at [351, 202] on textarea "Hello, I'm [PERSON_NAME], a doctoral researcher from [GEOGRAPHIC_DATA]. I'm c c…" at bounding box center [378, 248] width 293 height 147
drag, startPoint x: 339, startPoint y: 230, endPoint x: 476, endPoint y: 227, distance: 136.5
click at [475, 228] on textarea "Hello, I'm [PERSON_NAME], a doctoral researcher from [GEOGRAPHIC_DATA]. I'm con…" at bounding box center [378, 248] width 293 height 147
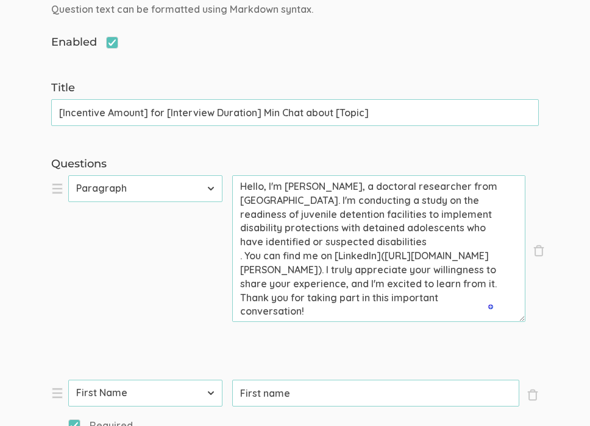
click at [239, 257] on textarea "Hello, I'm [PERSON_NAME], a doctoral researcher from [GEOGRAPHIC_DATA]. I'm con…" at bounding box center [378, 248] width 293 height 147
drag, startPoint x: 340, startPoint y: 228, endPoint x: 357, endPoint y: 230, distance: 17.2
click at [357, 230] on textarea "Hello, I'm [PERSON_NAME], a doctoral researcher from [GEOGRAPHIC_DATA]. I'm con…" at bounding box center [378, 248] width 293 height 147
click at [173, 291] on div "Type First Name Last Name Email Phone Number LinkedIn Profile URL Country State…" at bounding box center [145, 251] width 154 height 153
click at [400, 229] on textarea "Hello, I'm [PERSON_NAME], a doctoral researcher from [GEOGRAPHIC_DATA]. I'm con…" at bounding box center [378, 248] width 293 height 147
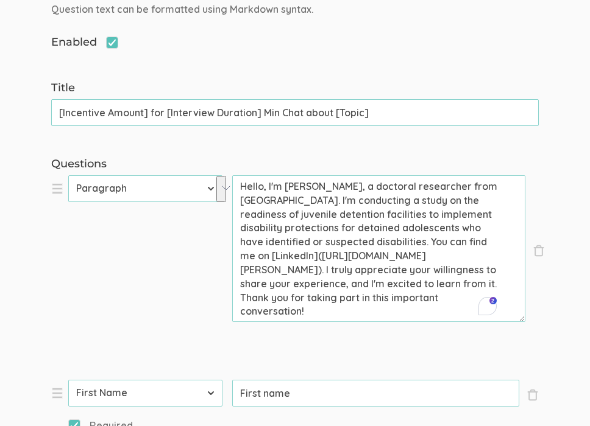
drag, startPoint x: 457, startPoint y: 227, endPoint x: 371, endPoint y: 243, distance: 87.9
click at [371, 243] on textarea "Hello, I'm [PERSON_NAME], a doctoral researcher from [GEOGRAPHIC_DATA]. I'm con…" at bounding box center [378, 248] width 293 height 147
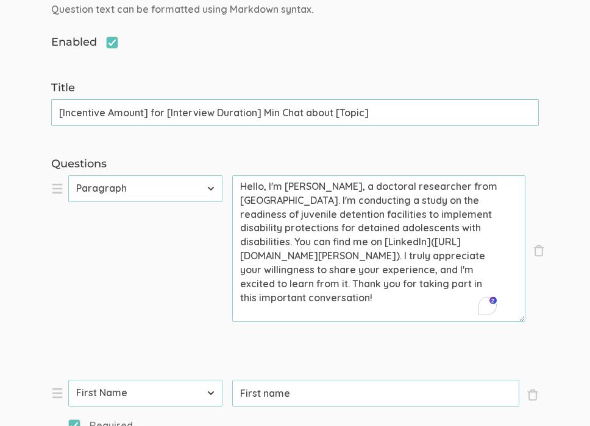
click at [321, 291] on textarea "Hello, I'm [PERSON_NAME], a doctoral researcher from [GEOGRAPHIC_DATA]. I'm con…" at bounding box center [378, 248] width 293 height 147
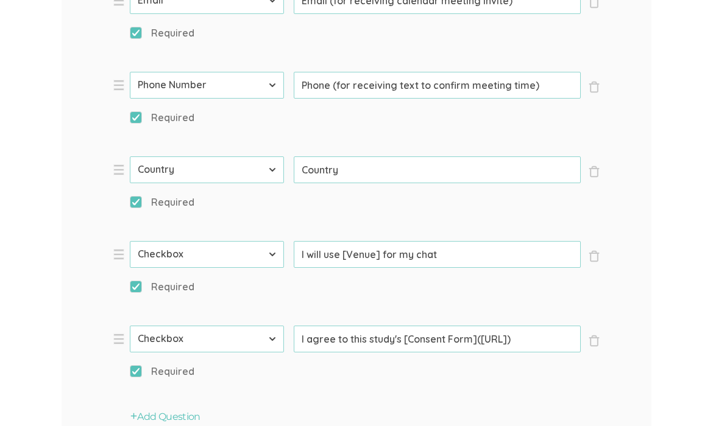
scroll to position [773, 0]
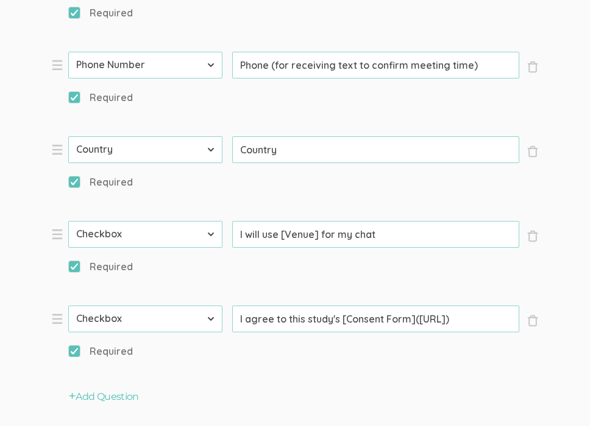
type textarea "Hello, I'm [PERSON_NAME], a doctoral researcher from [GEOGRAPHIC_DATA]. I'm con…"
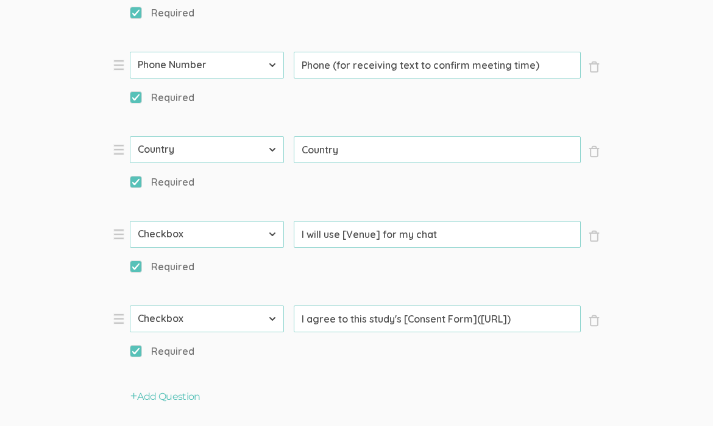
click at [485, 319] on input "I agree to this study's [Consent Form]([URL])" at bounding box center [437, 319] width 287 height 27
click at [484, 319] on input "I agree to this study's [Consent Form]([URL])" at bounding box center [437, 319] width 287 height 27
click at [485, 327] on input "I agree to this study's [Consent Form]([URL])" at bounding box center [437, 319] width 287 height 27
drag, startPoint x: 481, startPoint y: 321, endPoint x: 568, endPoint y: 320, distance: 87.1
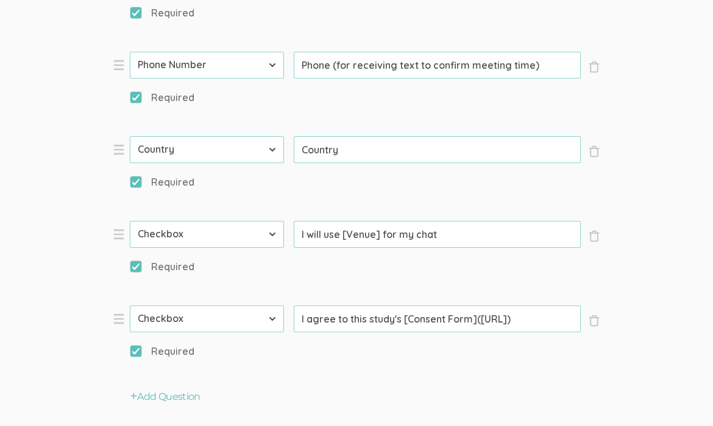
click at [534, 320] on input "I agree to this study's [Consent Form]([URL])" at bounding box center [437, 319] width 287 height 27
paste input "[DOMAIN_NAME][URL]"
click at [399, 272] on li "× Close Type First Name Last Name Email Phone Number LinkedIn Profile URL Count…" at bounding box center [295, 254] width 365 height 66
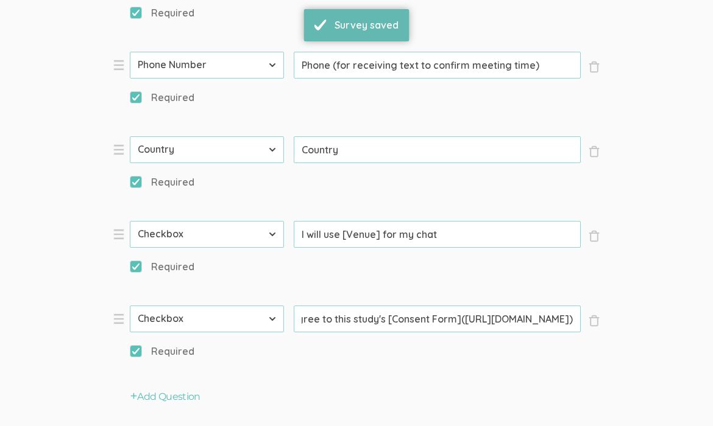
click at [534, 322] on input "I agree to this study's [Consent Form]([URL][DOMAIN_NAME])" at bounding box center [437, 319] width 287 height 27
type input "I agree to this study's [Consent Form]([URL][DOMAIN_NAME]))"
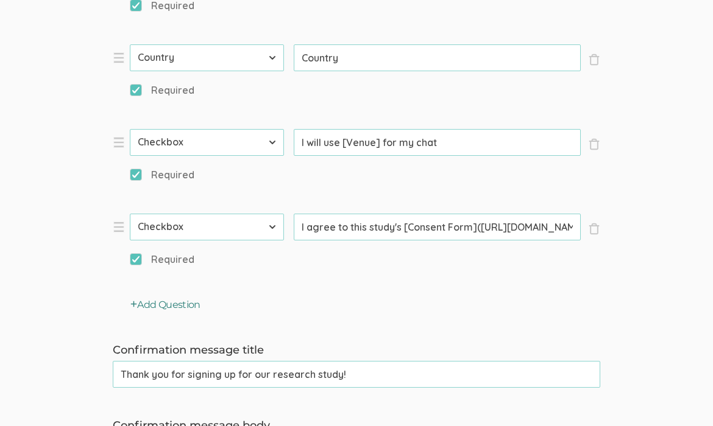
scroll to position [906, 0]
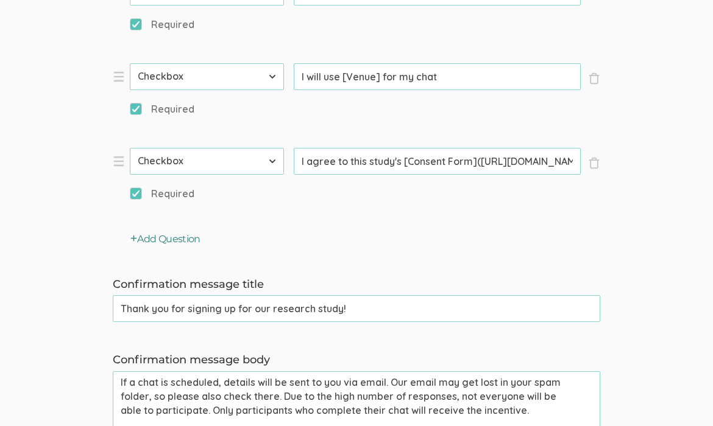
click at [168, 238] on button "Add Question" at bounding box center [165, 240] width 70 height 14
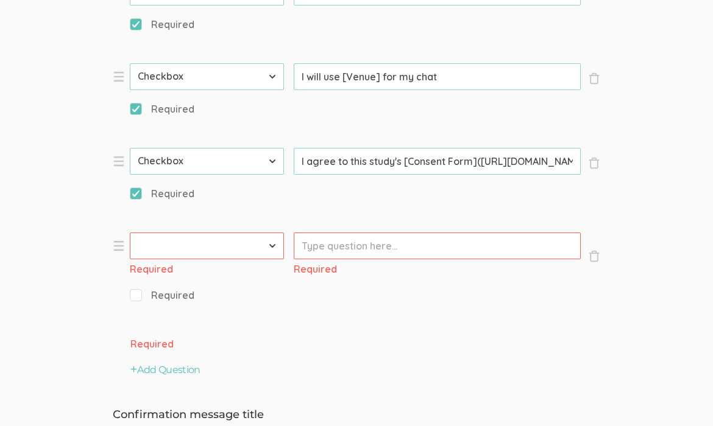
click at [249, 246] on select "First Name Last Name Email Phone Number LinkedIn Profile URL Country State Shor…" at bounding box center [207, 246] width 154 height 27
select select "10"
click at [130, 233] on select "First Name Last Name Email Phone Number LinkedIn Profile URL Country State Shor…" at bounding box center [207, 246] width 154 height 27
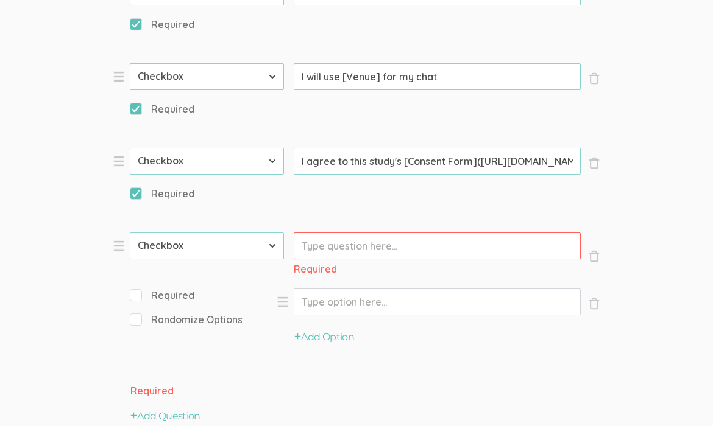
click at [138, 299] on span "Required" at bounding box center [162, 296] width 65 height 14
click at [138, 299] on input "Required" at bounding box center [134, 295] width 8 height 8
checkbox input "true"
click at [320, 249] on input "Prompt" at bounding box center [437, 246] width 287 height 27
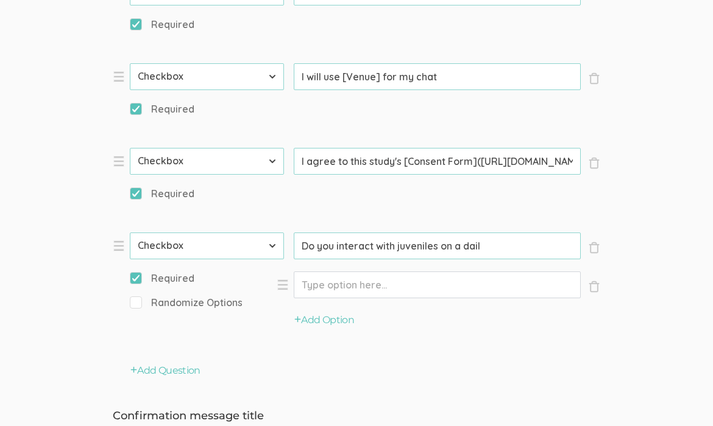
drag, startPoint x: 320, startPoint y: 247, endPoint x: 501, endPoint y: 242, distance: 181.6
click at [501, 242] on input "Do you interact with juveniles on a dail" at bounding box center [437, 246] width 287 height 27
drag, startPoint x: 498, startPoint y: 247, endPoint x: 271, endPoint y: 253, distance: 227.3
click at [272, 252] on li "× Close Type First Name Last Name Email Phone Number LinkedIn Profile URL Count…" at bounding box center [295, 289] width 365 height 113
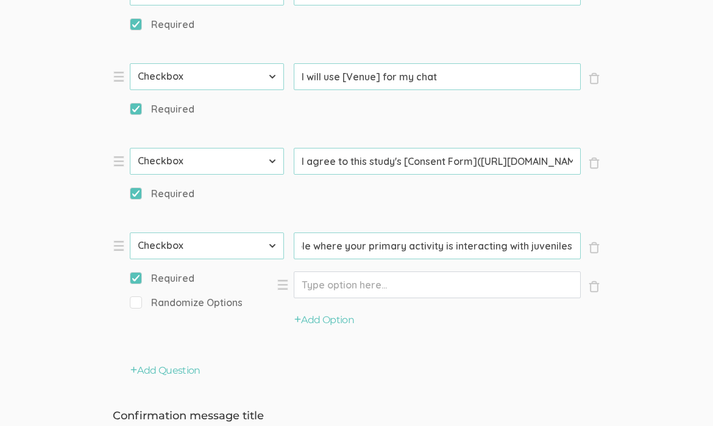
type input "Are you in a role where your primary activity is interacting with juveniles?"
click at [320, 291] on input "Option" at bounding box center [437, 285] width 287 height 27
type input "Yes"
click at [328, 322] on button "Add Option" at bounding box center [324, 321] width 60 height 14
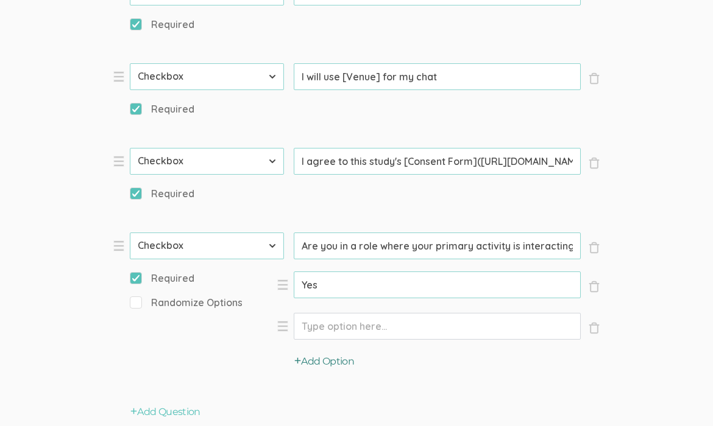
click at [323, 327] on input "Option" at bounding box center [437, 326] width 287 height 27
type input "No"
drag, startPoint x: 411, startPoint y: 248, endPoint x: 431, endPoint y: 246, distance: 20.2
click at [432, 246] on input "Are you in a role where your primary activity is interacting with juveniles?" at bounding box center [437, 246] width 287 height 27
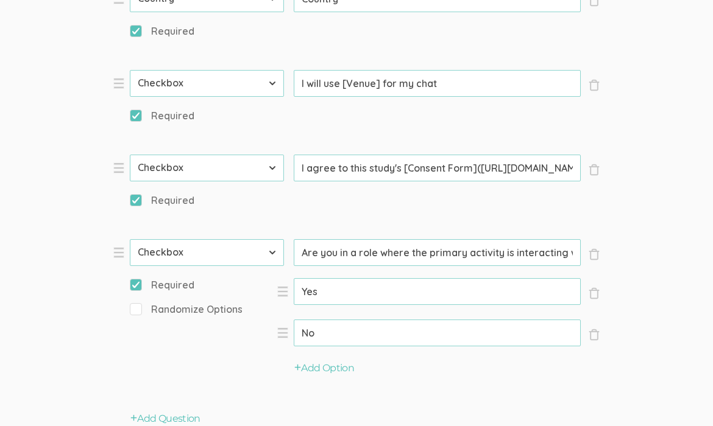
scroll to position [906, 0]
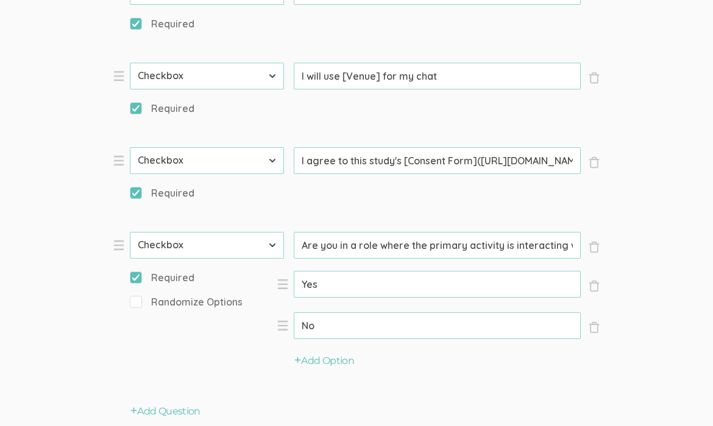
type input "Are you in a role where the primary activity is interacting with juveniles?"
click at [359, 75] on input "I will use [Venue] for my chat" at bounding box center [437, 76] width 287 height 27
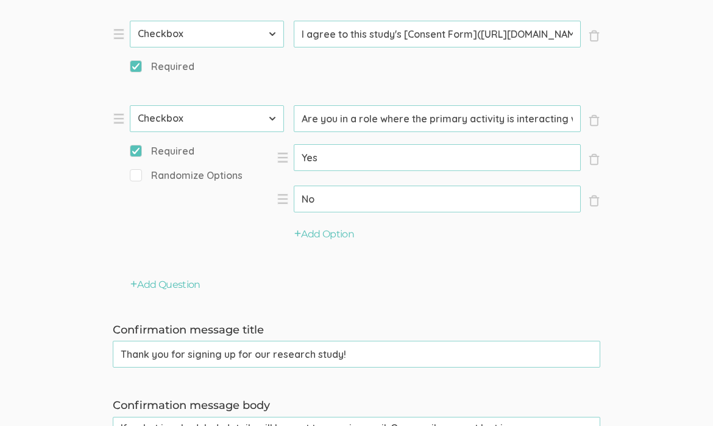
scroll to position [1031, 0]
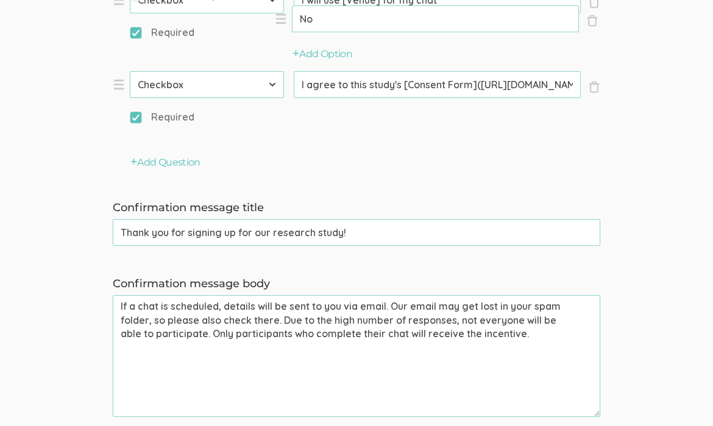
drag, startPoint x: 119, startPoint y: 125, endPoint x: 118, endPoint y: 5, distance: 120.6
select select "10"
type input "Are you in a role where the primary activity is interacting with juveniles?"
type input "I will use [Venue] for my chat"
select select "11"
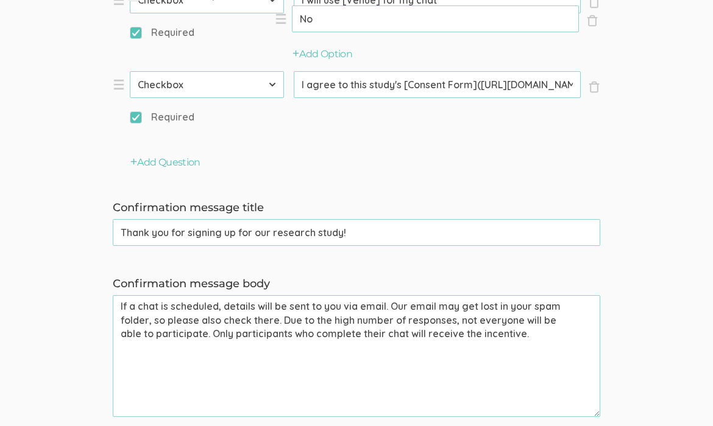
type input "I agree to this study's [Consent Form]([URL][DOMAIN_NAME])"
select select "10"
select select "11"
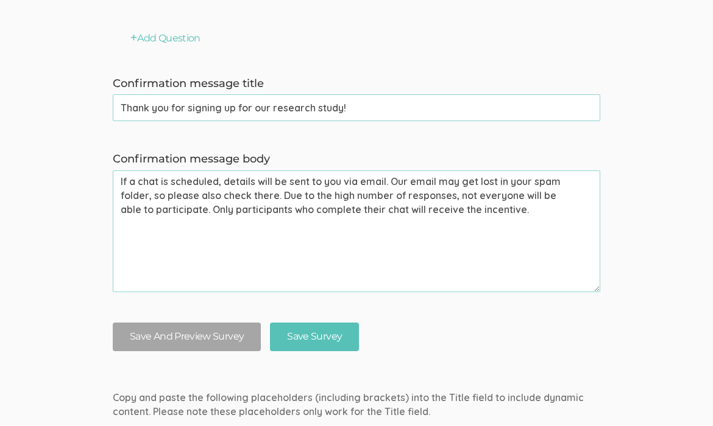
scroll to position [1281, 0]
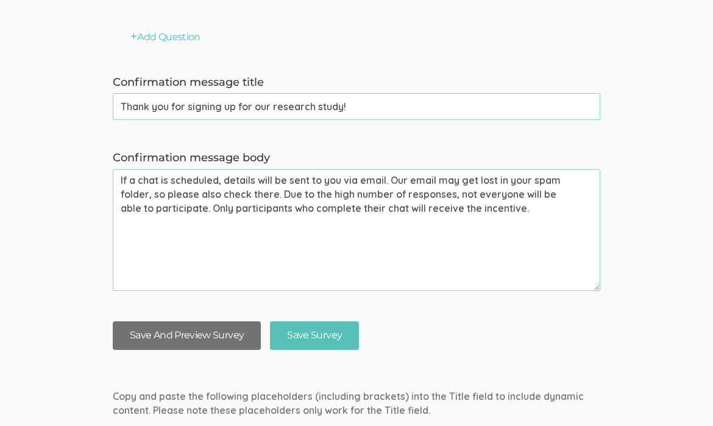
click at [214, 332] on button "Save And Preview Survey" at bounding box center [187, 336] width 148 height 29
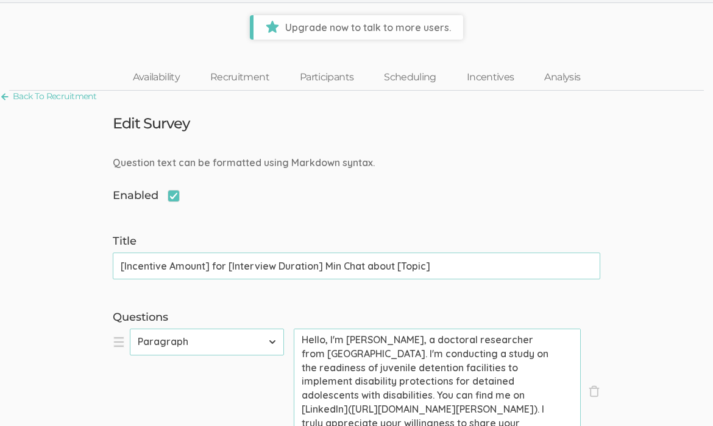
scroll to position [42, 0]
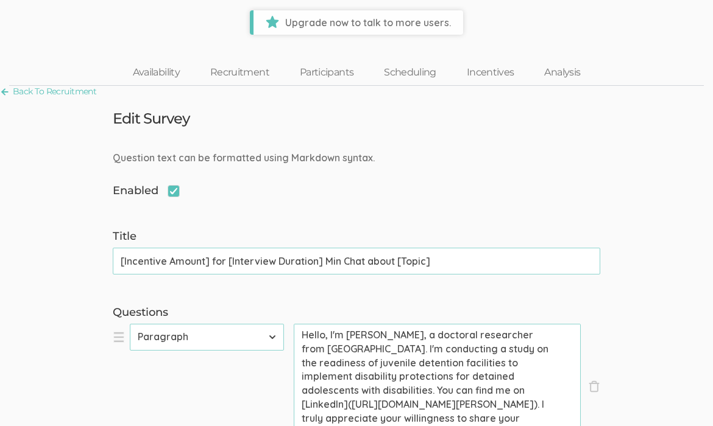
click at [173, 260] on input "[Incentive Amount] for [Interview Duration] Min Chat about [Topic]" at bounding box center [356, 261] width 487 height 27
paste input "Get [Incentive Amount] for Telling Us"
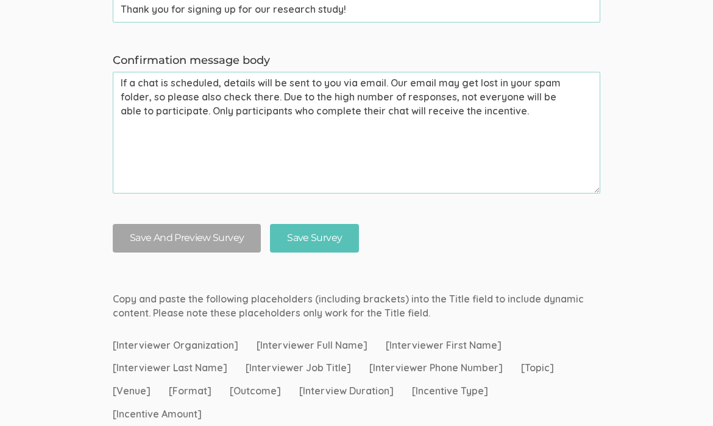
scroll to position [1474, 0]
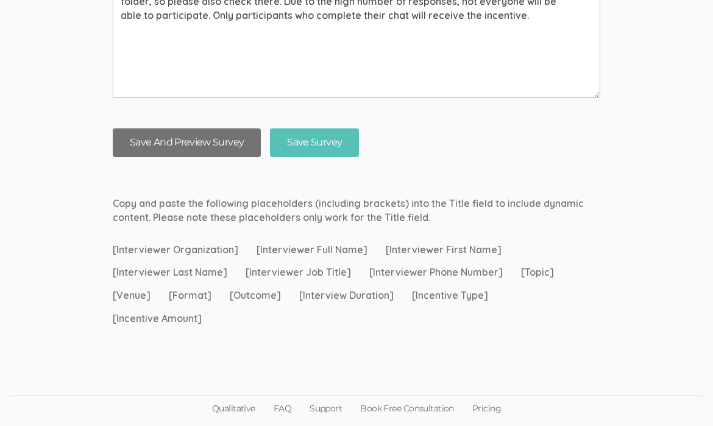
type input "Get [Incentive Amount] for Telling Us about [Topic]"
click at [179, 146] on button "Save And Preview Survey" at bounding box center [187, 143] width 148 height 29
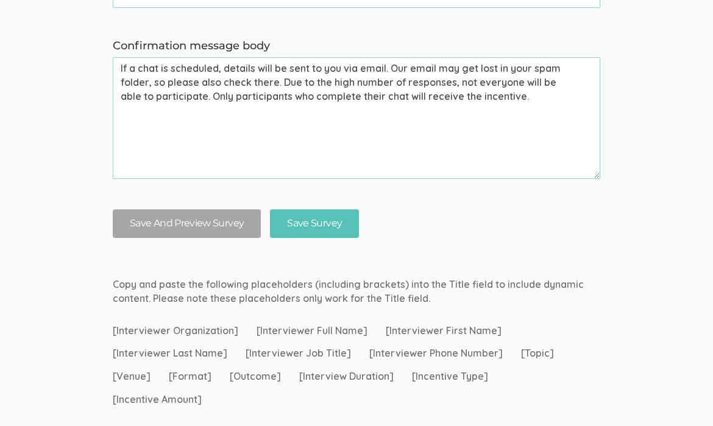
scroll to position [1372, 0]
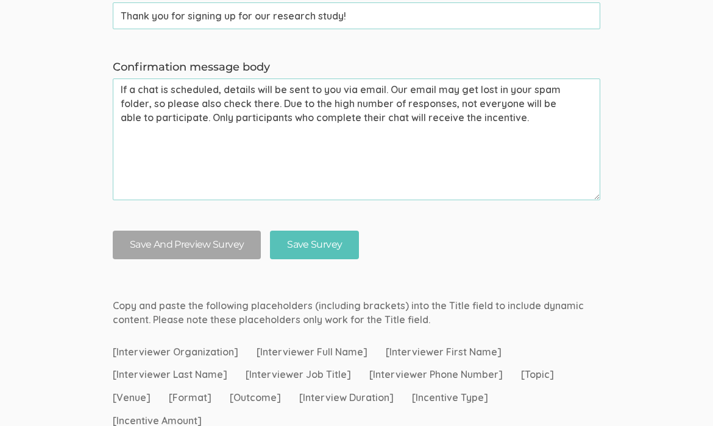
click at [154, 102] on textarea "If a chat is scheduled, details will be sent to you via email. Our email may ge…" at bounding box center [356, 140] width 487 height 122
paste textarea "you may also want to check there. Due to the high number of responses, not ever…"
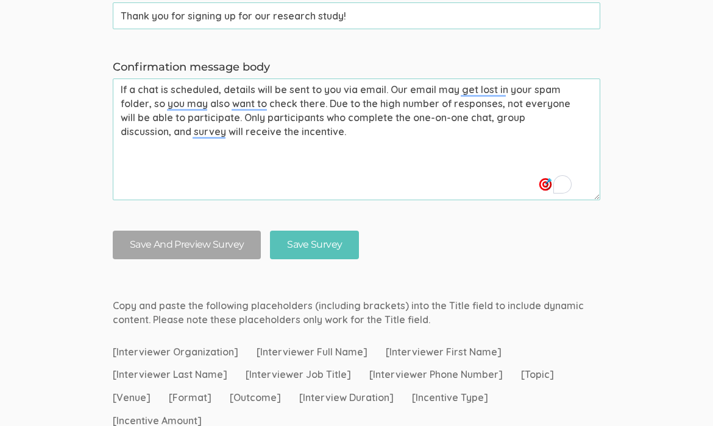
drag, startPoint x: 144, startPoint y: 133, endPoint x: 176, endPoint y: 133, distance: 32.3
click at [176, 133] on textarea "If a chat is scheduled, details will be sent to you via email. Our email may ge…" at bounding box center [356, 140] width 487 height 122
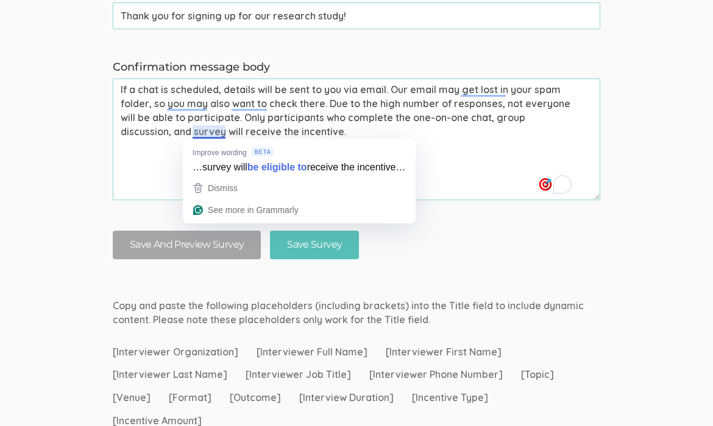
click at [482, 166] on textarea "If a chat is scheduled, details will be sent to you via email. Our email may ge…" at bounding box center [356, 140] width 487 height 122
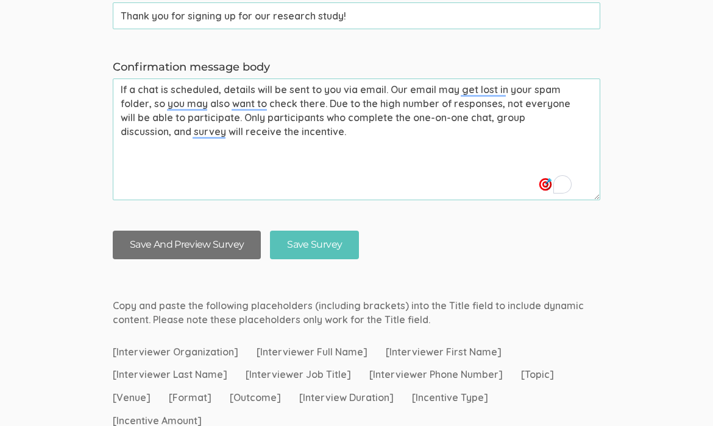
type textarea "If a chat is scheduled, details will be sent to you via email. Our email may ge…"
click at [218, 244] on button "Save And Preview Survey" at bounding box center [187, 245] width 148 height 29
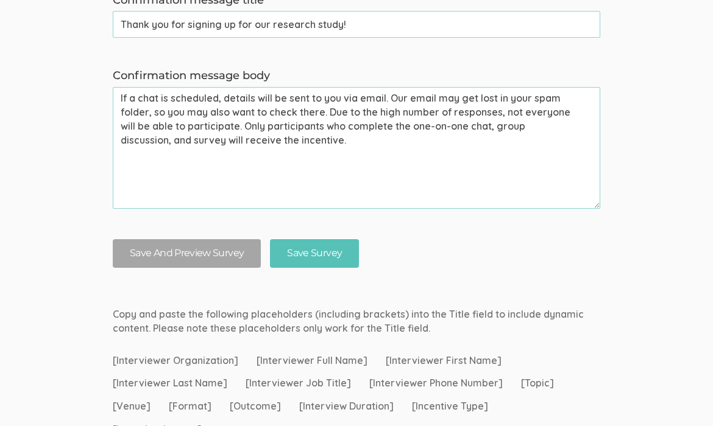
scroll to position [1396, 0]
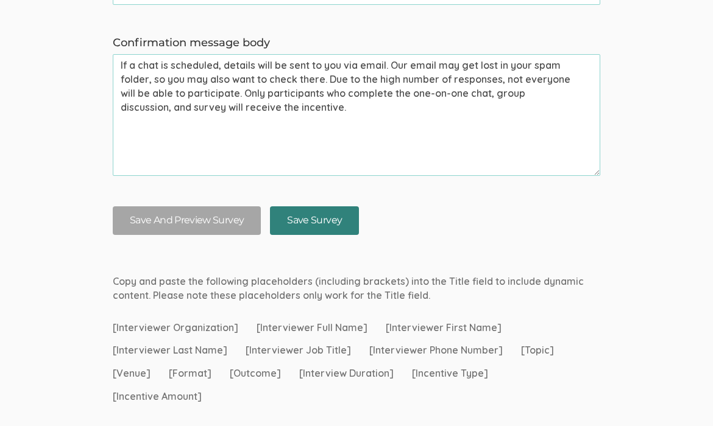
click at [331, 220] on input "Save Survey" at bounding box center [314, 220] width 89 height 29
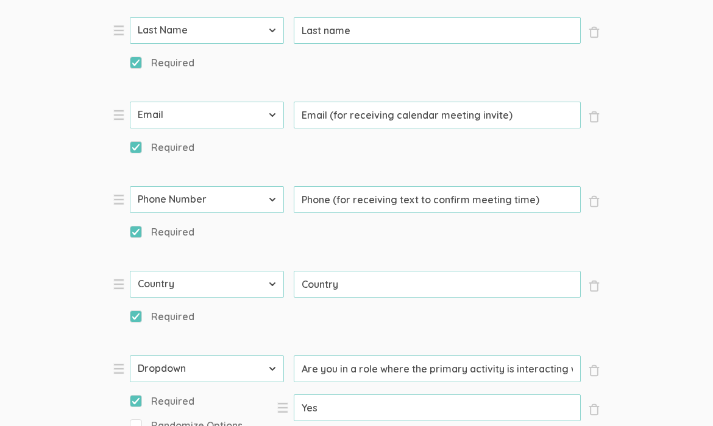
scroll to position [0, 0]
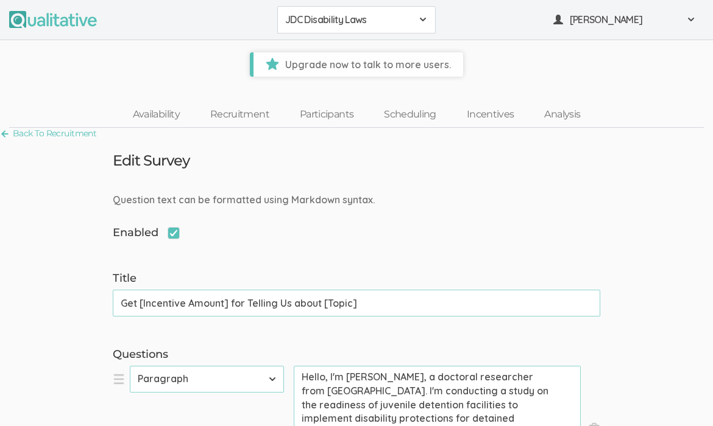
click at [377, 65] on span "Upgrade now to talk to more users." at bounding box center [358, 64] width 210 height 24
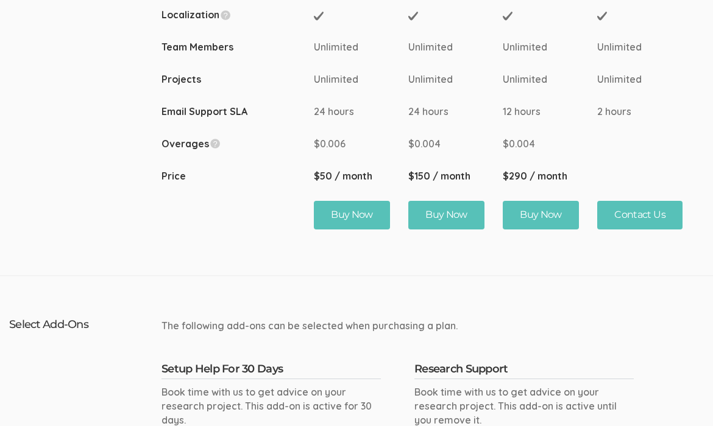
scroll to position [654, 0]
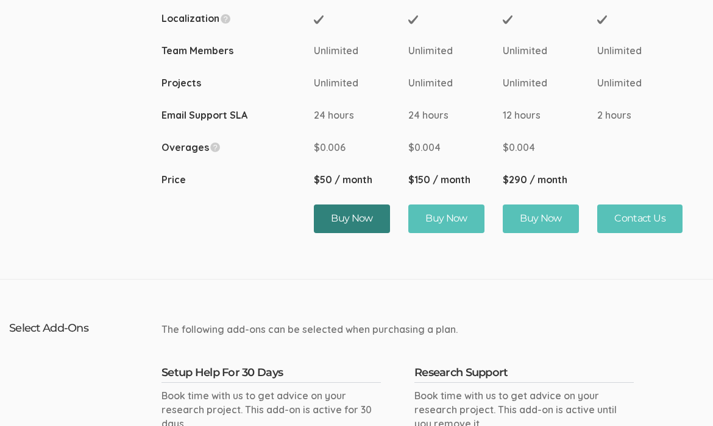
click at [347, 217] on button "Buy Now" at bounding box center [352, 219] width 76 height 29
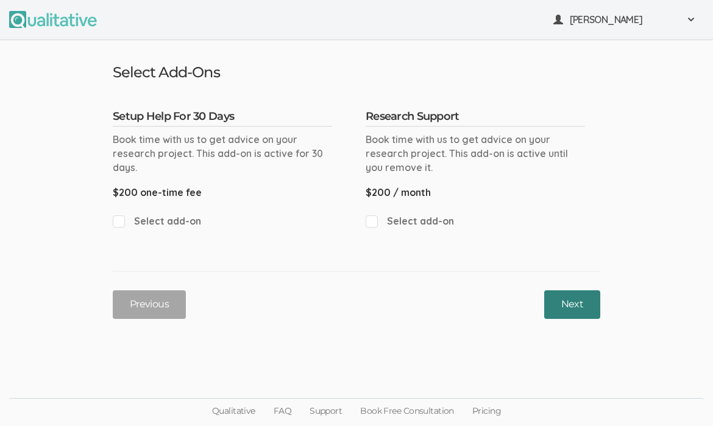
click at [534, 303] on button "Next" at bounding box center [572, 305] width 56 height 29
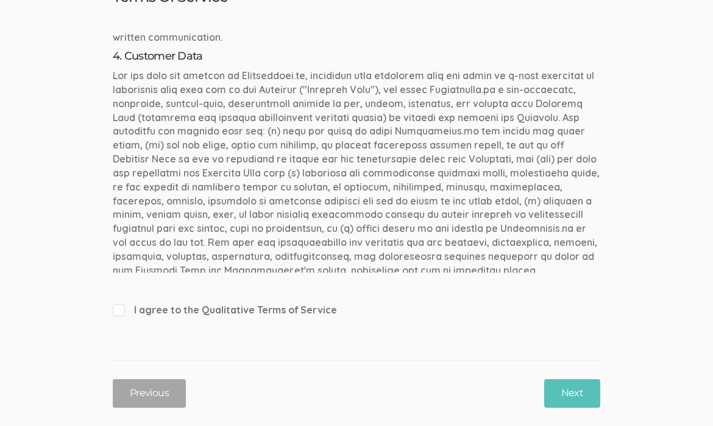
scroll to position [79, 0]
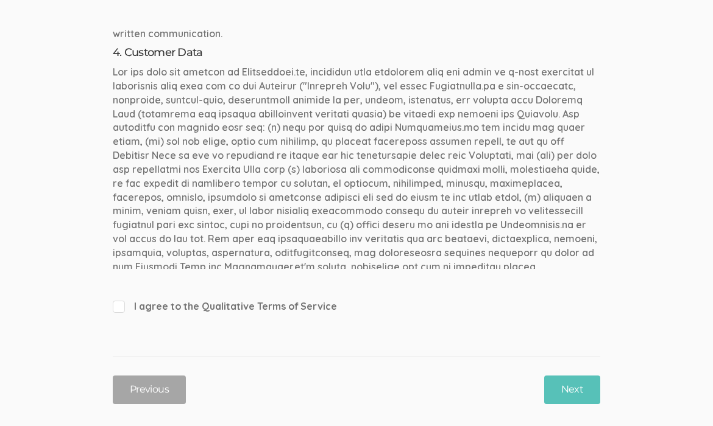
click at [119, 309] on input "I agree to the Qualitative Terms of Service" at bounding box center [117, 306] width 8 height 8
checkbox input "true"
click at [534, 383] on button "Next" at bounding box center [572, 390] width 56 height 29
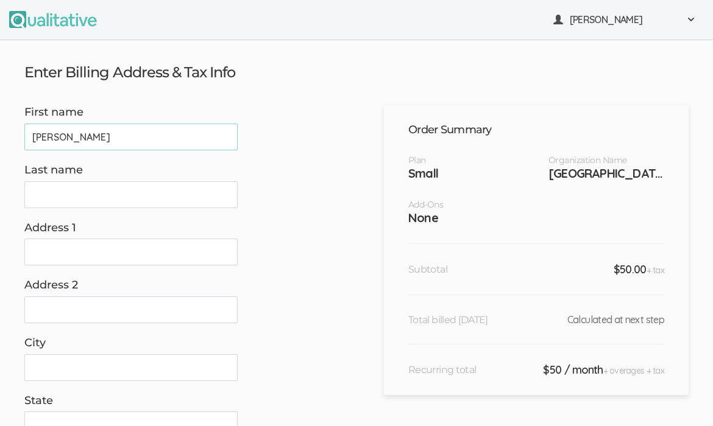
type input "[PERSON_NAME]"
type input "[STREET_ADDRESS]"
type input "Manassas"
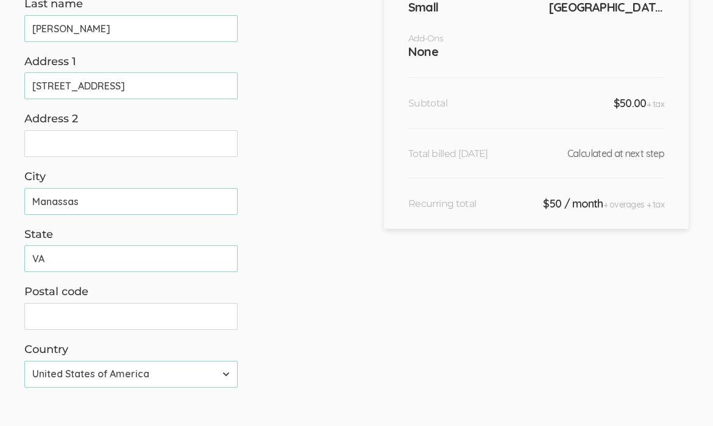
scroll to position [244, 0]
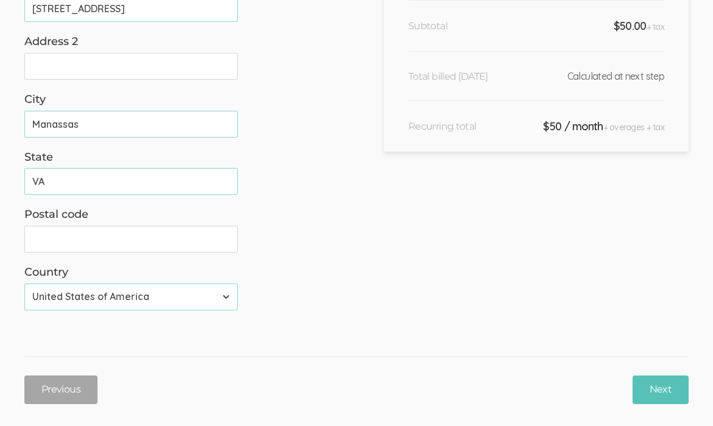
type input "VA"
click at [63, 239] on input "Postal code" at bounding box center [130, 239] width 213 height 27
type input "20111"
click at [294, 322] on ui-view "Enter Billing Address & Tax Info First name [PERSON_NAME] (success) Last name […" at bounding box center [356, 110] width 713 height 626
click at [534, 392] on input "Next" at bounding box center [660, 390] width 56 height 29
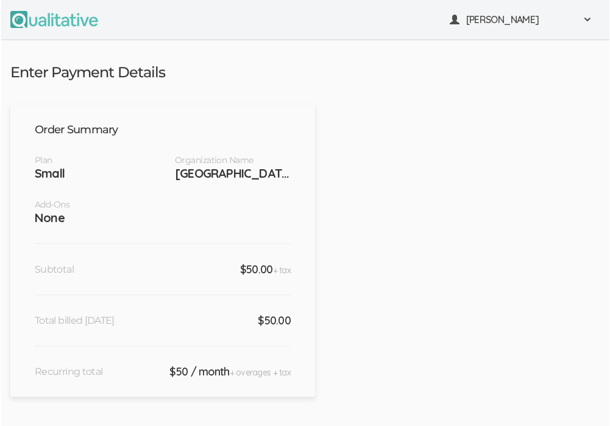
scroll to position [244, 0]
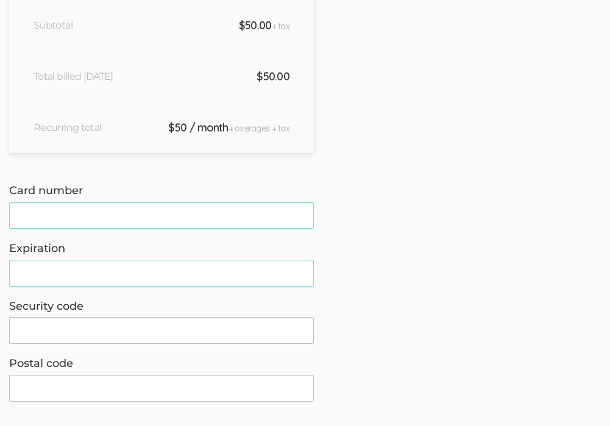
click at [366, 371] on form "Card number Expiration Security code Postal code" at bounding box center [304, 295] width 591 height 225
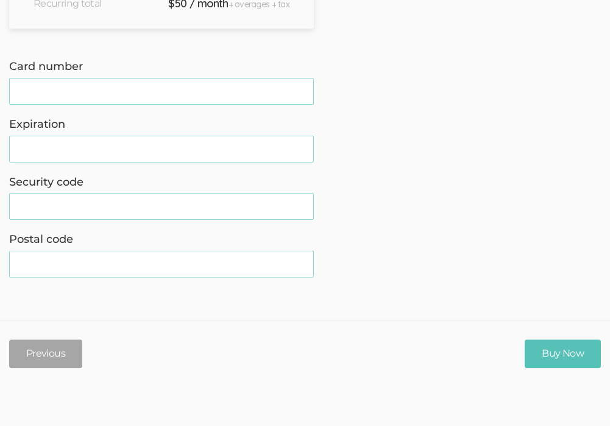
scroll to position [380, 0]
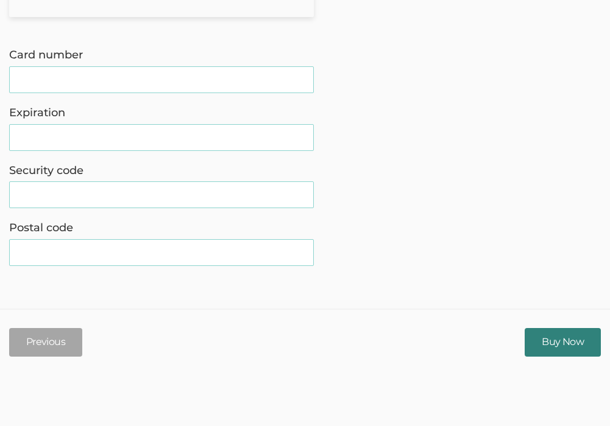
click at [534, 342] on input "Buy Now" at bounding box center [562, 342] width 76 height 29
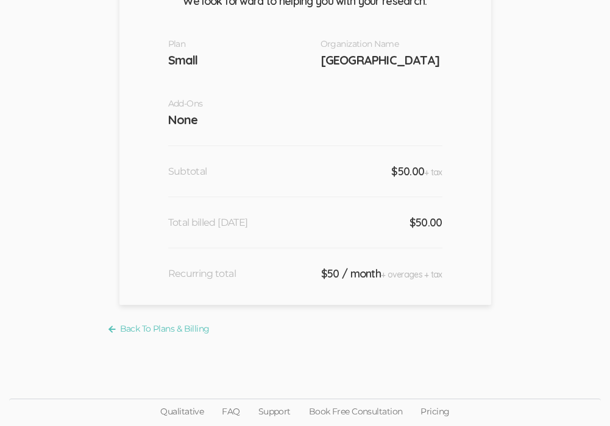
scroll to position [0, 0]
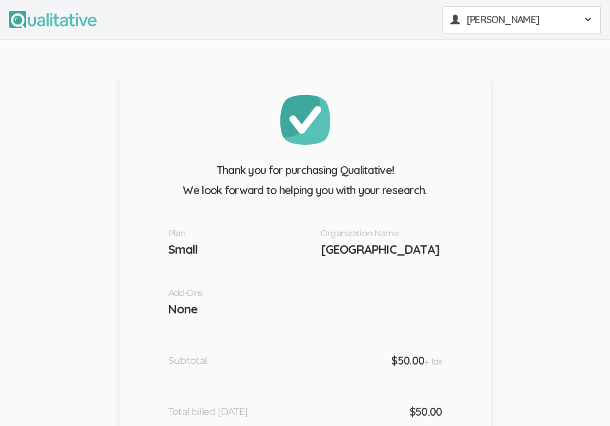
click at [534, 17] on span at bounding box center [588, 20] width 10 height 10
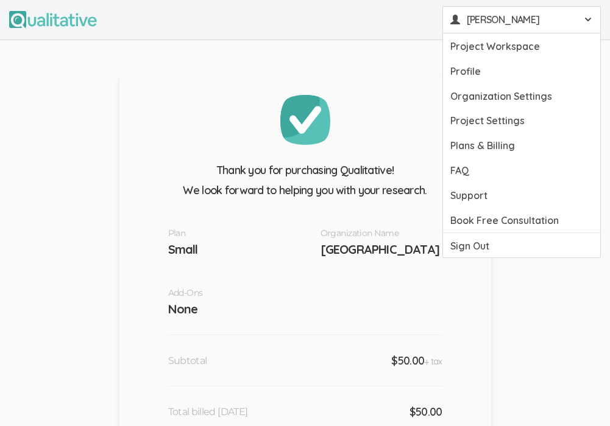
click at [534, 315] on ui-view "Thank you for purchasing Qualitative! We look forward to helping you with your …" at bounding box center [305, 283] width 610 height 487
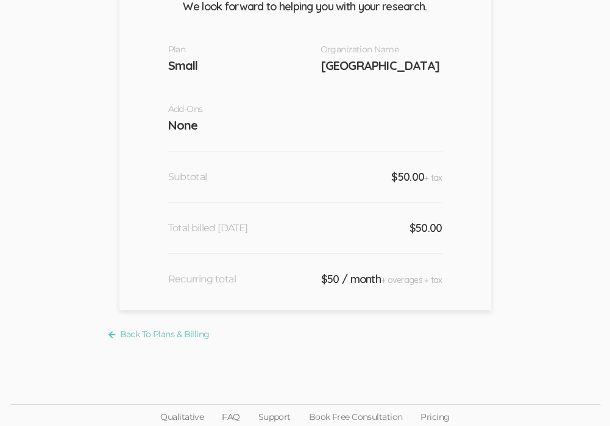
scroll to position [182, 0]
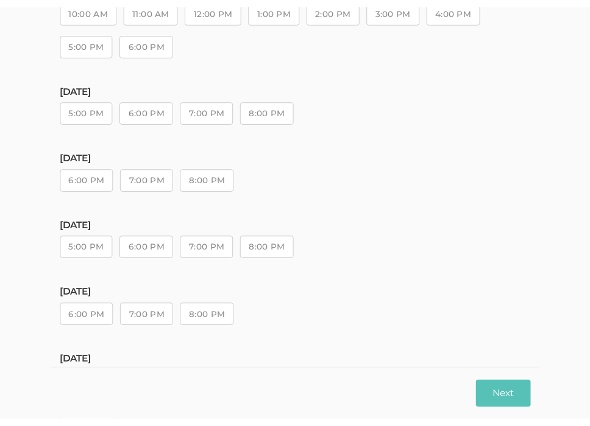
scroll to position [249, 0]
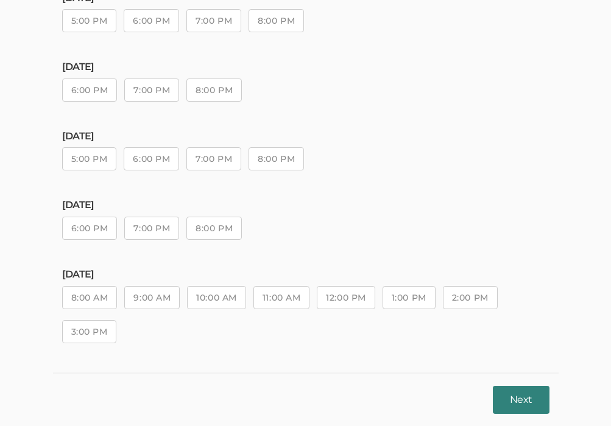
click at [510, 386] on button "Next" at bounding box center [521, 400] width 56 height 29
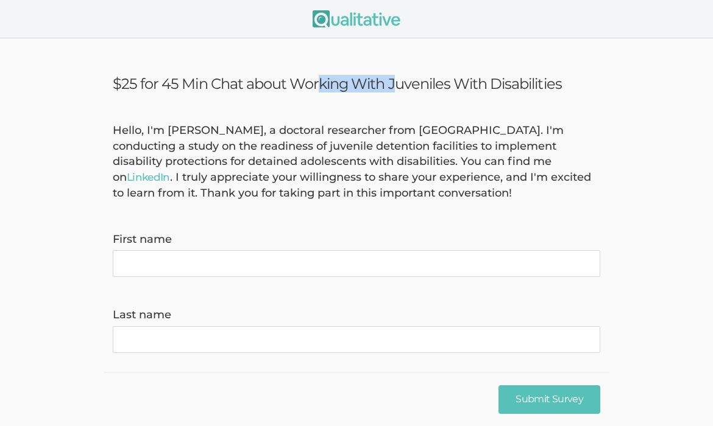
drag, startPoint x: 164, startPoint y: 82, endPoint x: 241, endPoint y: 82, distance: 76.7
click at [241, 82] on h3 "$25 for 45 Min Chat about Working With Juveniles With Disabilities" at bounding box center [356, 84] width 487 height 18
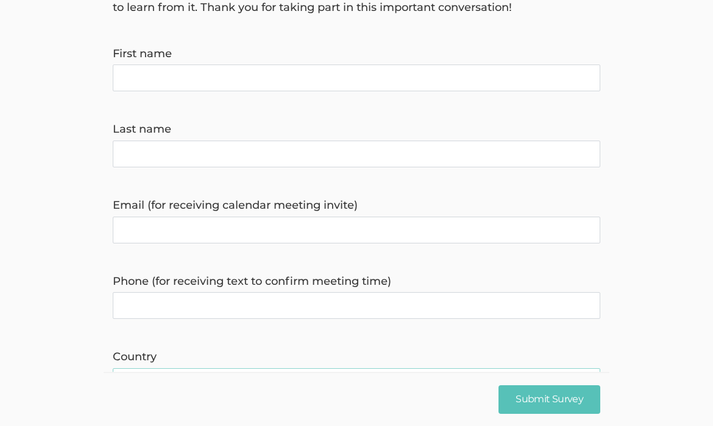
scroll to position [185, 0]
